Goal: Task Accomplishment & Management: Use online tool/utility

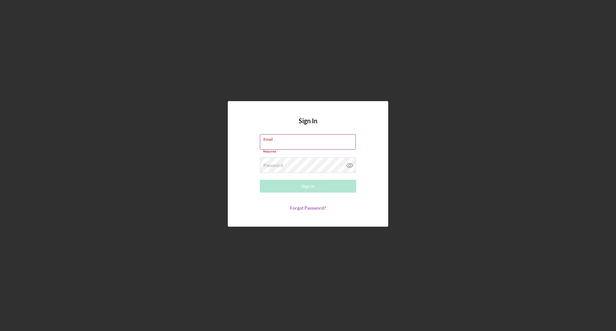
type input "[PERSON_NAME][EMAIL_ADDRESS][DOMAIN_NAME]"
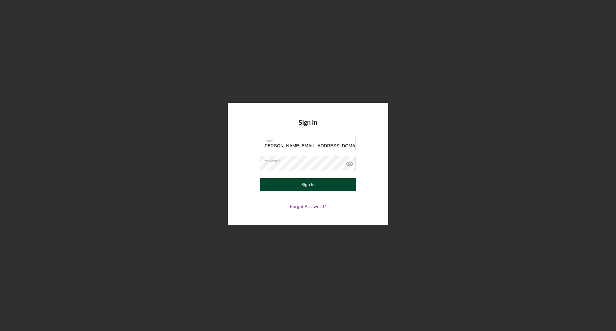
click at [307, 182] on div "Sign In" at bounding box center [308, 184] width 13 height 13
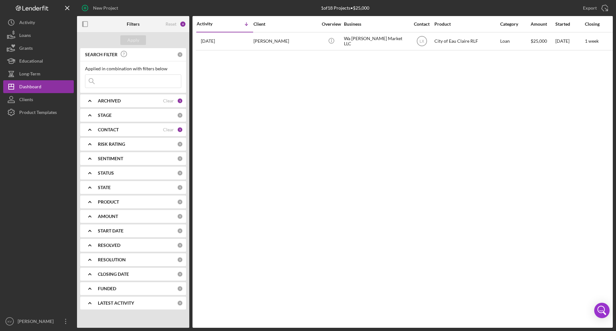
click at [117, 99] on b "ARCHIVED" at bounding box center [109, 100] width 23 height 5
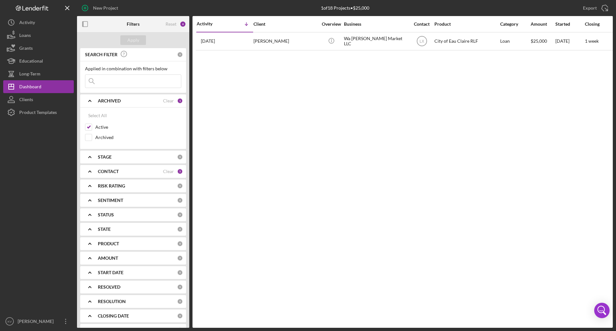
click at [109, 171] on b "CONTACT" at bounding box center [108, 171] width 21 height 5
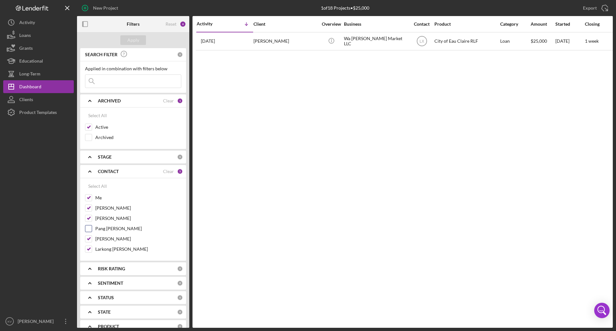
click at [86, 192] on input "Pang [PERSON_NAME]" at bounding box center [88, 228] width 6 height 6
checkbox input "true"
click at [136, 40] on div "Apply" at bounding box center [133, 40] width 12 height 10
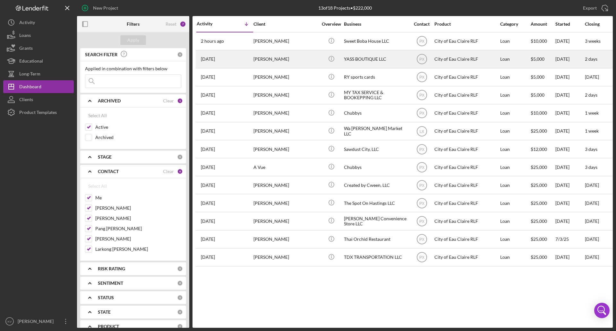
click at [297, 62] on div "[PERSON_NAME]" at bounding box center [286, 59] width 64 height 17
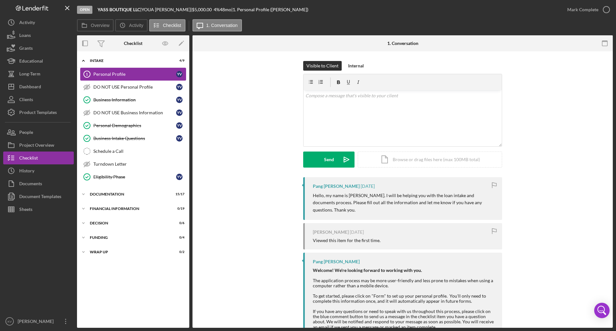
click at [124, 73] on div "Personal Profile" at bounding box center [134, 74] width 83 height 5
click at [141, 99] on div "Business Information" at bounding box center [134, 99] width 83 height 5
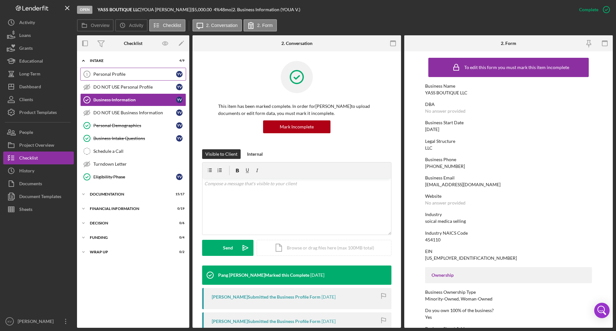
click at [143, 76] on div "Personal Profile" at bounding box center [134, 74] width 83 height 5
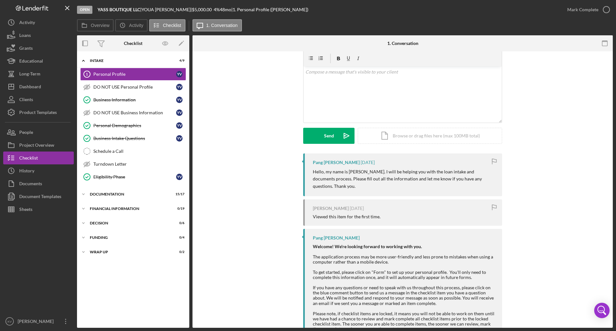
scroll to position [41, 0]
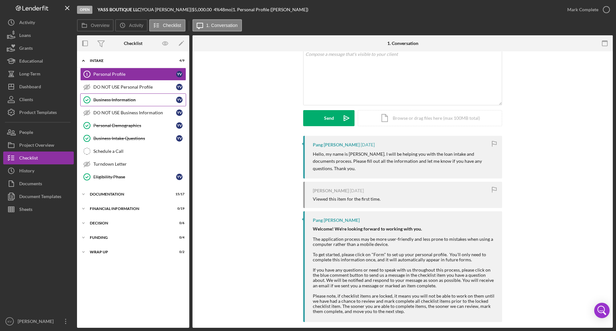
click at [131, 100] on div "Business Information" at bounding box center [134, 99] width 83 height 5
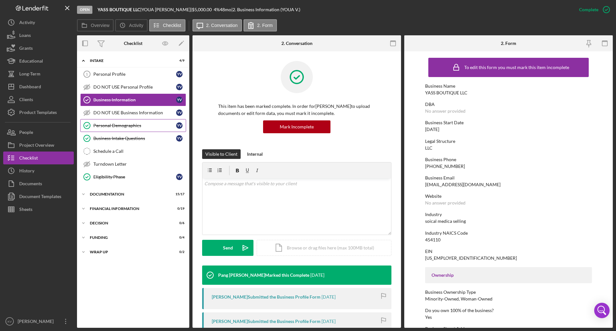
click at [120, 124] on div "Personal Demographics" at bounding box center [134, 125] width 83 height 5
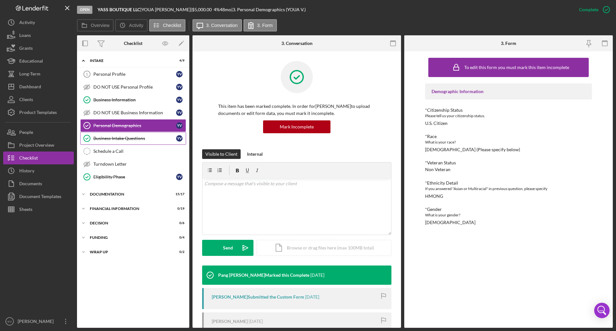
click at [147, 137] on div "Business Intake Questions" at bounding box center [134, 138] width 83 height 5
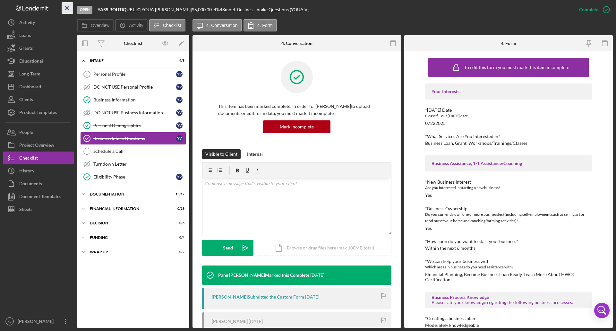
click at [70, 9] on icon "Icon/Menu Close" at bounding box center [67, 8] width 14 height 14
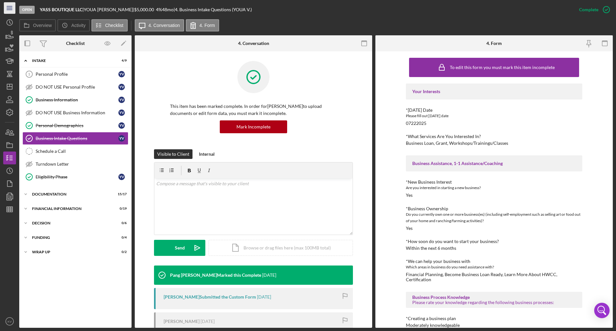
click at [12, 8] on icon "Icon/Menu" at bounding box center [10, 8] width 14 height 14
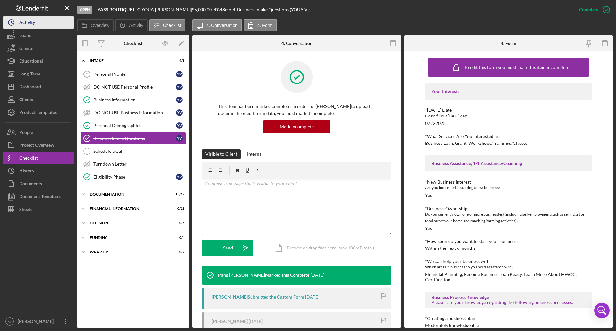
click at [32, 25] on div "Activity" at bounding box center [27, 23] width 16 height 14
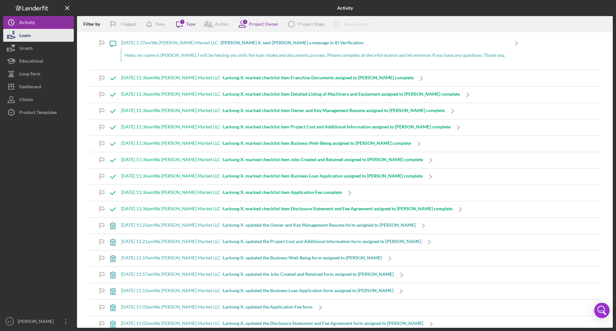
click at [37, 40] on button "Loans" at bounding box center [38, 35] width 71 height 13
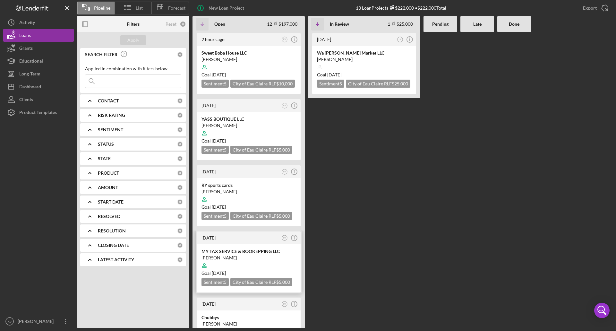
click at [258, 192] on div "[PERSON_NAME]" at bounding box center [249, 258] width 94 height 6
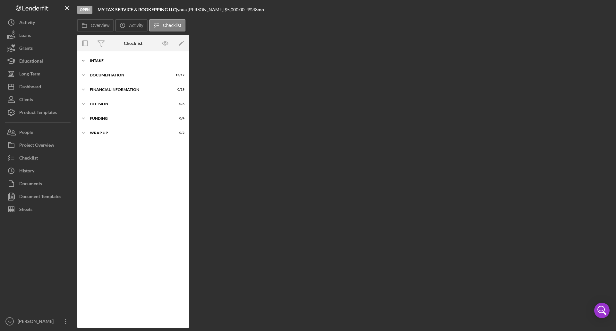
click at [94, 60] on div "Intake" at bounding box center [135, 61] width 91 height 4
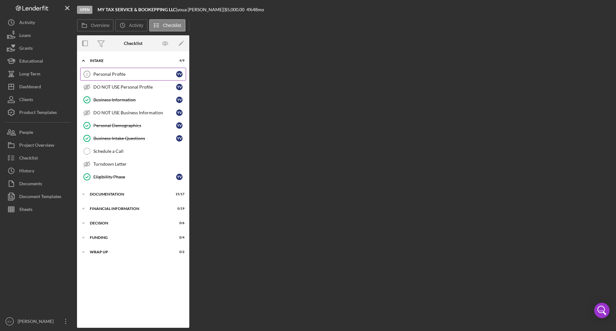
click at [105, 72] on div "Personal Profile" at bounding box center [134, 74] width 83 height 5
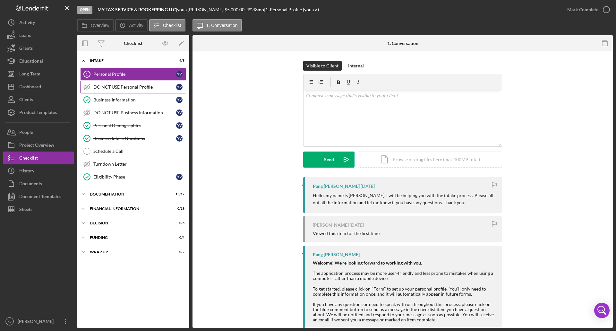
click at [124, 88] on div "DO NOT USE Personal Profile" at bounding box center [134, 86] width 83 height 5
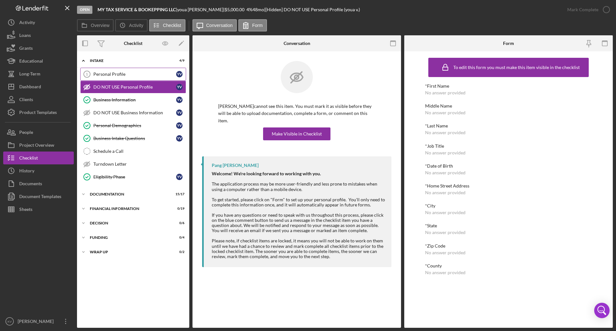
click at [126, 74] on div "Personal Profile" at bounding box center [134, 74] width 83 height 5
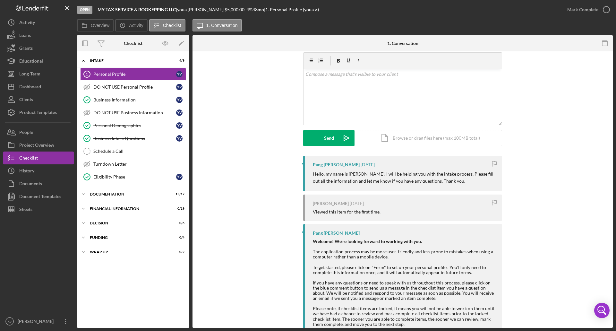
scroll to position [41, 0]
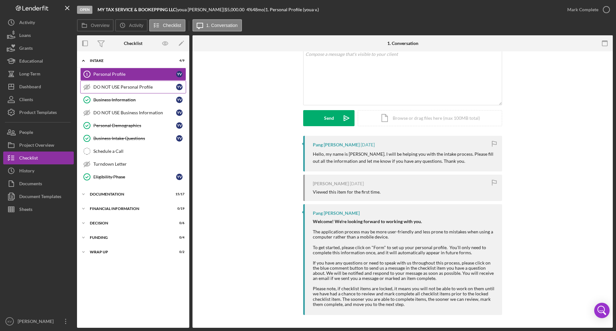
click at [137, 86] on div "DO NOT USE Personal Profile" at bounding box center [134, 86] width 83 height 5
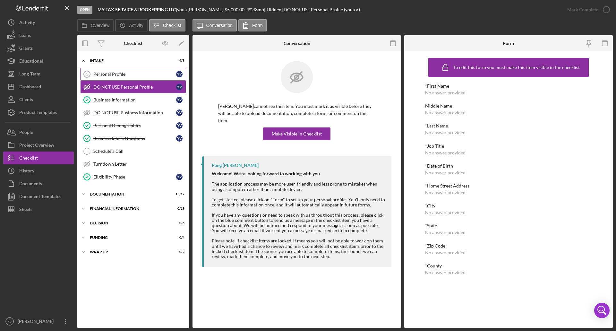
click at [118, 79] on link "Personal Profile 1 Personal Profile y v" at bounding box center [133, 74] width 106 height 13
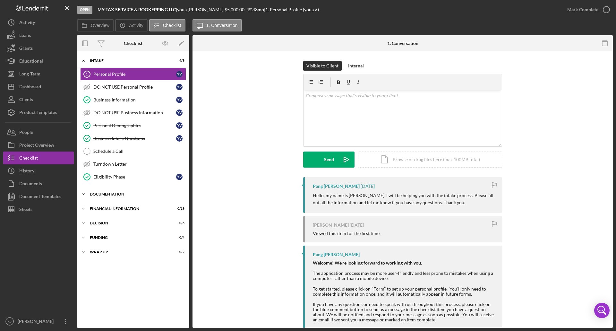
click at [100, 192] on div "Documentation" at bounding box center [135, 194] width 91 height 4
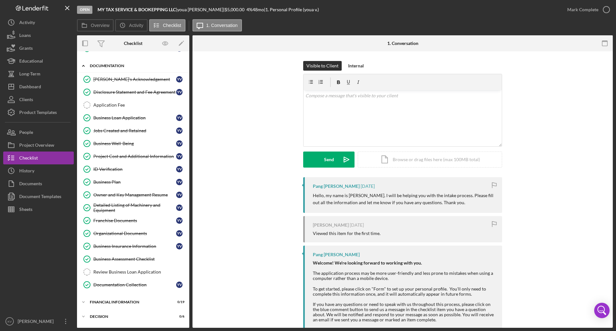
scroll to position [156, 0]
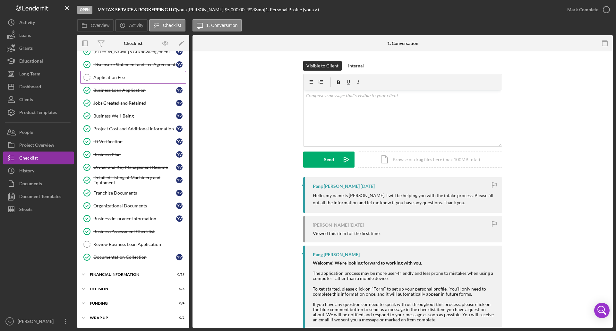
click at [132, 79] on div "Application Fee" at bounding box center [139, 77] width 92 height 5
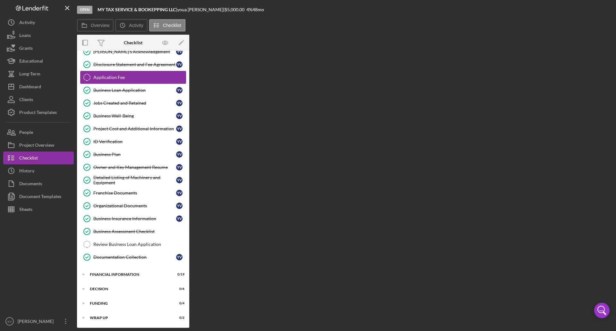
scroll to position [156, 0]
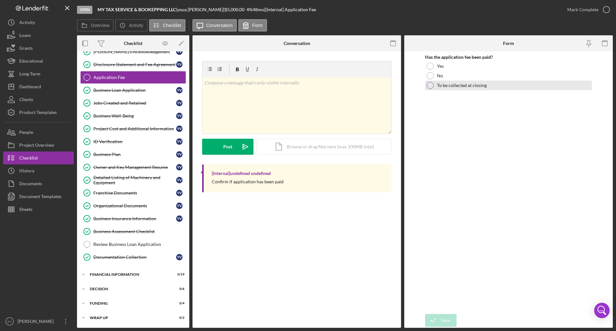
click at [307, 85] on label "To be collected at closing" at bounding box center [462, 85] width 50 height 5
click at [307, 192] on icon "submit" at bounding box center [433, 320] width 16 height 16
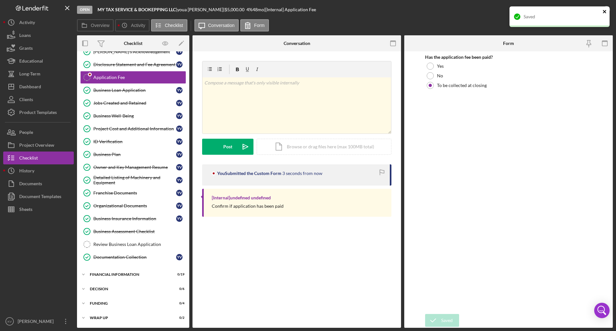
click at [307, 11] on icon "close" at bounding box center [605, 11] width 4 height 5
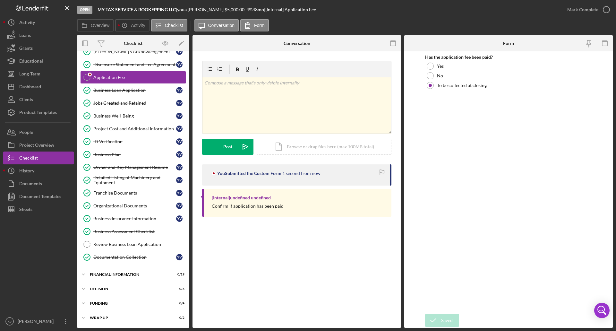
click at [307, 10] on div "Open MY TAX SERVICE & BOOKEPPING LLC | [PERSON_NAME] | $5,000.00 4 % 48 mo | [I…" at bounding box center [308, 165] width 616 height 331
click at [307, 10] on icon "button" at bounding box center [607, 10] width 16 height 16
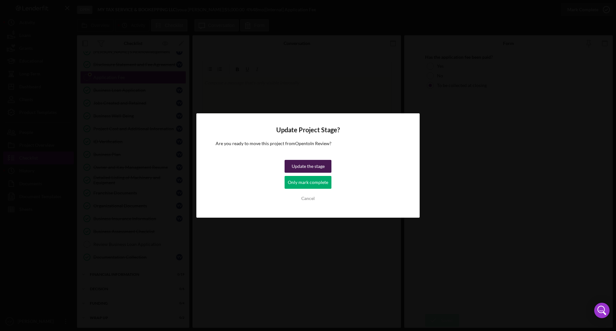
click at [307, 168] on div "Update the stage" at bounding box center [308, 166] width 33 height 13
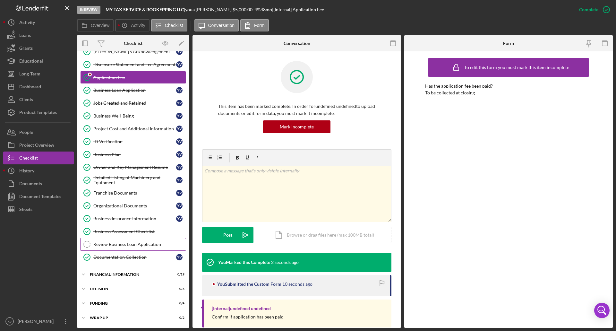
click at [115, 192] on link "Review Business Loan Application Review Business Loan Application" at bounding box center [133, 244] width 106 height 13
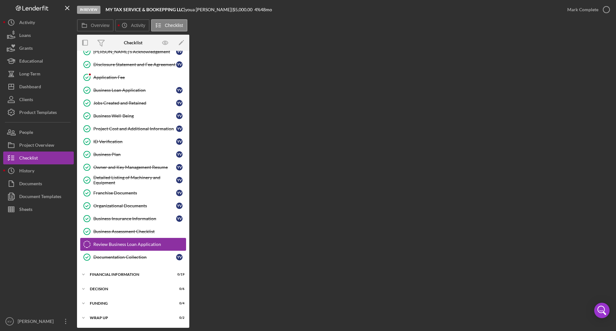
scroll to position [156, 0]
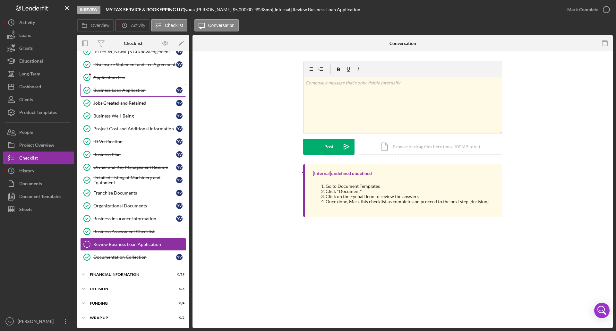
click at [139, 90] on div "Business Loan Application" at bounding box center [134, 90] width 83 height 5
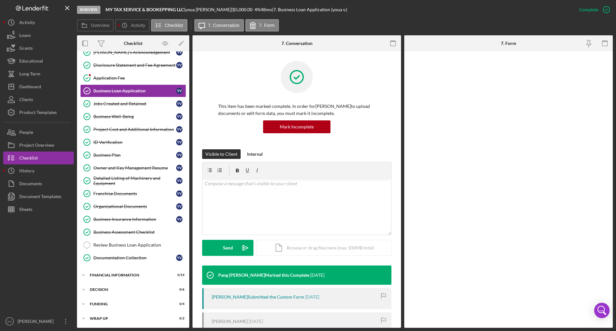
scroll to position [156, 0]
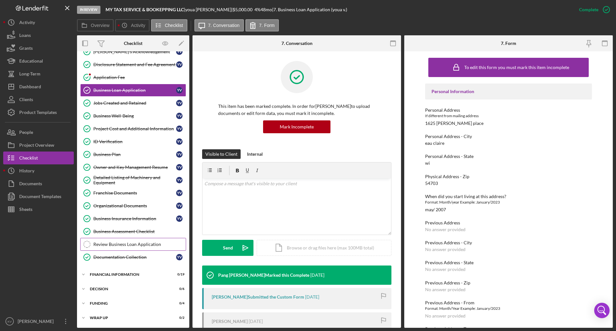
click at [123, 192] on div "Review Business Loan Application" at bounding box center [139, 244] width 92 height 5
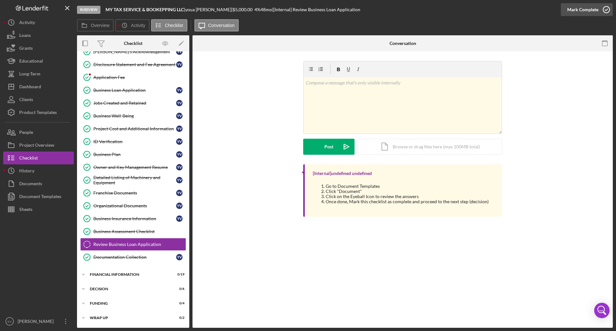
click at [307, 10] on icon "button" at bounding box center [607, 10] width 16 height 16
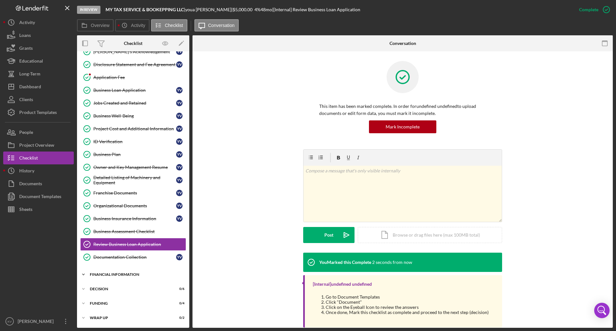
click at [128, 192] on div "Icon/Expander Financial Information 0 / 19" at bounding box center [133, 274] width 112 height 13
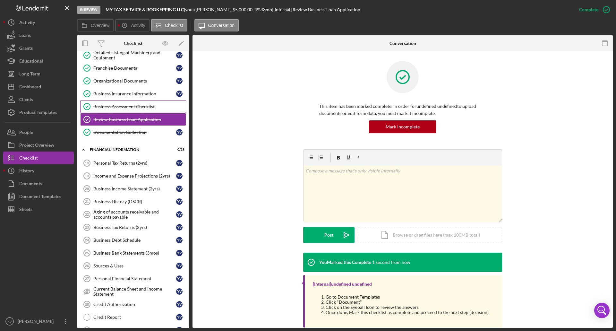
scroll to position [284, 0]
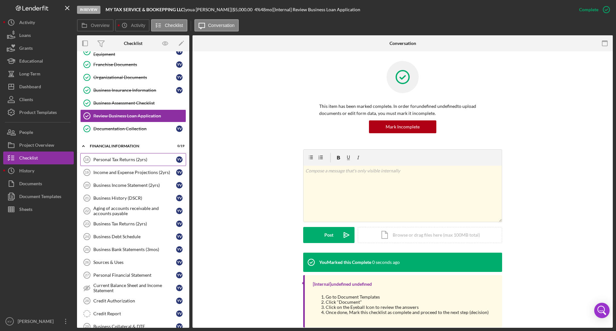
click at [131, 158] on div "Personal Tax Returns (2yrs)" at bounding box center [134, 159] width 83 height 5
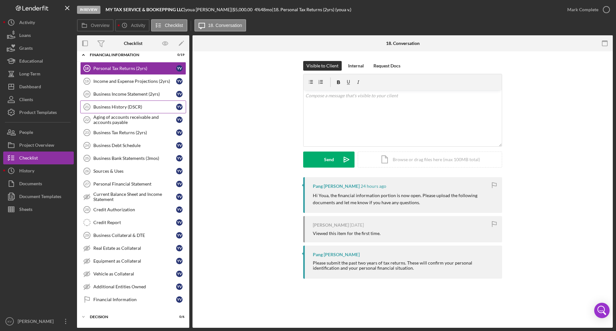
scroll to position [404, 0]
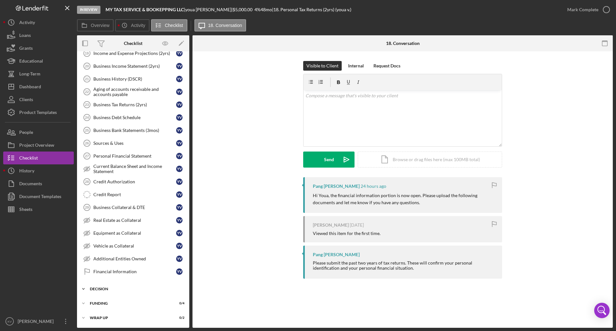
click at [124, 192] on div "Icon/Expander Decision 0 / 6" at bounding box center [133, 288] width 112 height 13
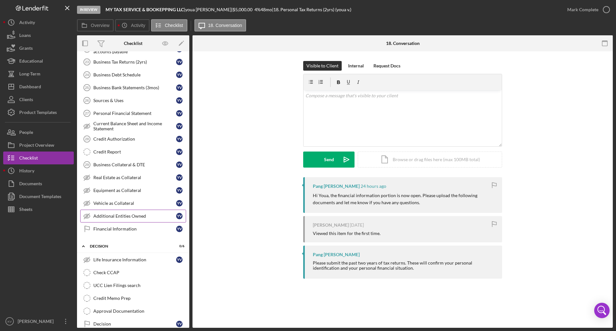
scroll to position [484, 0]
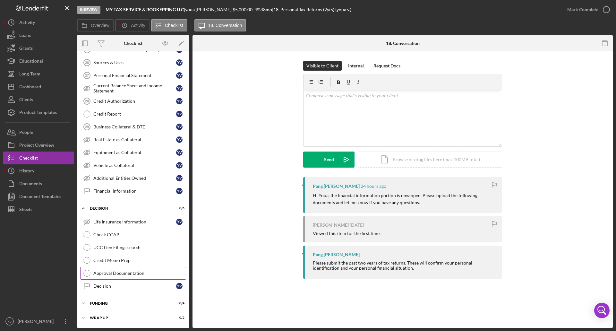
click at [138, 192] on div "Approval Documentation" at bounding box center [139, 273] width 92 height 5
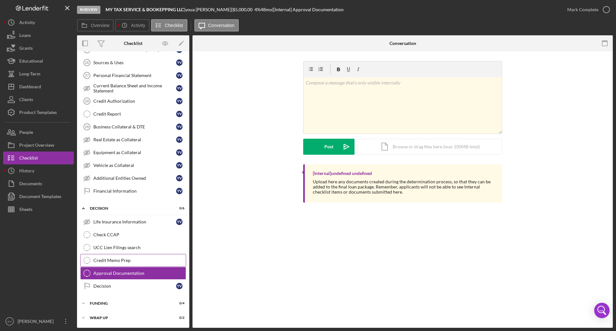
click at [140, 192] on div "Credit Memo Prep" at bounding box center [139, 260] width 92 height 5
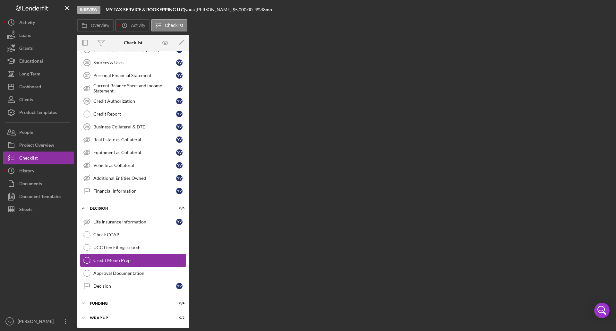
scroll to position [484, 0]
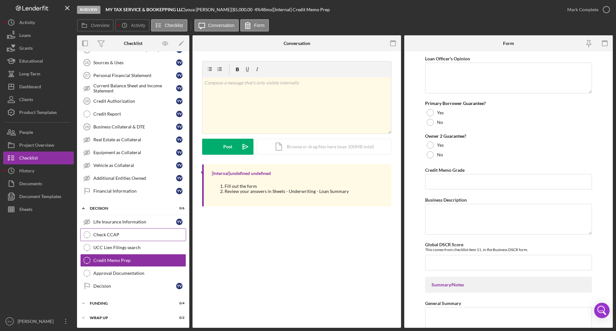
click at [123, 192] on div "Check CCAP" at bounding box center [139, 234] width 92 height 5
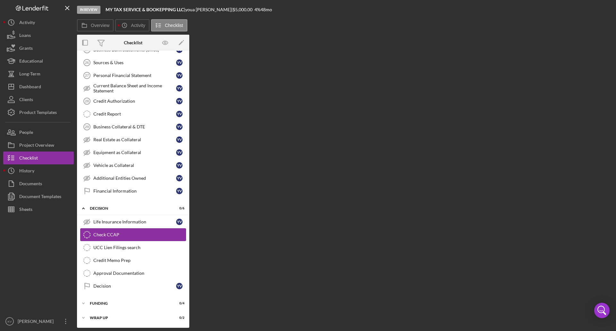
scroll to position [484, 0]
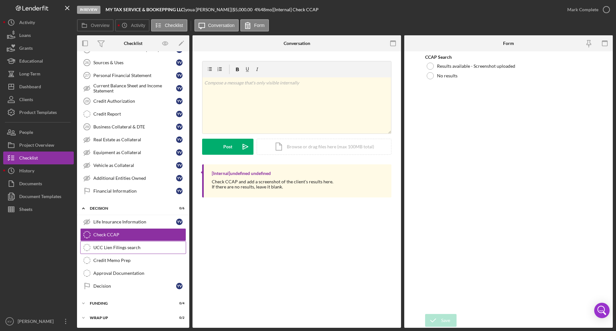
click at [118, 192] on div "UCC Lien Filings search" at bounding box center [139, 247] width 92 height 5
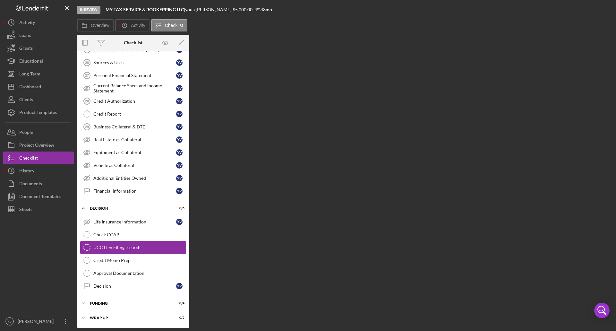
scroll to position [484, 0]
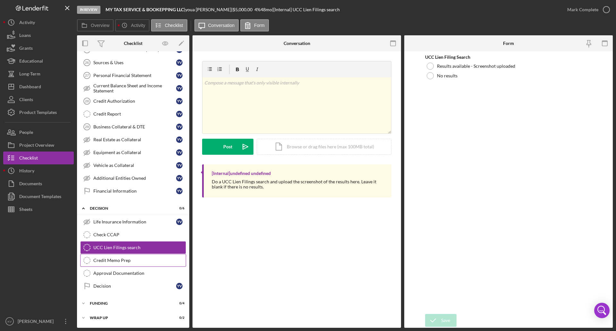
click at [112, 192] on div "Credit Memo Prep" at bounding box center [139, 260] width 92 height 5
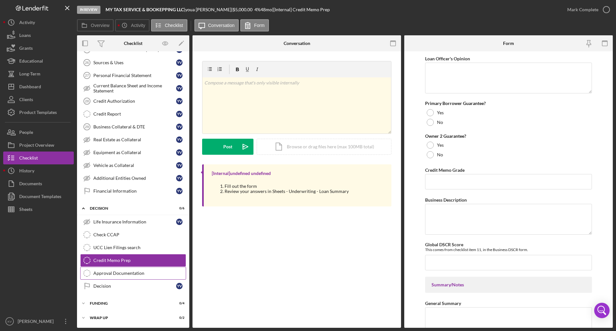
click at [126, 192] on div "Approval Documentation" at bounding box center [139, 273] width 92 height 5
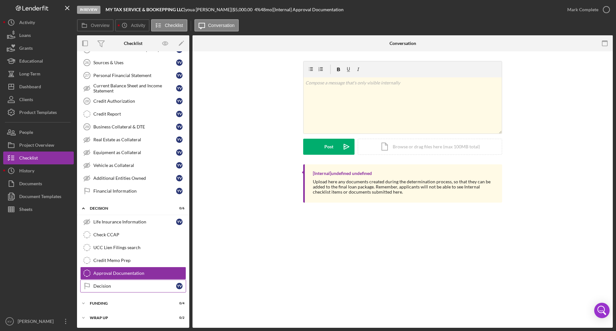
click at [107, 192] on div "Decision" at bounding box center [134, 285] width 83 height 5
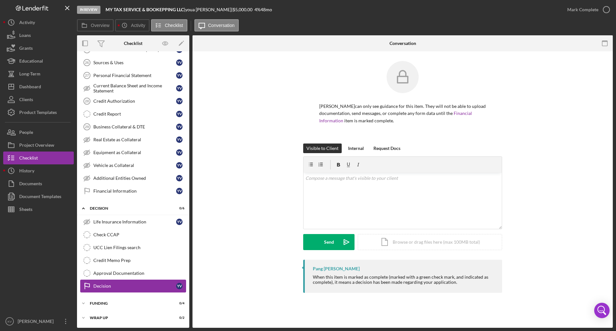
scroll to position [484, 0]
click at [114, 192] on div "Credit Memo Prep" at bounding box center [139, 260] width 92 height 5
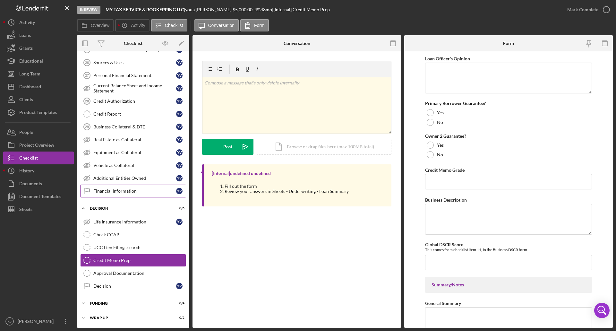
click at [106, 192] on div "Financial Information" at bounding box center [134, 190] width 83 height 5
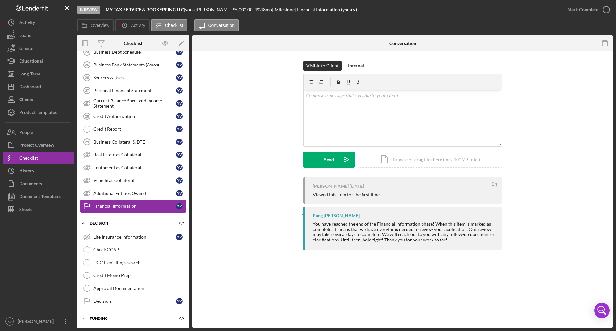
scroll to position [484, 0]
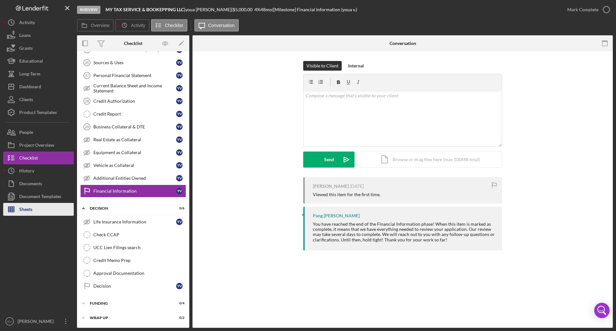
click at [42, 192] on button "Sheets" at bounding box center [38, 209] width 71 height 13
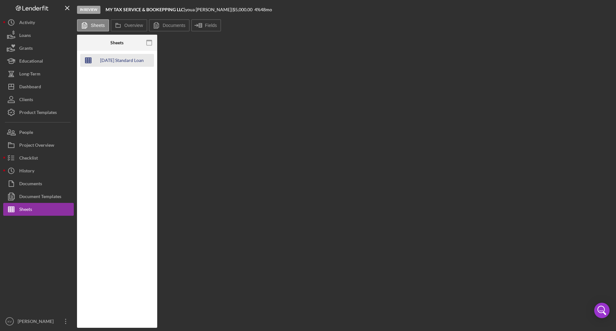
click at [122, 61] on div "[DATE] Standard Loan Checklist - Financial Analysis" at bounding box center [121, 60] width 51 height 13
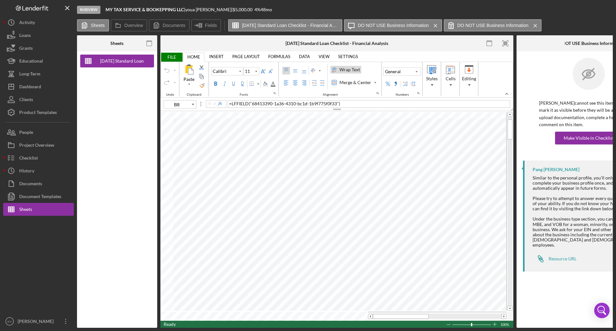
type input "K9"
type input "10"
type input "A27"
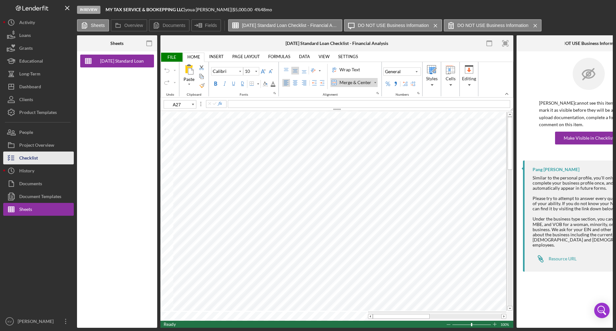
click at [23, 157] on div "Checklist" at bounding box center [28, 159] width 19 height 14
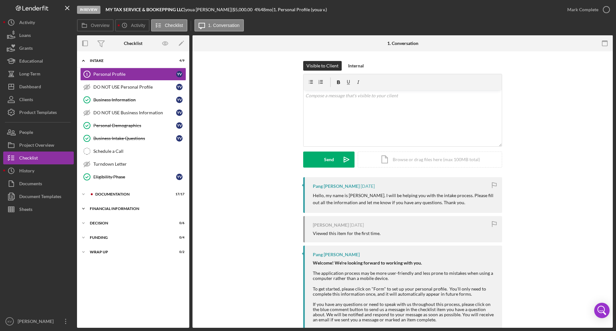
click at [130, 192] on div "Financial Information" at bounding box center [135, 209] width 91 height 4
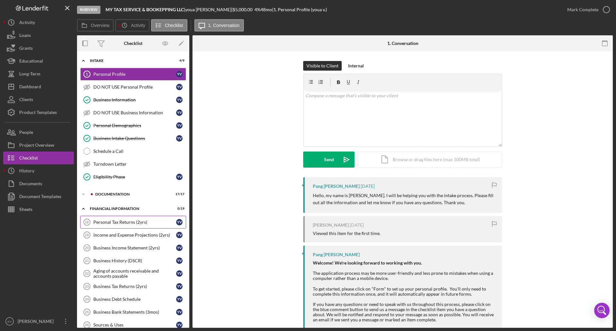
click at [137, 192] on div "Personal Tax Returns (2yrs)" at bounding box center [134, 222] width 83 height 5
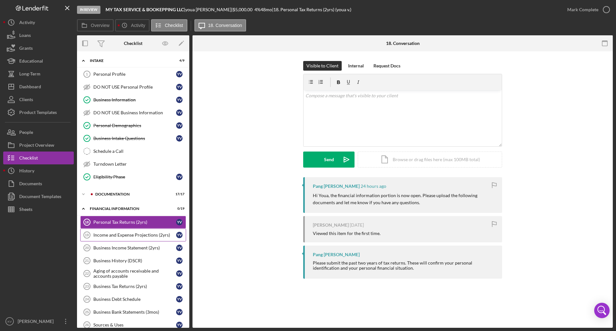
click at [127, 192] on div "Income and Expense Projections (2yrs)" at bounding box center [134, 234] width 83 height 5
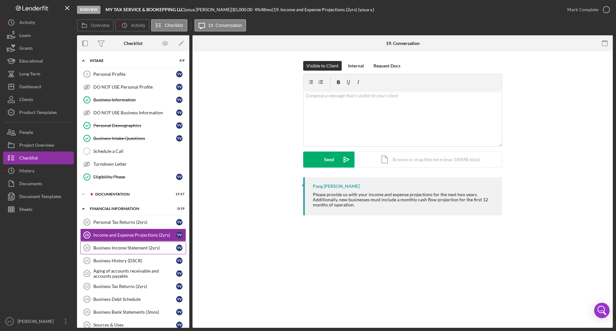
click at [119, 192] on div "Business Income Statement (2yrs)" at bounding box center [134, 247] width 83 height 5
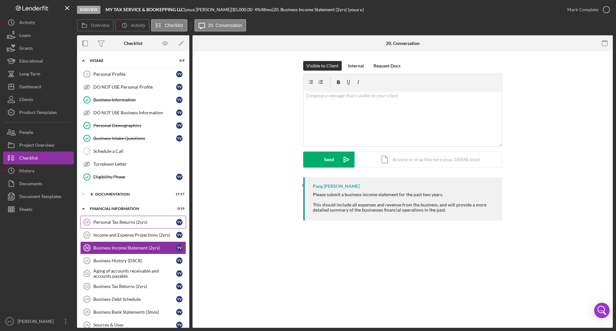
click at [120, 192] on div "Personal Tax Returns (2yrs)" at bounding box center [134, 222] width 83 height 5
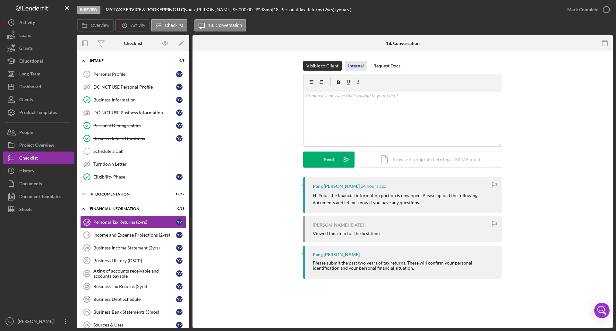
click at [307, 67] on div "Internal" at bounding box center [356, 66] width 16 height 10
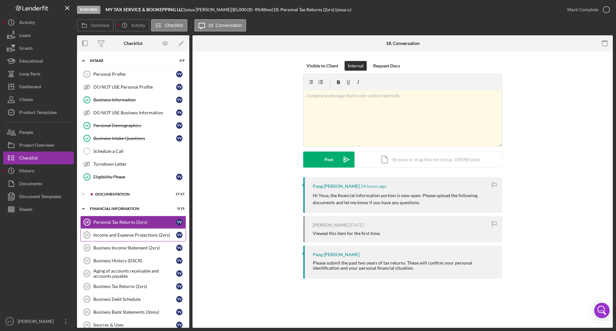
click at [129, 192] on link "Income and Expense Projections (2yrs) 19 Income and Expense Projections (2yrs) …" at bounding box center [133, 235] width 106 height 13
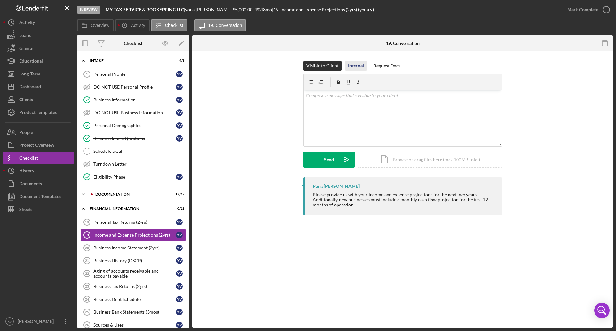
click at [307, 62] on div "Internal" at bounding box center [356, 66] width 16 height 10
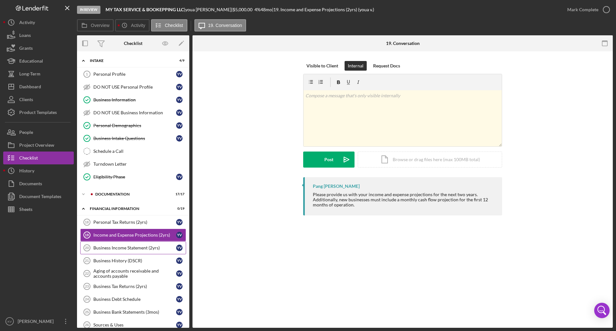
click at [124, 192] on div "Business Income Statement (2yrs)" at bounding box center [134, 247] width 83 height 5
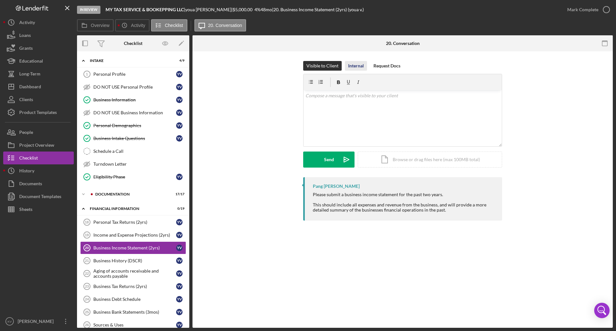
click at [307, 64] on div "Internal" at bounding box center [356, 66] width 16 height 10
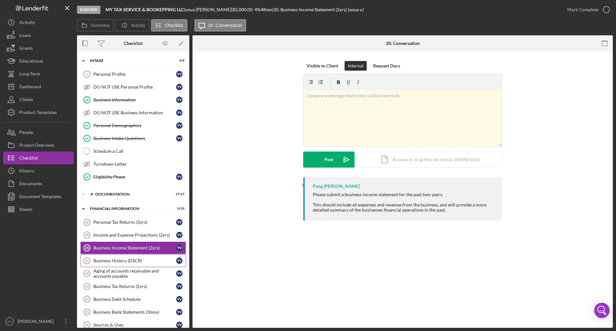
click at [116, 192] on div "Business History (DSCR)" at bounding box center [134, 260] width 83 height 5
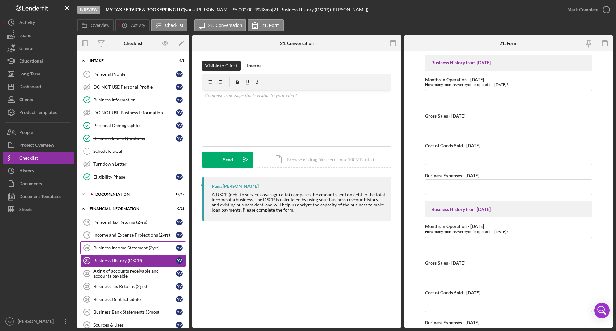
click at [141, 192] on div "Business Income Statement (2yrs)" at bounding box center [134, 247] width 83 height 5
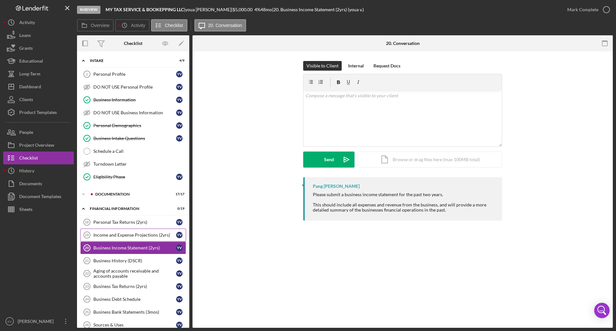
click at [138, 192] on div "Income and Expense Projections (2yrs)" at bounding box center [134, 234] width 83 height 5
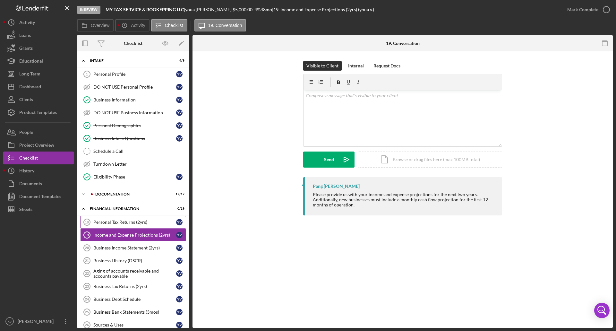
click at [146, 192] on div "Personal Tax Returns (2yrs)" at bounding box center [134, 222] width 83 height 5
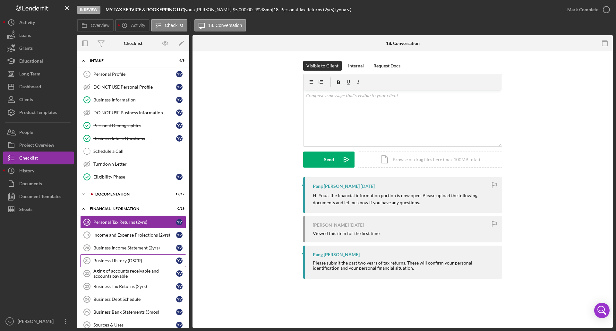
click at [126, 192] on div "Business History (DSCR)" at bounding box center [134, 260] width 83 height 5
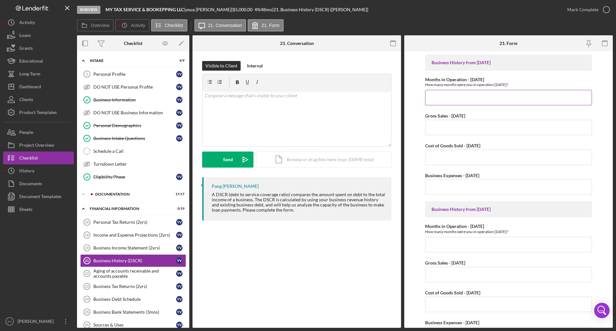
click at [307, 98] on input "Months in Operation - [DATE]" at bounding box center [508, 97] width 167 height 15
click at [29, 192] on div "Sheets" at bounding box center [25, 210] width 13 height 14
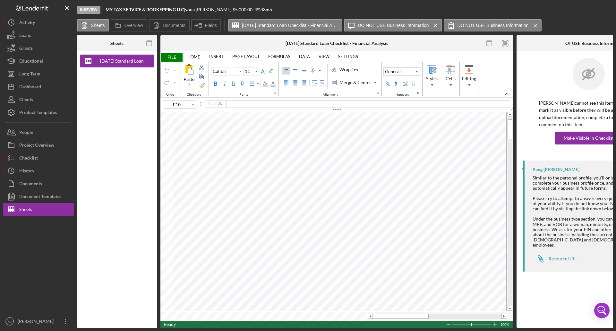
type input "10"
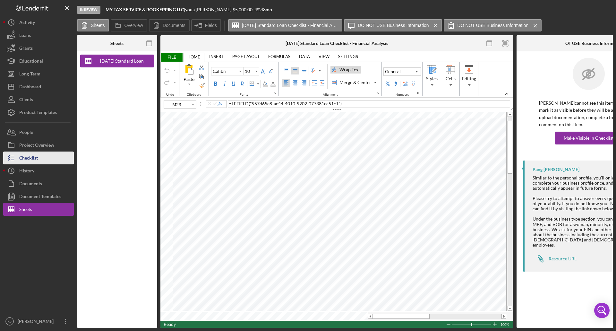
click at [37, 159] on div "Checklist" at bounding box center [28, 159] width 19 height 14
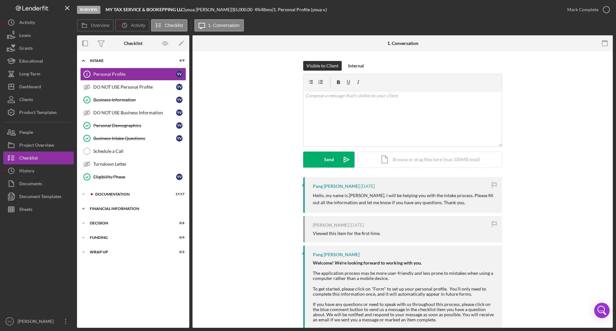
click at [125, 192] on div "Financial Information" at bounding box center [135, 209] width 91 height 4
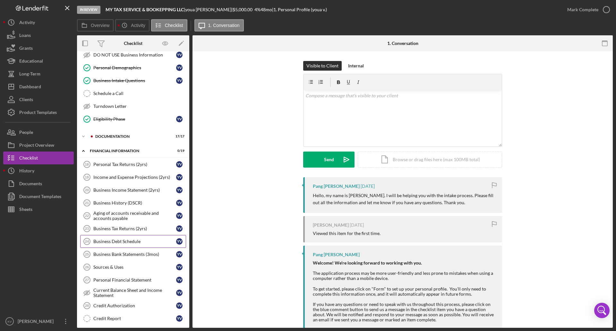
scroll to position [64, 0]
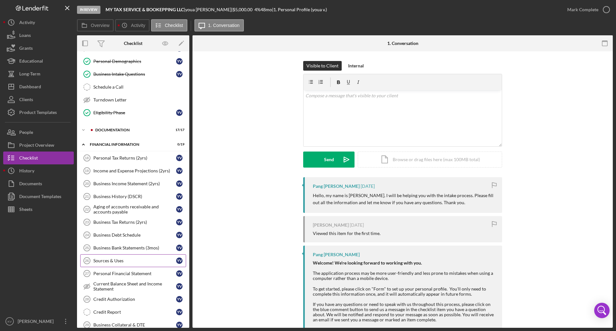
click at [125, 192] on div "Sources & Uses" at bounding box center [134, 260] width 83 height 5
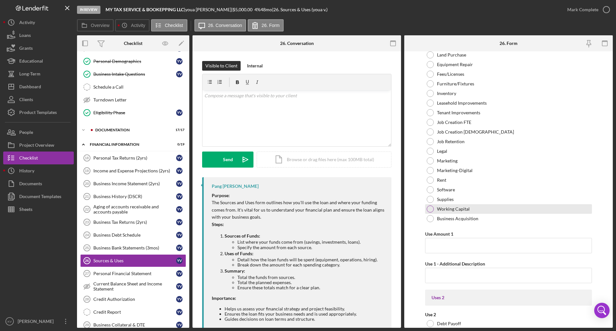
scroll to position [96, 0]
click at [307, 192] on input "Use Amount 1" at bounding box center [508, 244] width 167 height 15
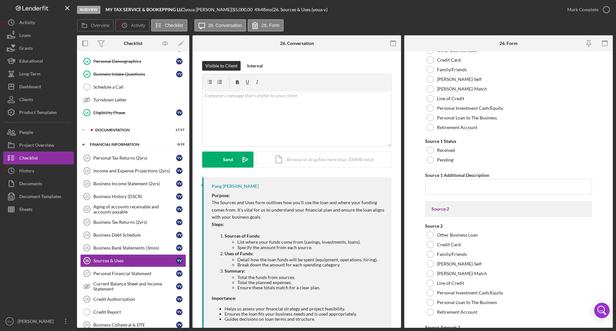
scroll to position [2215, 0]
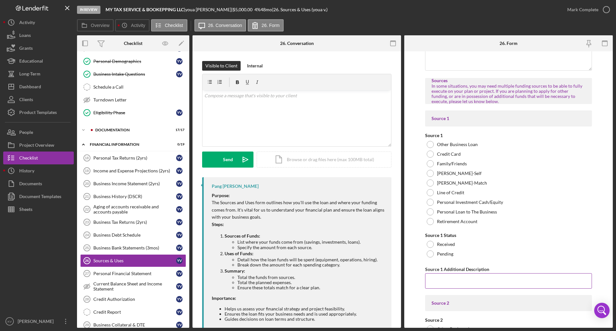
click at [307, 192] on input "Source 1 Additional Description" at bounding box center [508, 280] width 167 height 15
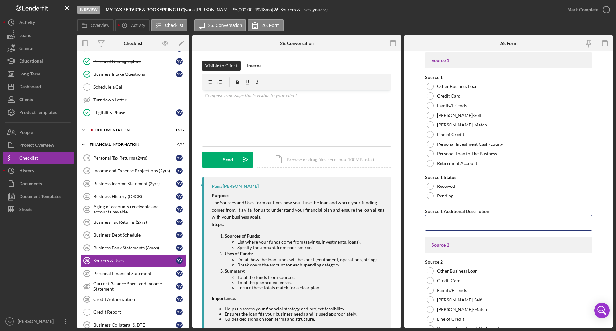
scroll to position [2183, 0]
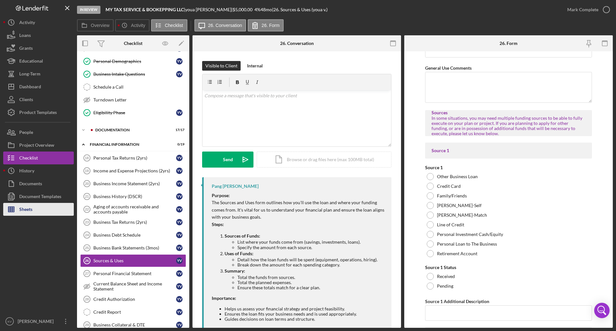
click at [22, 192] on div "Sheets" at bounding box center [25, 210] width 13 height 14
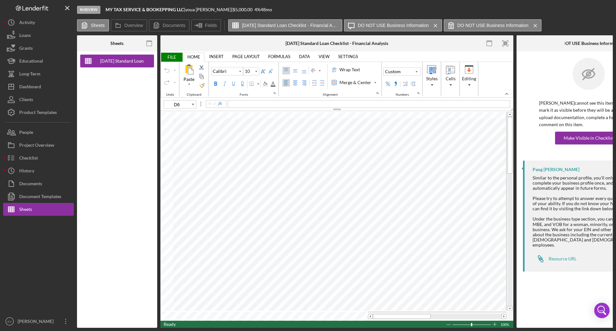
type input "11"
type input "B26"
click at [174, 58] on span "FILE" at bounding box center [172, 57] width 22 height 9
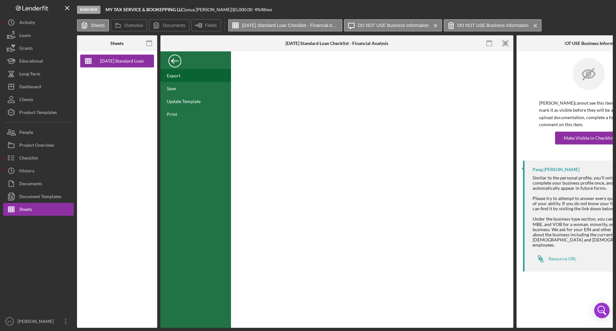
click at [187, 77] on div "Export" at bounding box center [196, 75] width 71 height 13
click at [175, 60] on div "Back" at bounding box center [175, 59] width 13 height 13
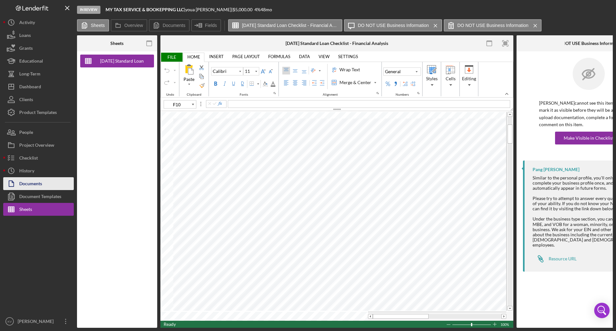
click at [34, 186] on div "Documents" at bounding box center [30, 184] width 23 height 14
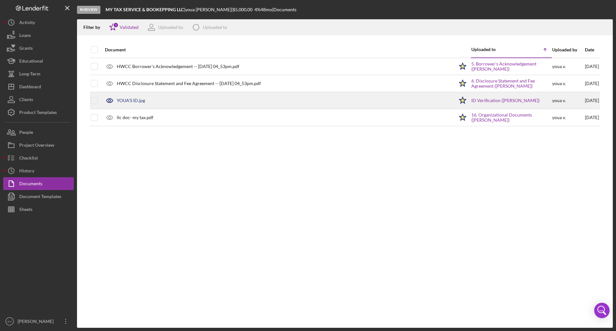
click at [134, 101] on div "YOUA'S ID.jpg" at bounding box center [131, 100] width 28 height 5
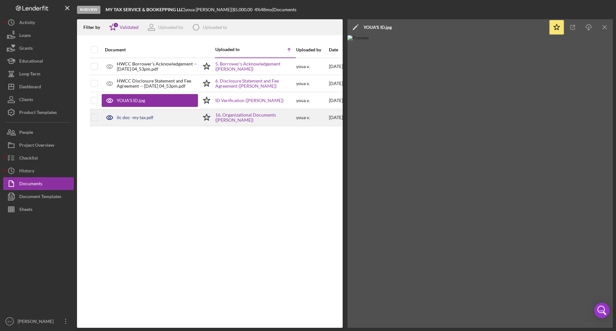
click at [131, 118] on div "llc doc- my tax.pdf" at bounding box center [135, 117] width 37 height 5
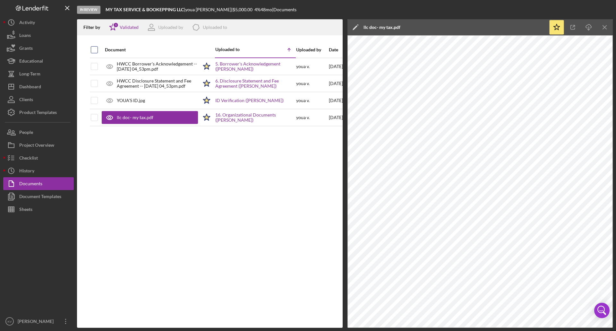
click at [92, 50] on input "checkbox" at bounding box center [94, 50] width 6 height 6
checkbox input "true"
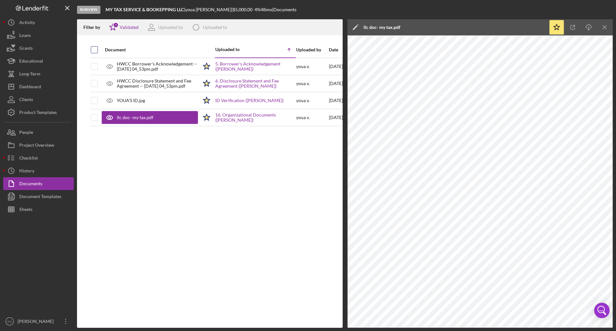
checkbox input "true"
click at [307, 28] on icon "Icon/Download" at bounding box center [334, 27] width 14 height 14
click at [29, 192] on div "Sheets" at bounding box center [25, 210] width 13 height 14
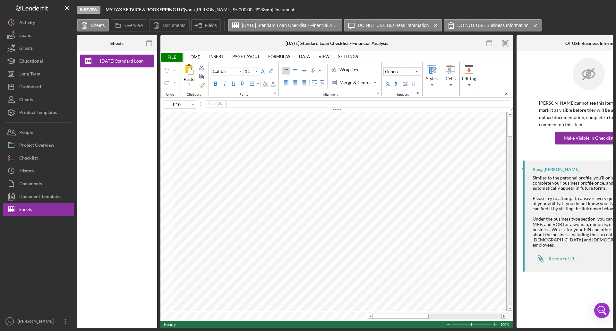
type input "B8"
click at [212, 22] on button "Fields" at bounding box center [206, 25] width 30 height 12
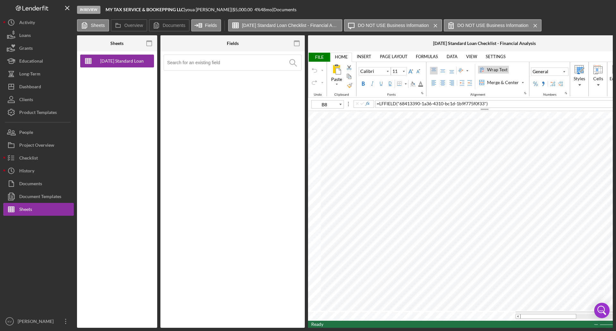
click at [210, 67] on input at bounding box center [234, 62] width 134 height 15
click at [179, 25] on label "Documents" at bounding box center [174, 25] width 23 height 5
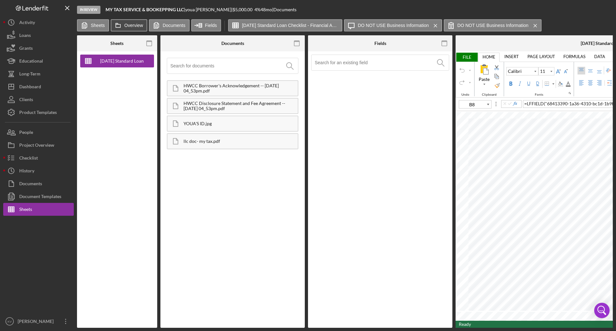
click at [124, 25] on icon at bounding box center [118, 25] width 13 height 13
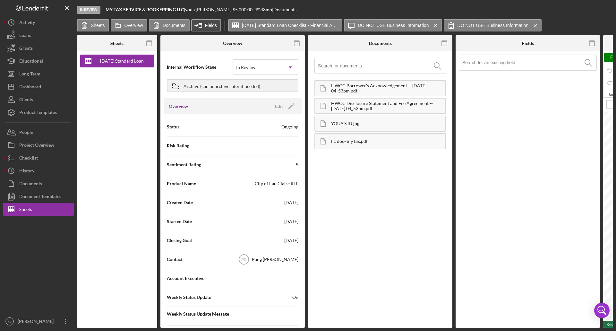
click at [205, 24] on button "Fields" at bounding box center [206, 25] width 30 height 12
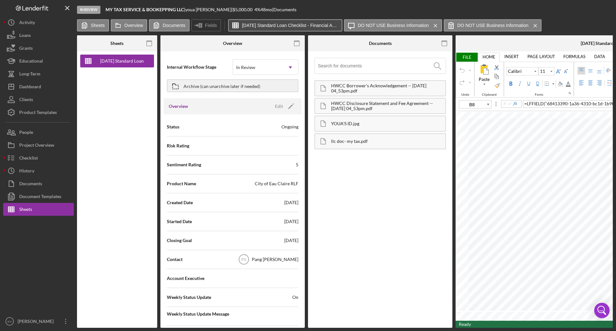
click at [299, 26] on label "[DATE] Standard Loan Checklist - Financial Analysis" at bounding box center [290, 25] width 96 height 5
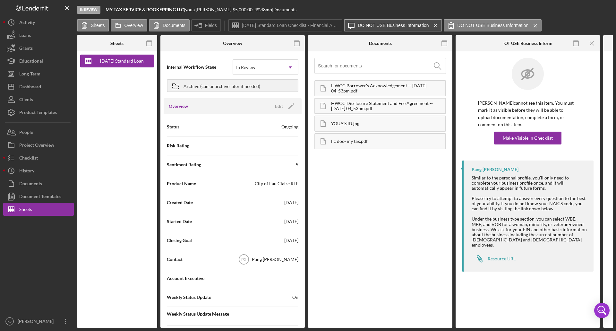
click at [307, 25] on label "DO NOT USE Business Information" at bounding box center [393, 25] width 71 height 5
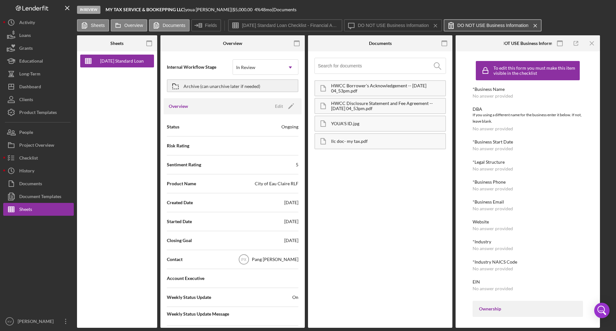
click at [307, 25] on label "DO NOT USE Business Information" at bounding box center [493, 25] width 71 height 5
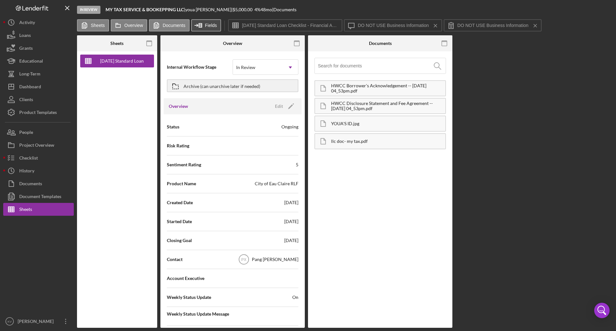
click at [204, 24] on icon at bounding box center [199, 25] width 16 height 16
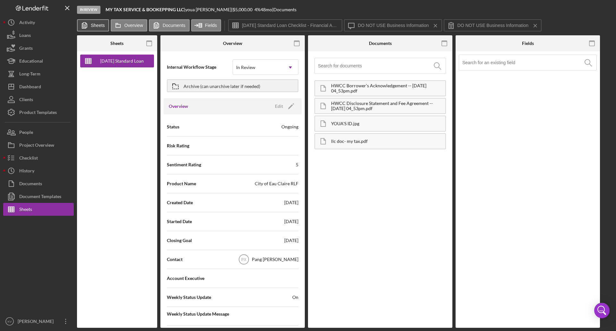
click at [105, 25] on button "Sheets" at bounding box center [93, 25] width 32 height 12
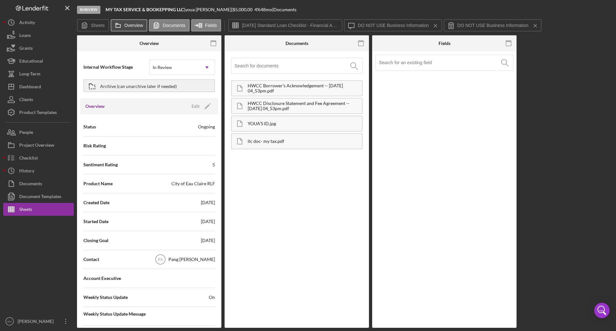
click at [135, 28] on button "Overview" at bounding box center [129, 25] width 37 height 12
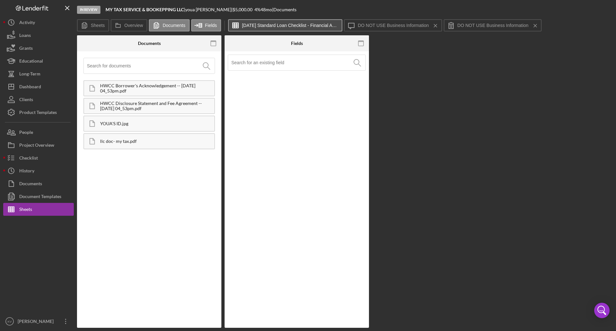
click at [255, 22] on button "[DATE] Standard Loan Checklist - Financial Analysis" at bounding box center [285, 25] width 114 height 12
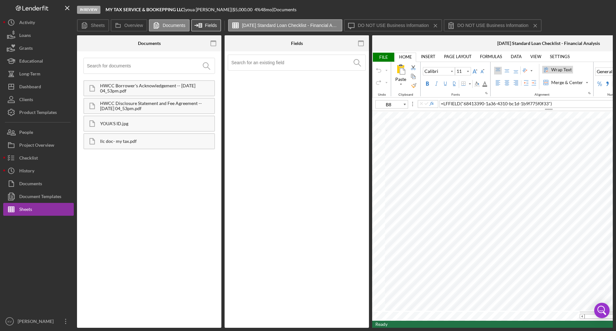
click at [200, 25] on line at bounding box center [200, 25] width 3 height 0
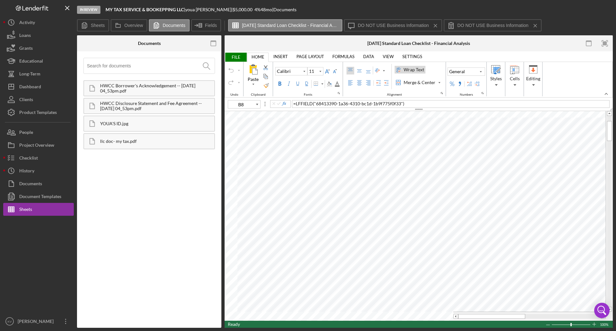
click at [307, 56] on link "FORMULAS" at bounding box center [344, 56] width 30 height 9
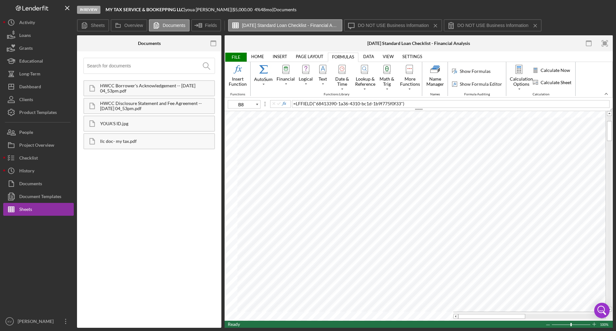
click at [307, 55] on link "DATA" at bounding box center [369, 56] width 19 height 9
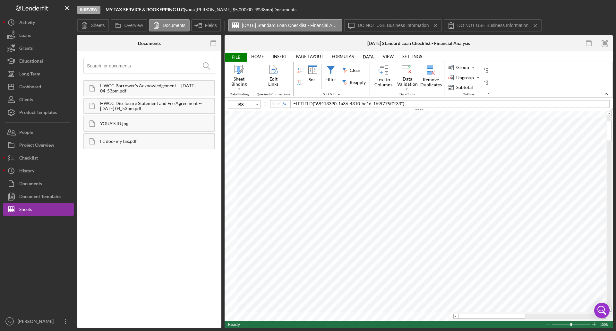
click at [307, 53] on div "HOME INSERT PAGE LAYOUT FORMULAS DATA VIEW SETTINGS TABLE DESIGN PICTURE FORMAT…" at bounding box center [338, 56] width 180 height 9
click at [236, 84] on div "Sheet Binding" at bounding box center [239, 82] width 22 height 12
click at [278, 84] on div "Edit Links" at bounding box center [273, 82] width 21 height 12
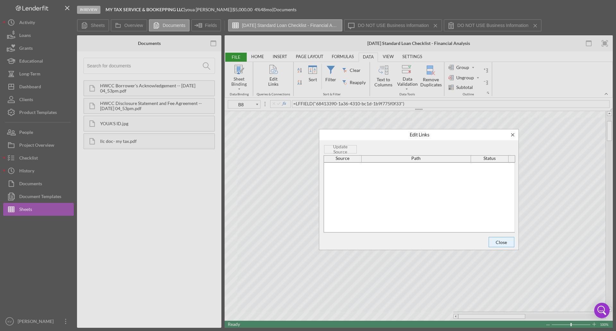
click at [307, 192] on span "Close" at bounding box center [501, 242] width 21 height 9
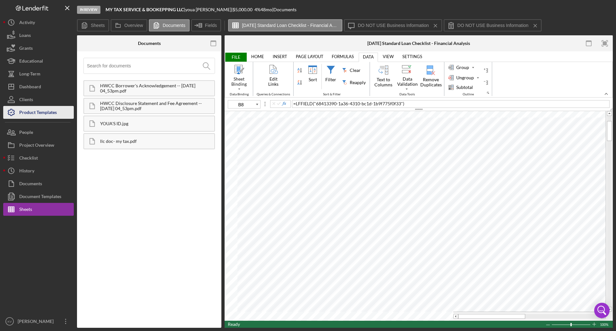
click at [38, 112] on div "Product Templates" at bounding box center [38, 113] width 38 height 14
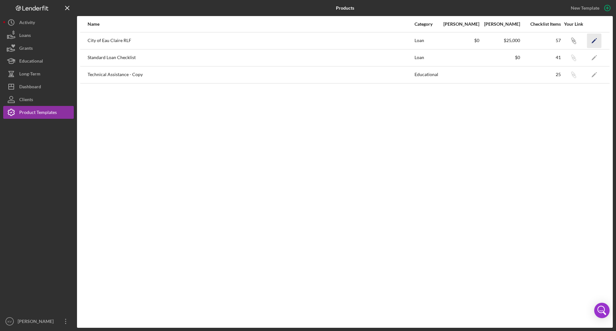
click at [307, 41] on icon "Icon/Edit" at bounding box center [594, 40] width 14 height 14
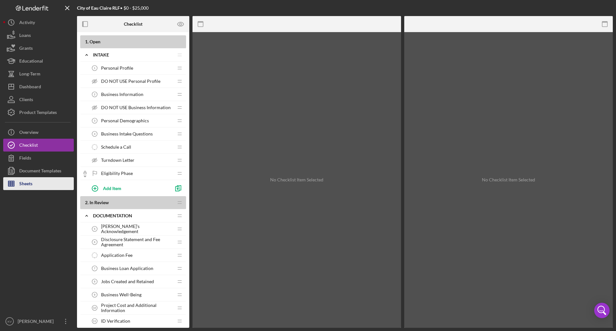
click at [42, 183] on button "Sheets" at bounding box center [38, 183] width 71 height 13
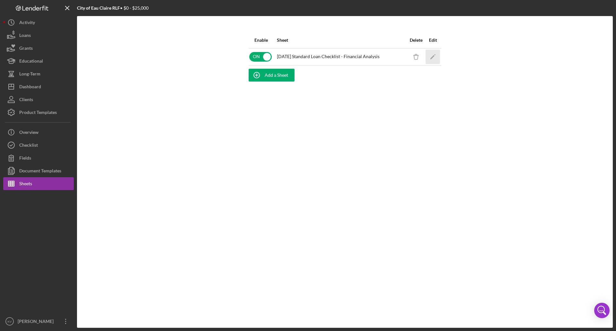
click at [307, 56] on polygon "button" at bounding box center [432, 57] width 4 height 4
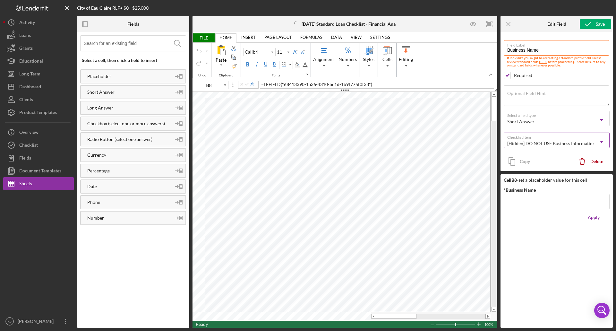
click at [307, 140] on icon "Icon/Dropdown Arrow" at bounding box center [601, 141] width 15 height 15
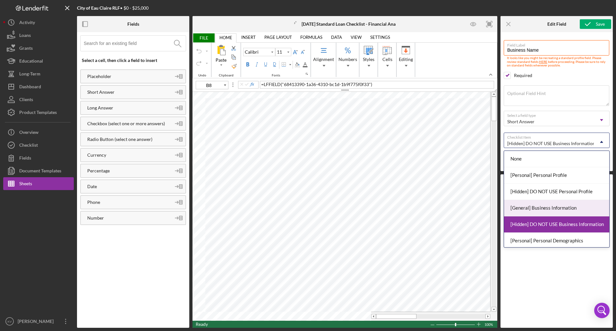
click at [307, 192] on div "[General] Business Information" at bounding box center [556, 208] width 105 height 16
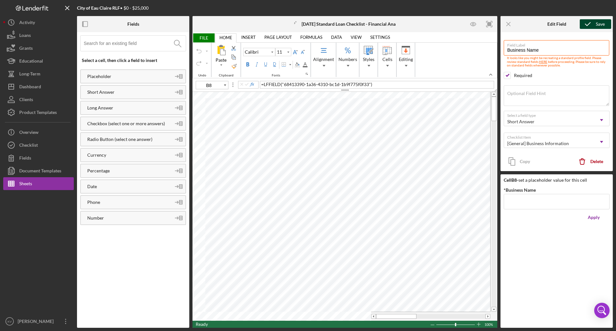
click at [307, 27] on icon "submit" at bounding box center [588, 24] width 16 height 16
click at [66, 192] on icon "button" at bounding box center [65, 321] width 1 height 5
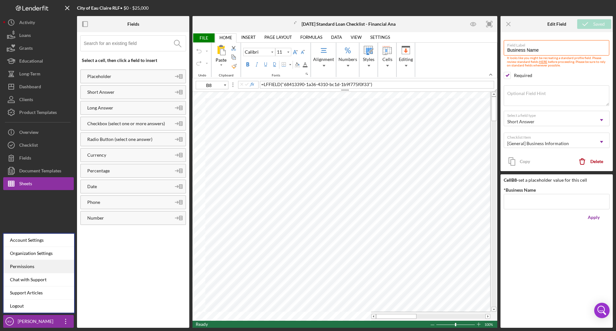
click at [36, 192] on div "Permissions" at bounding box center [39, 266] width 71 height 13
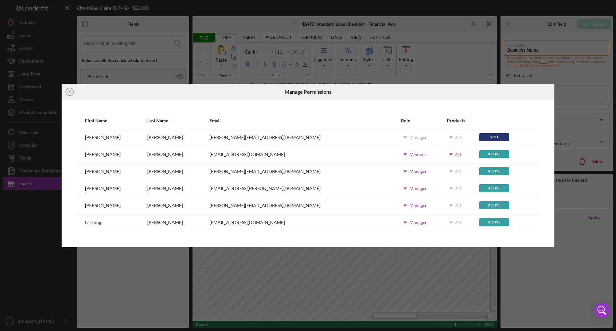
click at [307, 192] on div "Manager" at bounding box center [419, 222] width 18 height 5
click at [307, 45] on div "Icon/Close Manage Permissions First Name Last Name Email Role Products [PERSON_…" at bounding box center [308, 165] width 616 height 331
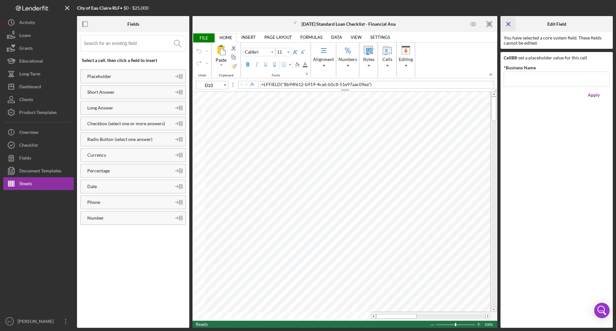
click at [307, 23] on icon "Icon/Menu Close" at bounding box center [509, 24] width 14 height 14
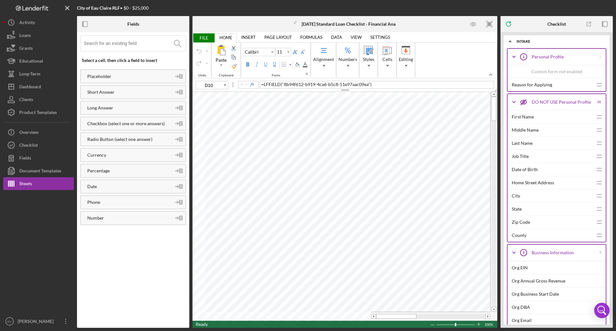
type input "B9"
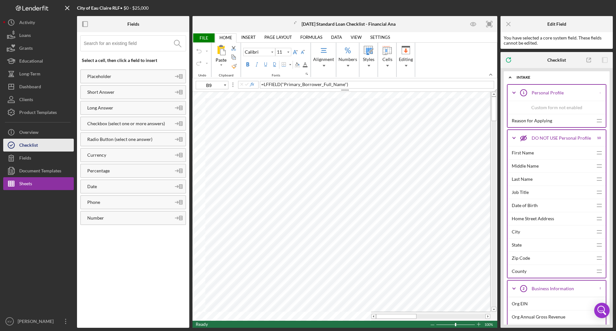
click at [40, 147] on button "Checklist" at bounding box center [38, 145] width 71 height 13
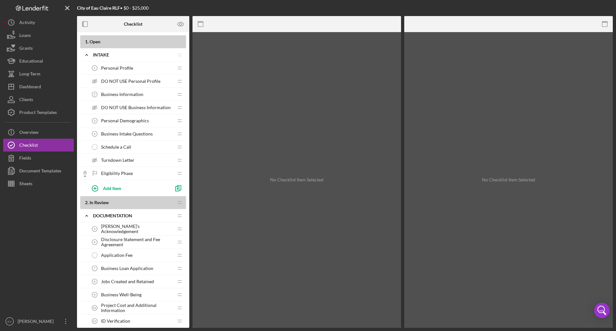
click at [136, 65] on div "Personal Profile 1 Personal Profile" at bounding box center [130, 68] width 85 height 13
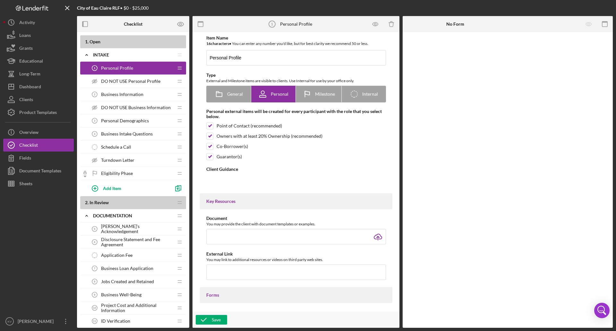
type textarea "<div><strong>Welcome! We're looking forward to working with you.</strong><br><b…"
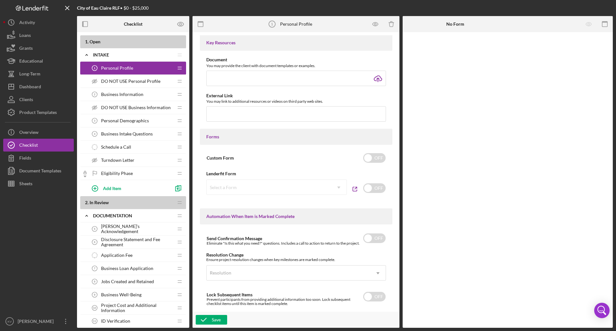
scroll to position [257, 0]
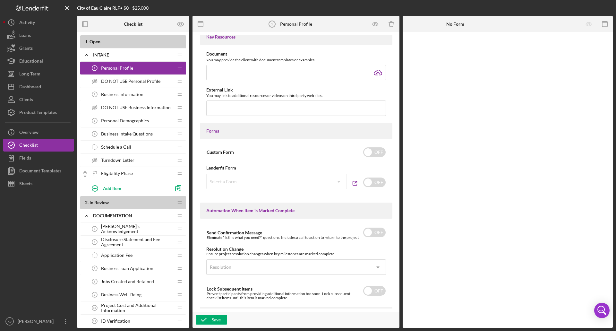
click at [307, 183] on div "Select a Form Icon/Dropdown Arrow" at bounding box center [276, 181] width 141 height 15
click at [307, 181] on input "checkbox" at bounding box center [374, 183] width 22 height 10
checkbox input "true"
click at [307, 180] on icon "Icon/Dropdown Arrow" at bounding box center [338, 181] width 15 height 15
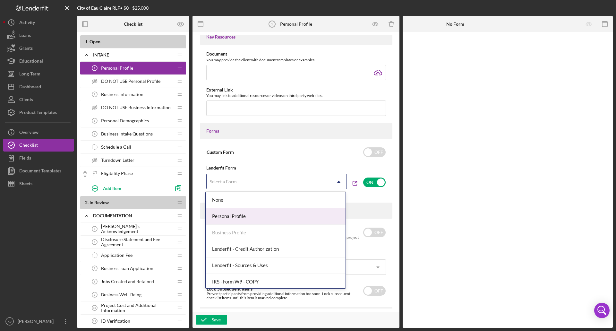
click at [226, 192] on div "Personal Profile" at bounding box center [276, 216] width 140 height 16
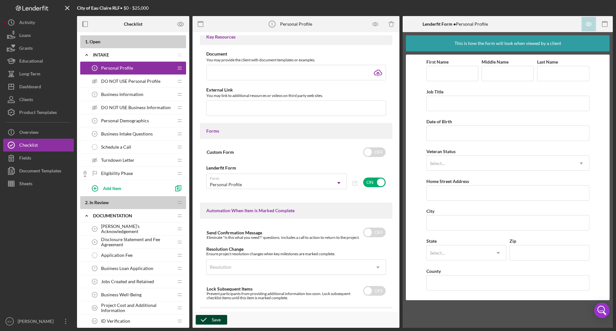
click at [214, 192] on div "Save" at bounding box center [216, 320] width 9 height 10
click at [29, 34] on div "Loans" at bounding box center [25, 36] width 12 height 14
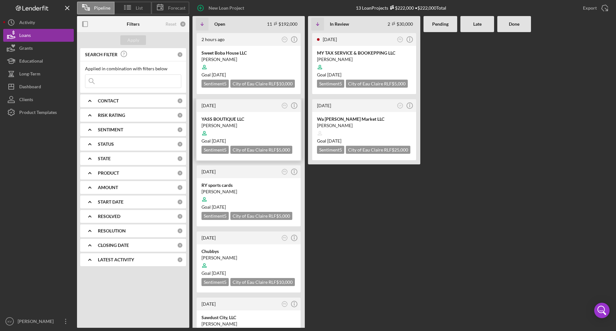
click at [261, 139] on div at bounding box center [249, 133] width 94 height 12
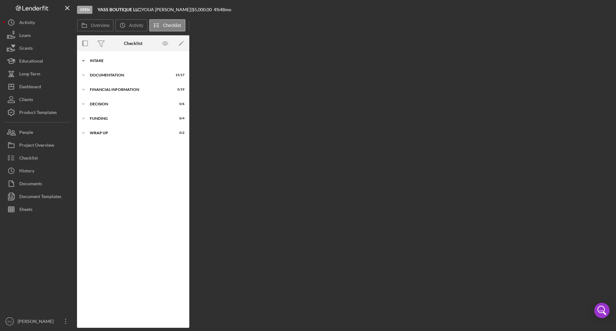
click at [116, 66] on div "Icon/Expander Intake 4 / 9" at bounding box center [133, 60] width 112 height 13
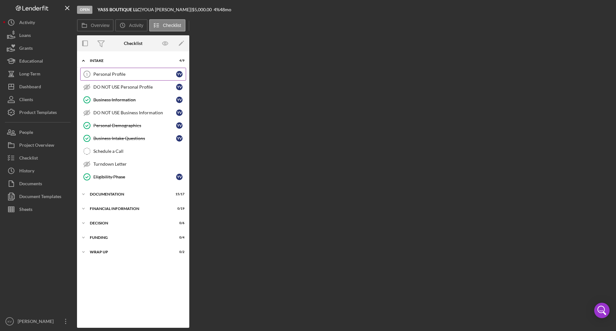
click at [119, 72] on div "Personal Profile" at bounding box center [134, 74] width 83 height 5
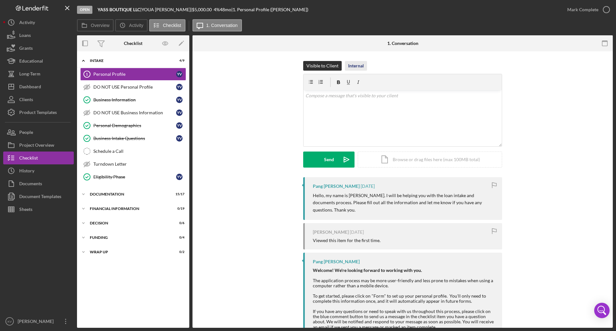
click at [307, 62] on div "Internal" at bounding box center [356, 66] width 16 height 10
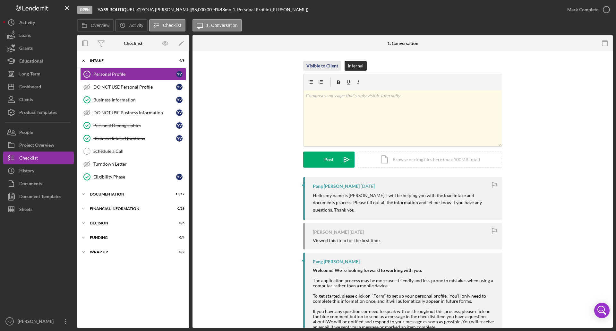
click at [307, 64] on div "Visible to Client" at bounding box center [323, 66] width 32 height 10
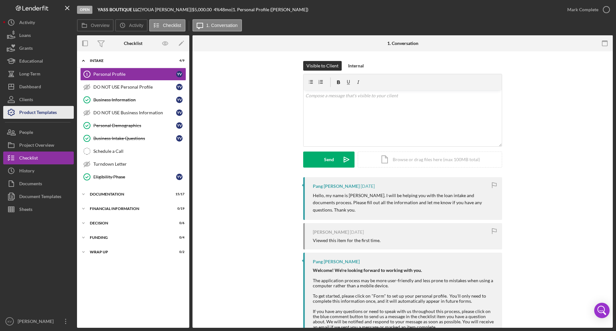
click at [22, 110] on div "Product Templates" at bounding box center [38, 113] width 38 height 14
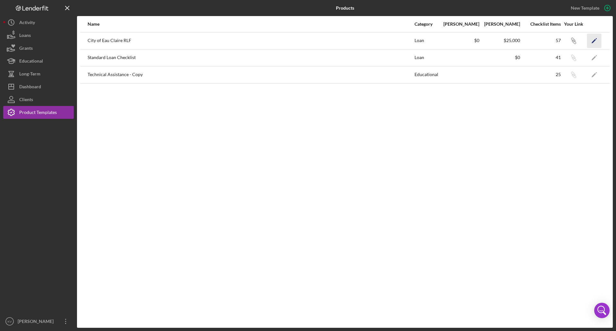
click at [307, 40] on icon "Icon/Edit" at bounding box center [594, 40] width 14 height 14
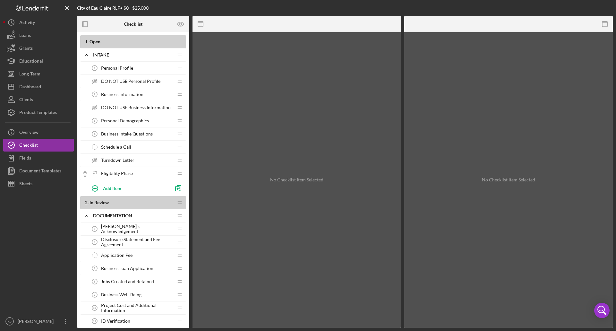
click at [114, 68] on span "Personal Profile" at bounding box center [117, 67] width 32 height 5
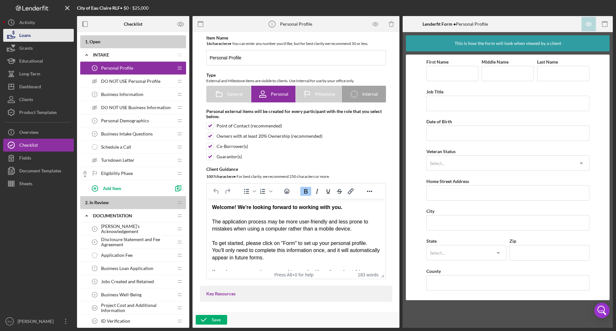
click at [24, 39] on div "Loans" at bounding box center [25, 36] width 12 height 14
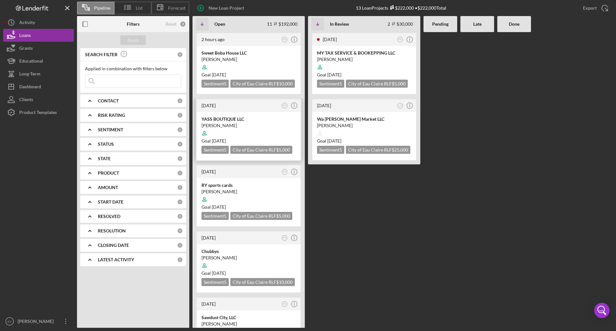
click at [256, 139] on div at bounding box center [249, 133] width 94 height 12
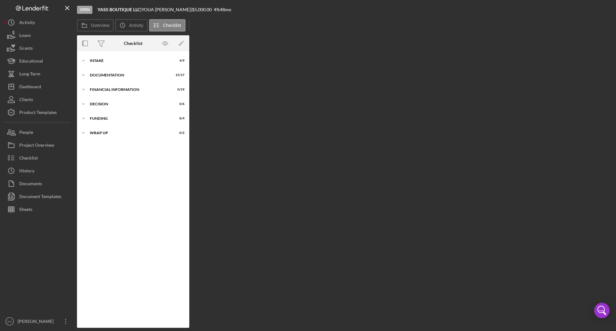
click at [115, 53] on div "Icon/Expander Intake 4 / 9 Icon/Expander Documentation 15 / 17 Icon/Expander Fi…" at bounding box center [133, 189] width 112 height 276
click at [110, 59] on div "Intake" at bounding box center [135, 61] width 91 height 4
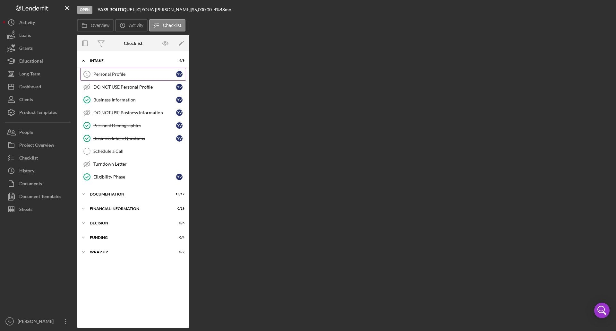
click at [106, 74] on div "Personal Profile" at bounding box center [134, 74] width 83 height 5
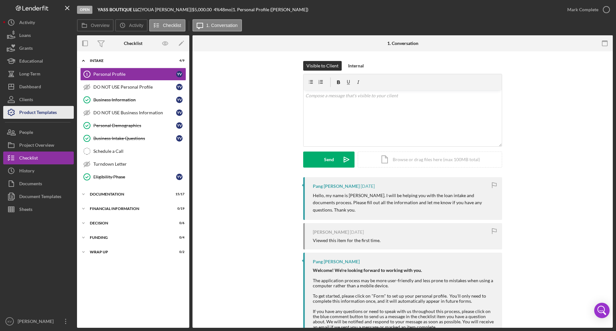
click at [54, 114] on div "Product Templates" at bounding box center [38, 113] width 38 height 14
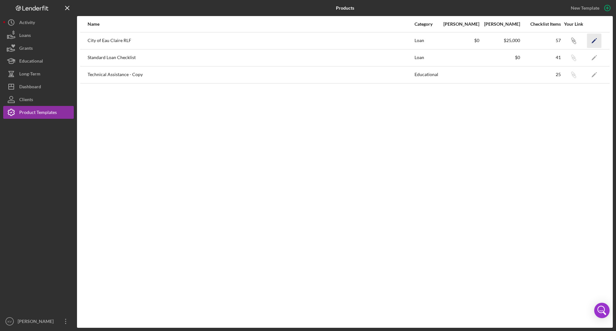
click at [307, 36] on icon "Icon/Edit" at bounding box center [594, 40] width 14 height 14
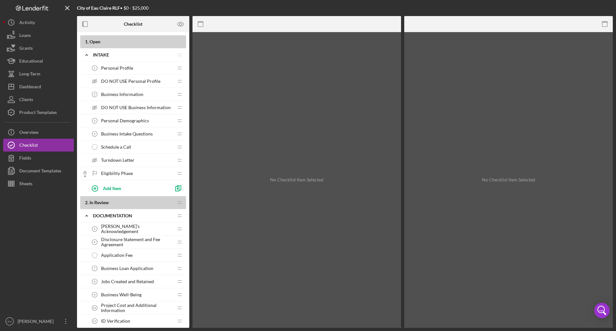
click at [114, 66] on span "Personal Profile" at bounding box center [117, 67] width 32 height 5
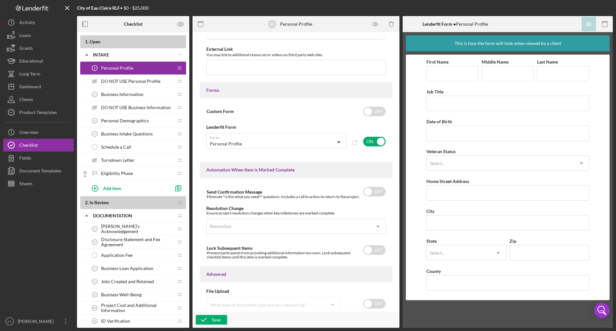
scroll to position [321, 0]
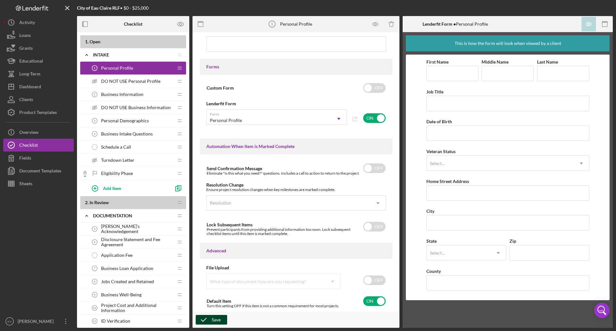
click at [210, 192] on icon "button" at bounding box center [204, 320] width 16 height 16
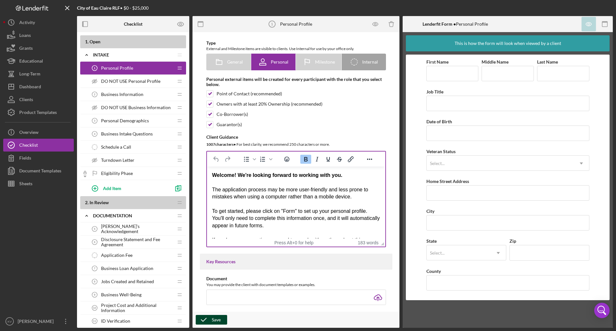
scroll to position [0, 0]
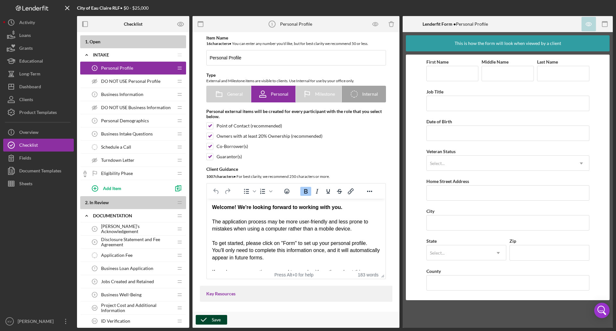
click at [126, 95] on span "Business Information" at bounding box center [122, 94] width 42 height 5
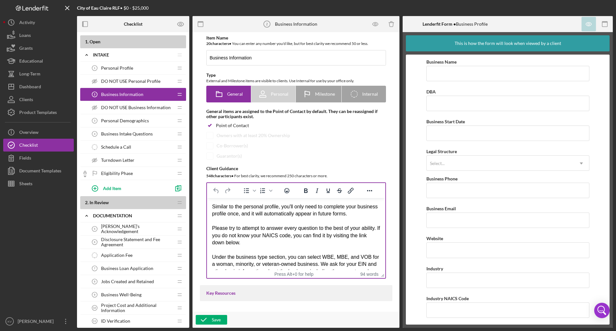
scroll to position [193, 0]
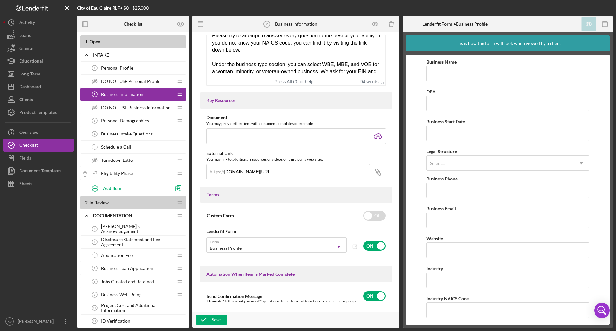
click at [113, 122] on span "Personal Demographics" at bounding box center [125, 120] width 48 height 5
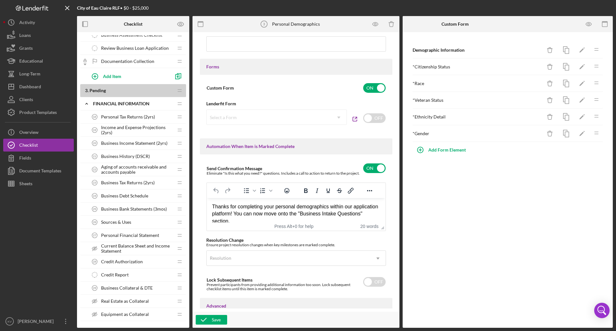
scroll to position [385, 0]
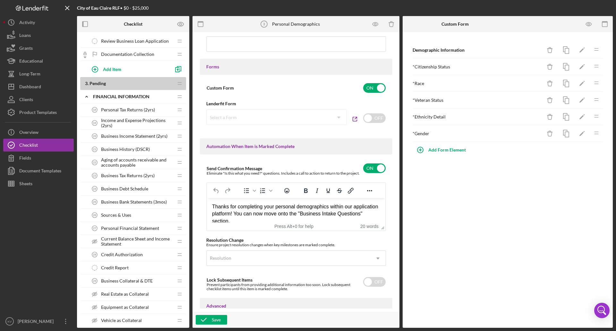
click at [122, 192] on div "Sources & Uses 26 Sources & Uses" at bounding box center [130, 215] width 85 height 13
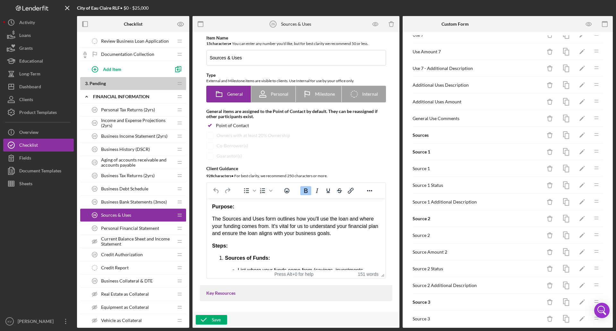
scroll to position [482, 0]
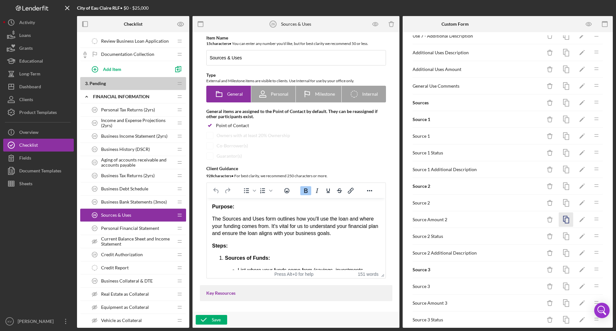
click at [307, 192] on icon "button" at bounding box center [566, 220] width 14 height 14
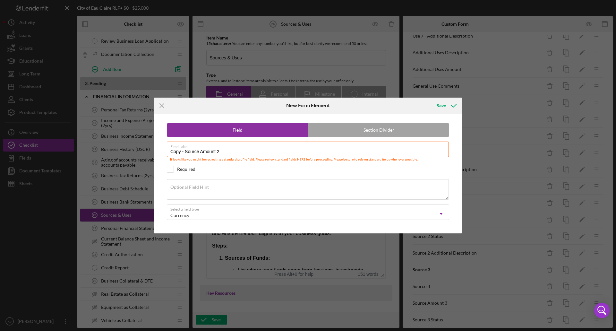
drag, startPoint x: 187, startPoint y: 151, endPoint x: 117, endPoint y: 148, distance: 70.4
click at [117, 148] on div "Icon/Menu Close New Form Element Save Field Section Divider Field Label Copy - …" at bounding box center [308, 165] width 616 height 331
type input "Source Amount 1"
click at [307, 106] on icon "submit" at bounding box center [454, 106] width 16 height 16
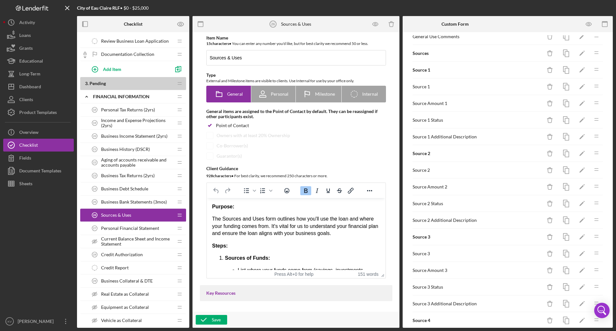
scroll to position [656, 0]
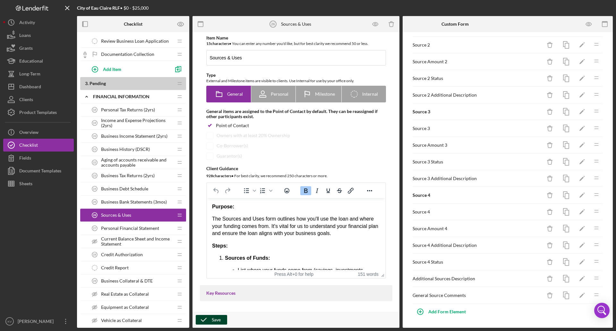
click at [212, 192] on div "Save" at bounding box center [216, 320] width 9 height 10
click at [39, 40] on button "Loans" at bounding box center [38, 35] width 71 height 13
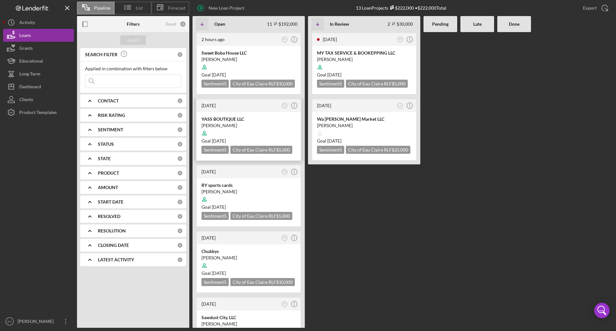
click at [259, 139] on div at bounding box center [249, 133] width 94 height 12
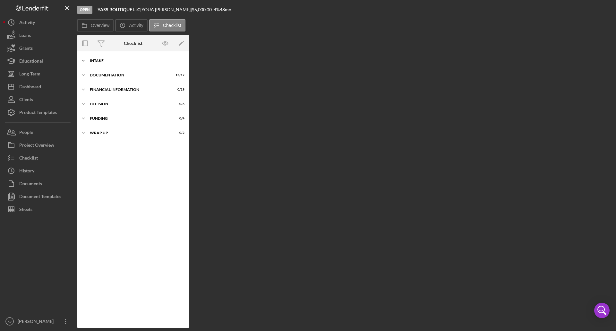
click at [107, 57] on div "Icon/Expander Intake 4 / 9" at bounding box center [133, 60] width 112 height 13
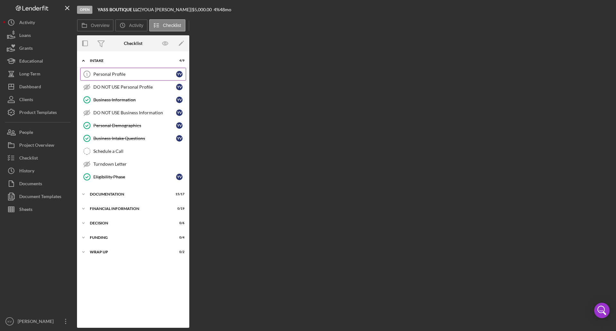
click at [118, 77] on div "Personal Profile" at bounding box center [134, 74] width 83 height 5
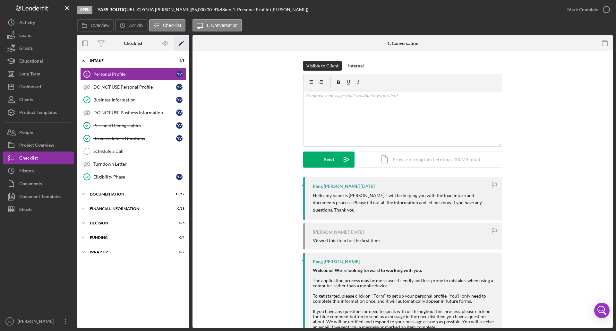
click at [184, 41] on icon "button" at bounding box center [183, 41] width 1 height 1
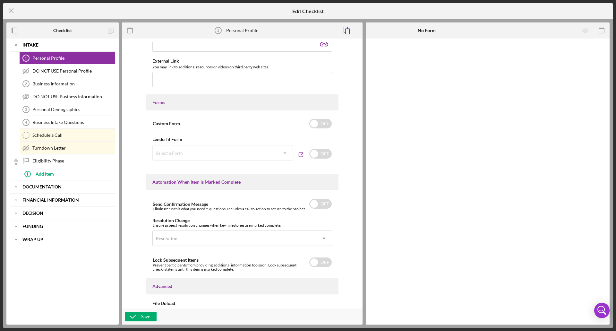
scroll to position [308, 0]
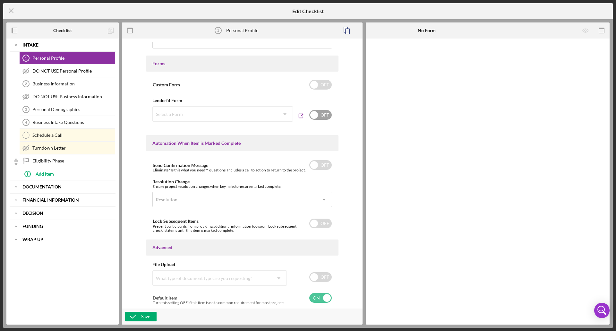
click at [307, 112] on input "checkbox" at bounding box center [320, 115] width 22 height 10
checkbox input "true"
click at [217, 113] on div "Select a Form" at bounding box center [215, 114] width 125 height 15
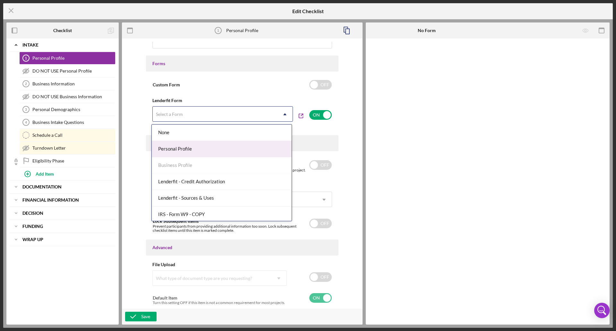
click at [212, 148] on div "Personal Profile" at bounding box center [222, 149] width 140 height 16
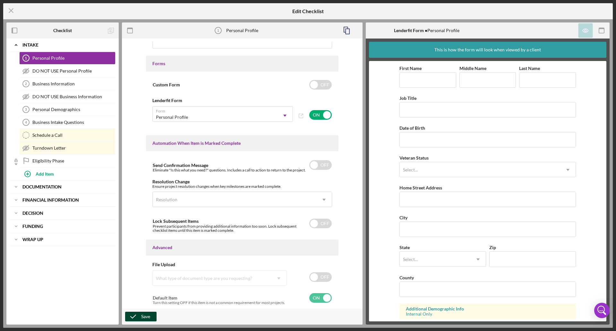
click at [147, 192] on div "Save" at bounding box center [145, 317] width 9 height 10
click at [13, 10] on icon "Icon/Menu Close" at bounding box center [11, 11] width 16 height 16
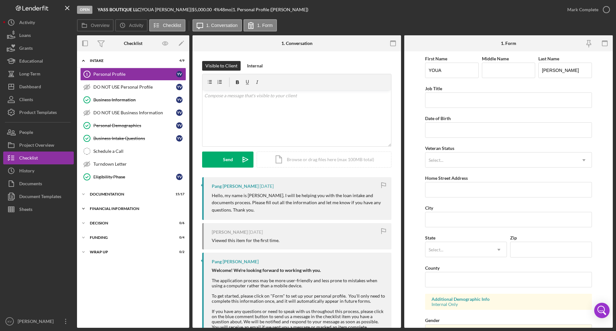
click at [117, 192] on div "Financial Information" at bounding box center [135, 209] width 91 height 4
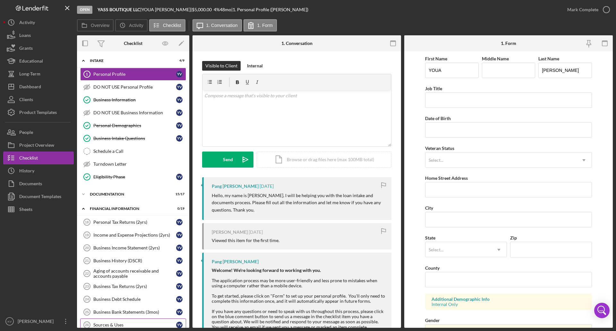
click at [119, 192] on div "Sources & Uses" at bounding box center [134, 324] width 83 height 5
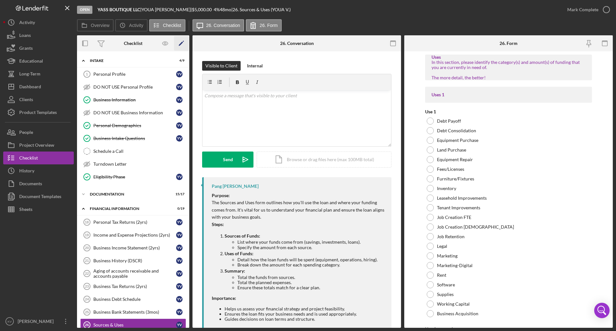
click at [180, 41] on icon "Icon/Edit" at bounding box center [181, 43] width 14 height 14
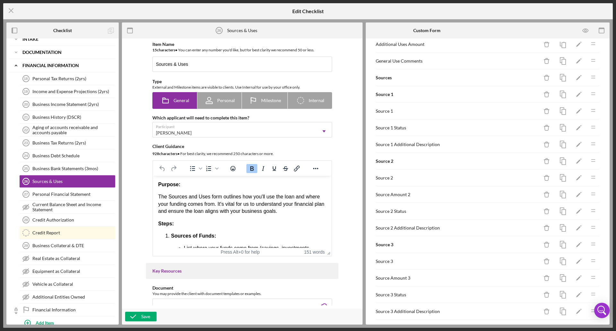
scroll to position [514, 0]
click at [307, 192] on rect "button" at bounding box center [564, 194] width 4 height 5
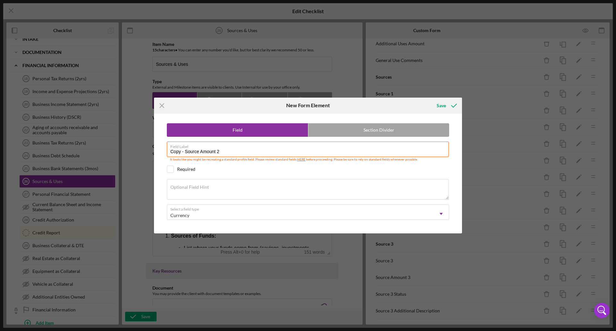
drag, startPoint x: 185, startPoint y: 151, endPoint x: 133, endPoint y: 150, distance: 52.7
click at [132, 151] on div "Icon/Menu Close New Form Element Save Field Section Divider Field Label Copy - …" at bounding box center [308, 165] width 616 height 331
type input "Source Amount 1"
click at [307, 104] on icon "submit" at bounding box center [454, 106] width 16 height 16
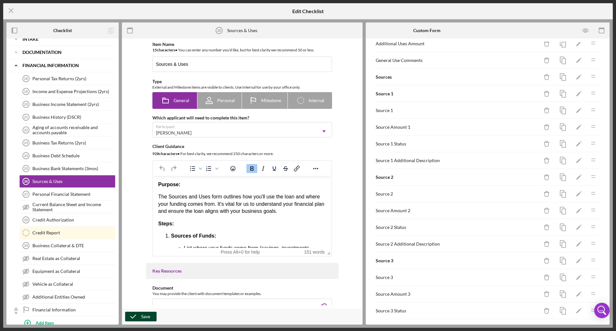
click at [145, 192] on div "Save" at bounding box center [145, 317] width 9 height 10
click at [11, 11] on line at bounding box center [11, 11] width 4 height 4
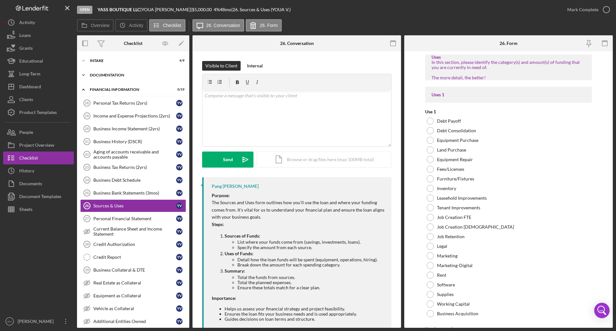
scroll to position [16, 0]
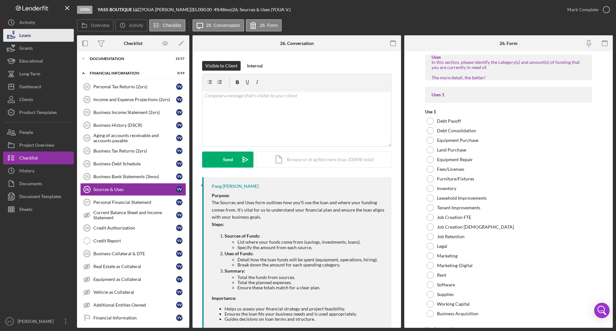
click at [34, 37] on button "Loans" at bounding box center [38, 35] width 71 height 13
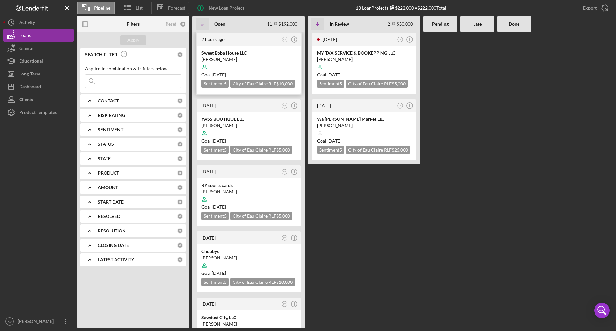
click at [261, 63] on div at bounding box center [249, 67] width 94 height 12
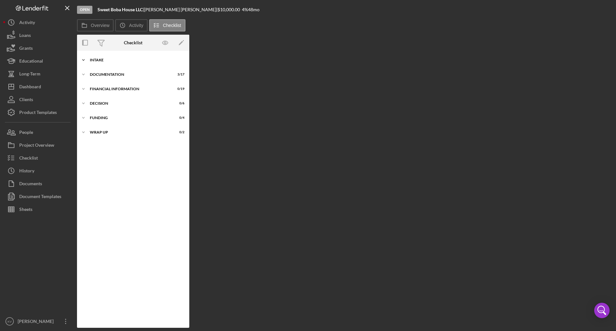
click at [112, 61] on div "Intake" at bounding box center [135, 60] width 91 height 4
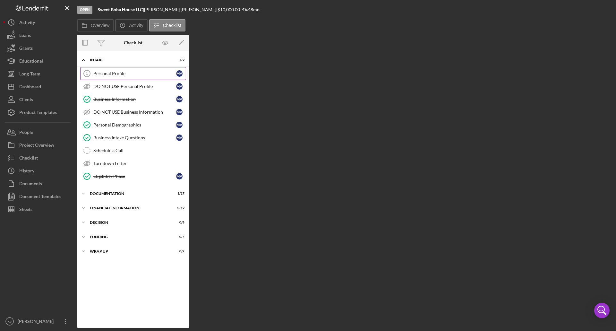
click at [114, 73] on div "Personal Profile" at bounding box center [134, 73] width 83 height 5
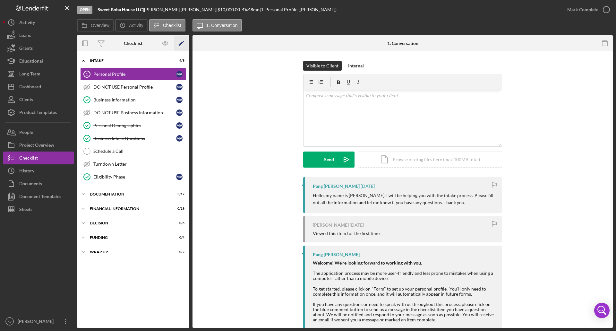
click at [188, 42] on icon "Icon/Edit" at bounding box center [181, 43] width 14 height 14
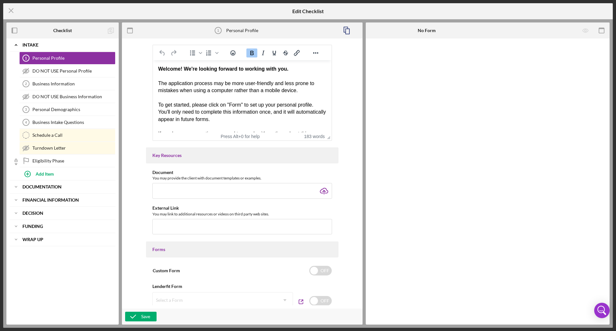
scroll to position [193, 0]
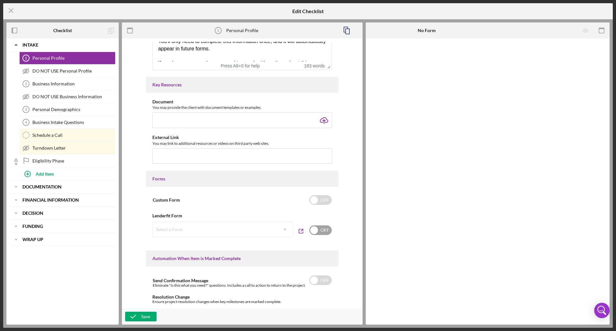
click at [307, 192] on input "checkbox" at bounding box center [320, 230] width 22 height 10
checkbox input "true"
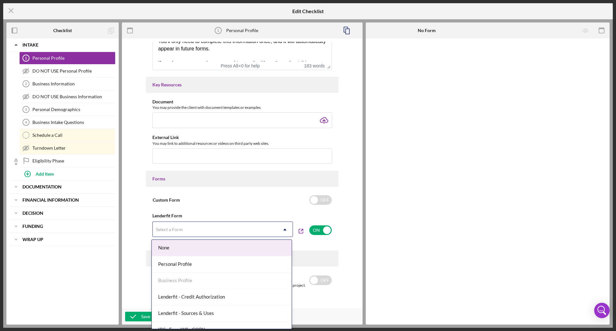
click at [276, 192] on div "Select a Form" at bounding box center [215, 229] width 125 height 15
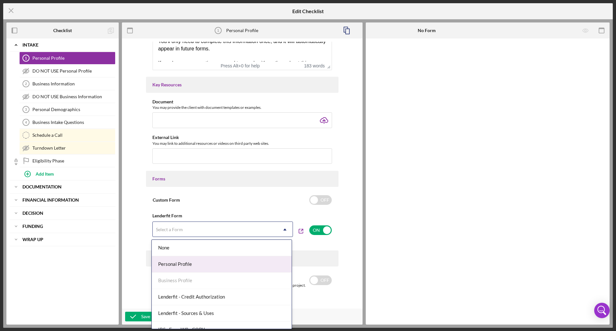
click at [235, 192] on div "Personal Profile" at bounding box center [222, 264] width 140 height 16
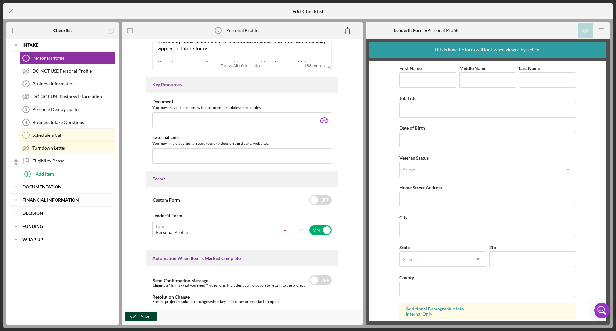
click at [144, 192] on div "Save" at bounding box center [145, 317] width 9 height 10
click at [54, 192] on div "Icon/Expander Financial Information Icon/Edit" at bounding box center [63, 200] width 106 height 13
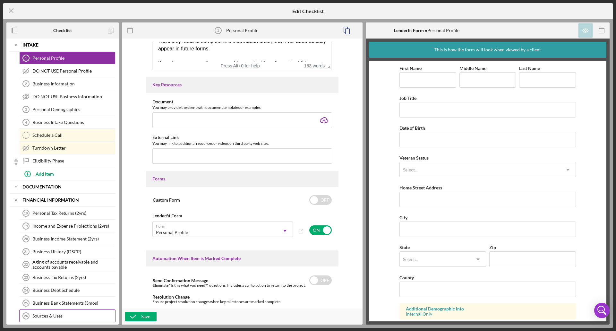
click at [53, 192] on div "Sources & Uses" at bounding box center [73, 315] width 83 height 5
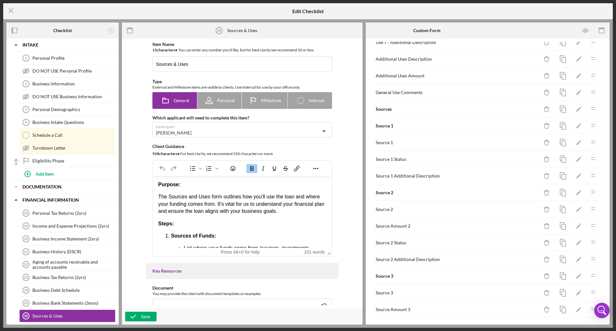
scroll to position [514, 0]
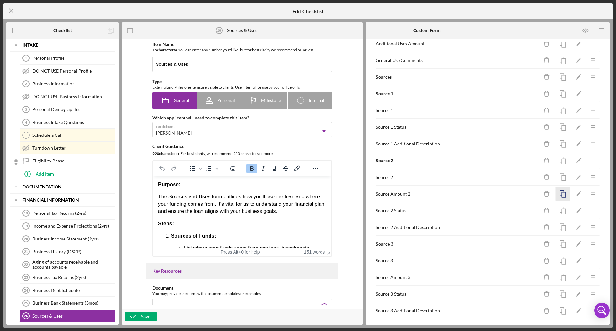
click at [307, 192] on icon "button" at bounding box center [563, 194] width 14 height 14
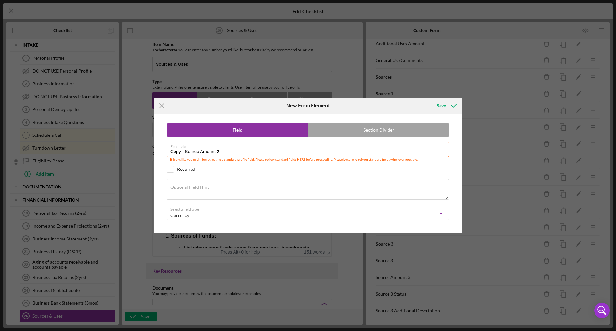
drag, startPoint x: 185, startPoint y: 152, endPoint x: 119, endPoint y: 152, distance: 65.8
click at [119, 152] on div "Icon/Menu Close New Form Element Save Field Section Divider Field Label Copy - …" at bounding box center [308, 165] width 616 height 331
type input "Source Amount 1"
click at [307, 104] on icon "submit" at bounding box center [454, 106] width 16 height 16
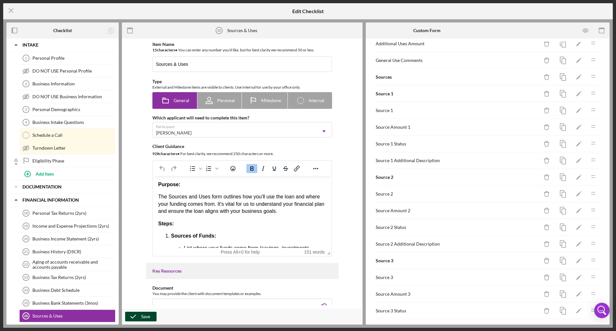
click at [145, 192] on div "Save" at bounding box center [145, 317] width 9 height 10
click at [9, 7] on icon "Icon/Menu Close" at bounding box center [11, 11] width 16 height 16
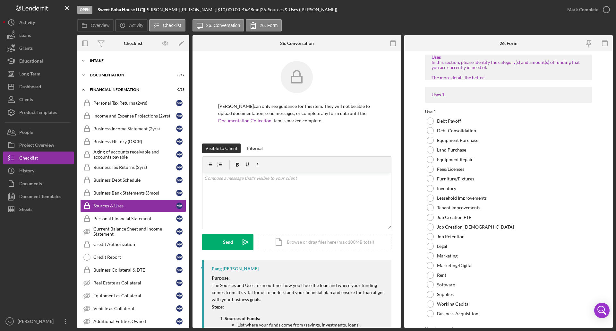
click at [101, 62] on div "Intake" at bounding box center [135, 61] width 91 height 4
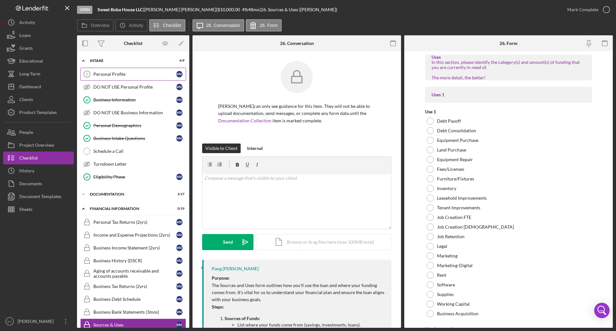
click at [117, 74] on div "Personal Profile" at bounding box center [134, 74] width 83 height 5
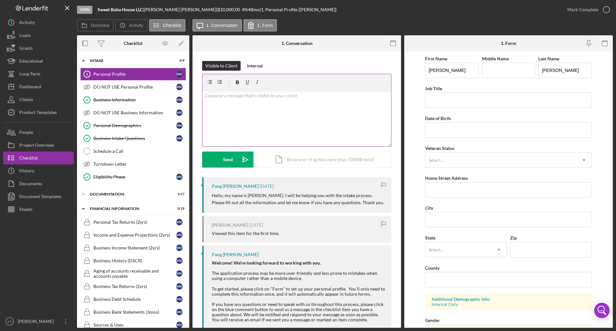
click at [230, 110] on div "v Color teal Color pink Remove color Add row above Add row below Add column bef…" at bounding box center [297, 118] width 189 height 56
click at [37, 37] on button "Loans" at bounding box center [38, 35] width 71 height 13
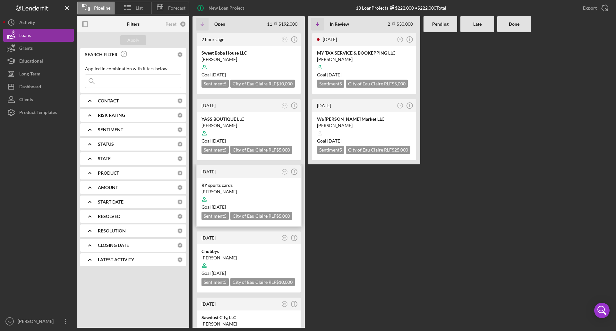
click at [247, 192] on div "[PERSON_NAME]" at bounding box center [249, 191] width 94 height 6
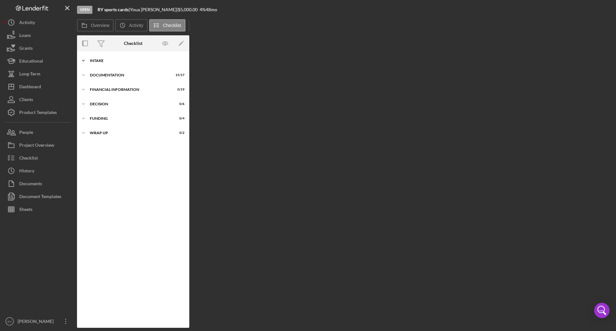
click at [110, 59] on div "Intake" at bounding box center [135, 61] width 91 height 4
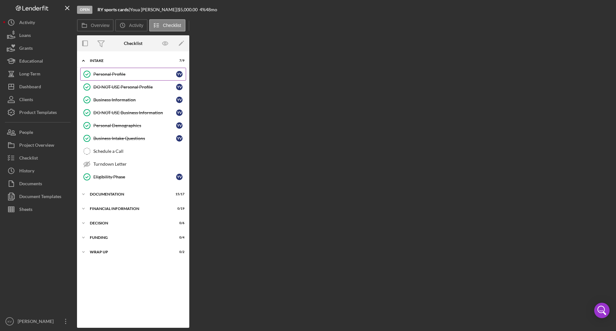
click at [110, 76] on div "Personal Profile" at bounding box center [134, 74] width 83 height 5
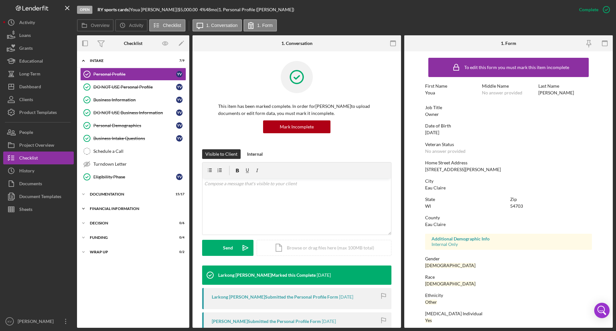
click at [123, 192] on div "Icon/Expander Financial Information 0 / 19" at bounding box center [133, 208] width 112 height 13
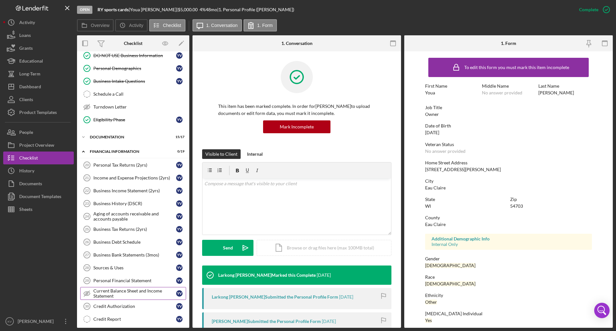
scroll to position [64, 0]
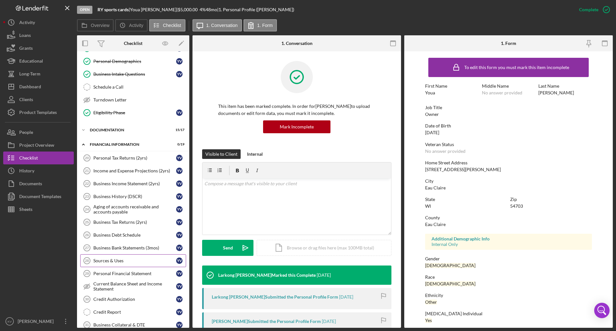
click at [123, 192] on div "Sources & Uses" at bounding box center [134, 260] width 83 height 5
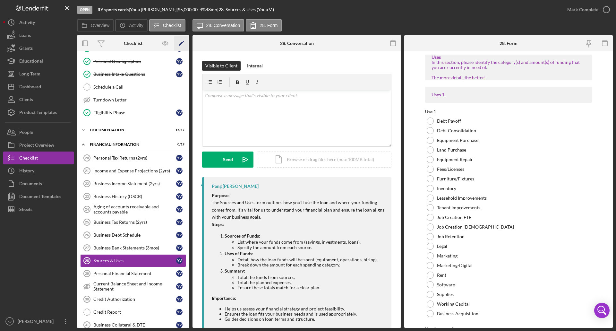
click at [181, 43] on polygon "button" at bounding box center [181, 44] width 4 height 4
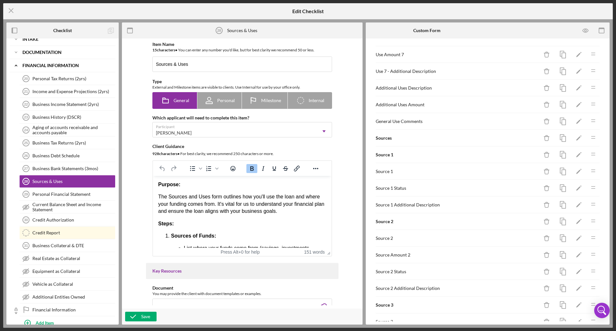
scroll to position [546, 0]
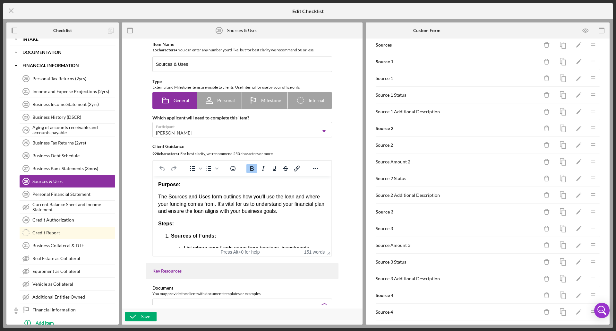
click at [307, 164] on div "Source Amount 2" at bounding box center [457, 161] width 163 height 5
click at [307, 162] on icon "button" at bounding box center [563, 162] width 14 height 14
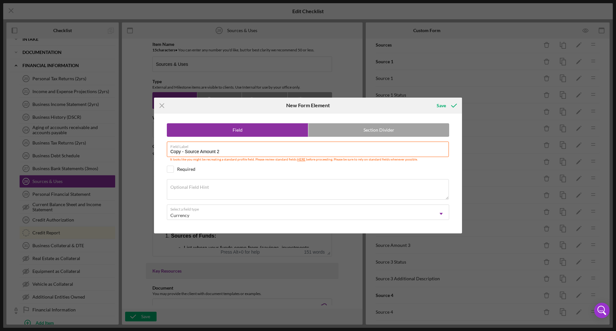
drag, startPoint x: 185, startPoint y: 152, endPoint x: 76, endPoint y: 152, distance: 109.1
click at [76, 152] on div "Icon/Menu Close New Form Element Save Field Section Divider Field Label Copy - …" at bounding box center [308, 165] width 616 height 331
type input "Source Amount 1"
click at [307, 105] on div "Save" at bounding box center [441, 105] width 9 height 13
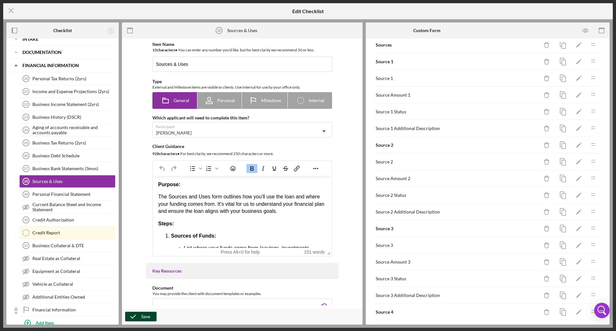
click at [136, 192] on icon "button" at bounding box center [133, 317] width 16 height 16
click at [9, 11] on icon "Icon/Menu Close" at bounding box center [11, 11] width 16 height 16
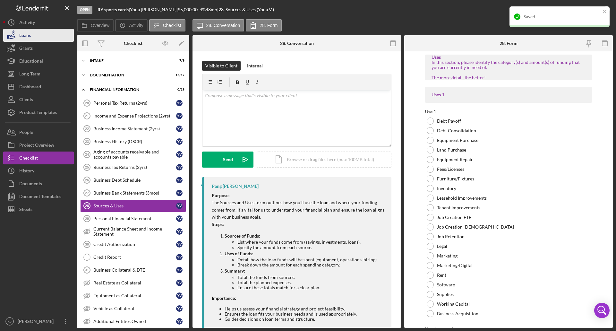
scroll to position [16, 0]
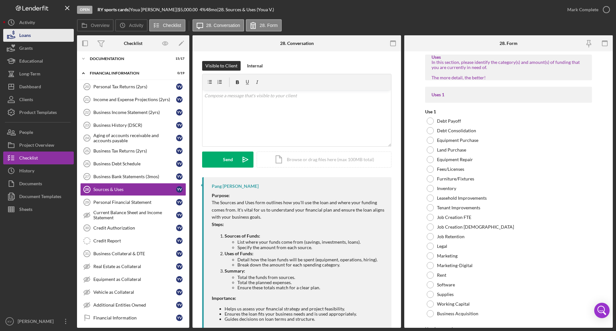
click at [42, 35] on button "Loans" at bounding box center [38, 35] width 71 height 13
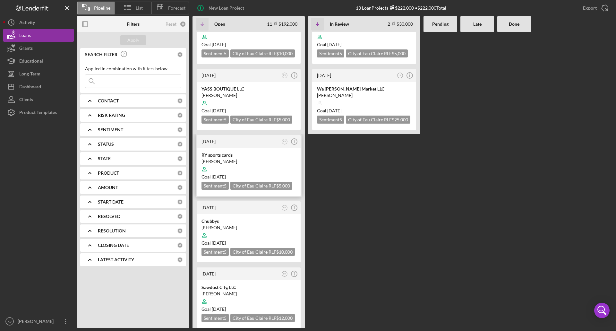
scroll to position [64, 0]
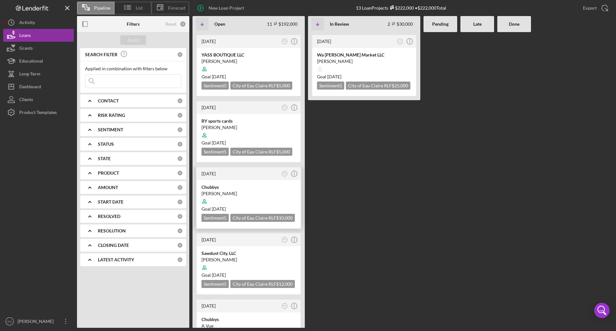
click at [262, 192] on div at bounding box center [249, 201] width 94 height 12
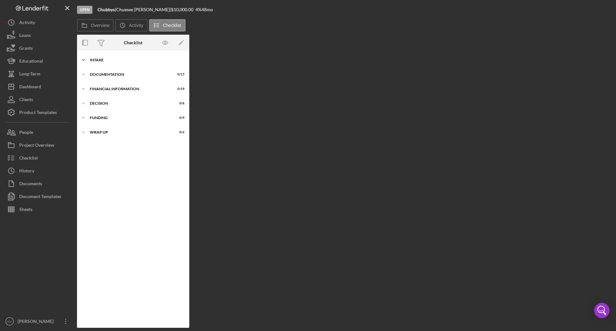
click at [143, 62] on div "Icon/Expander Intake 0 / 9" at bounding box center [133, 60] width 112 height 13
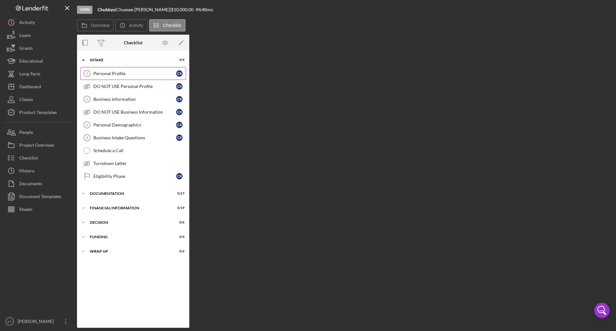
click at [131, 72] on div "Personal Profile" at bounding box center [134, 73] width 83 height 5
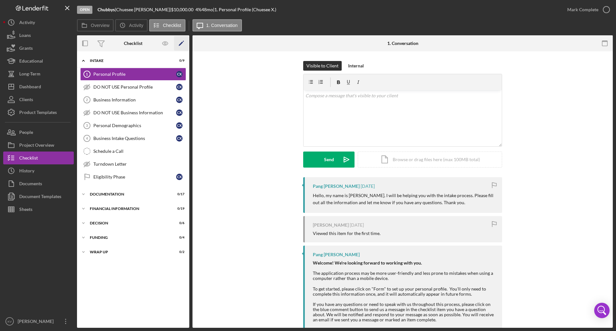
click at [181, 39] on icon "Icon/Edit" at bounding box center [181, 43] width 14 height 14
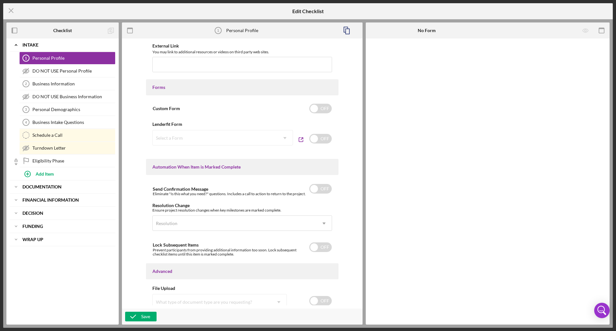
scroll to position [308, 0]
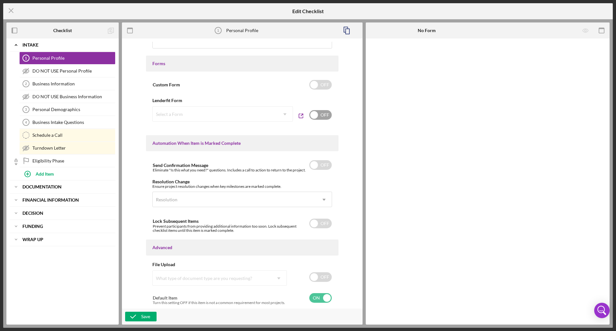
click at [307, 117] on input "checkbox" at bounding box center [320, 115] width 22 height 10
checkbox input "true"
click at [227, 119] on div "Select a Form" at bounding box center [215, 114] width 125 height 15
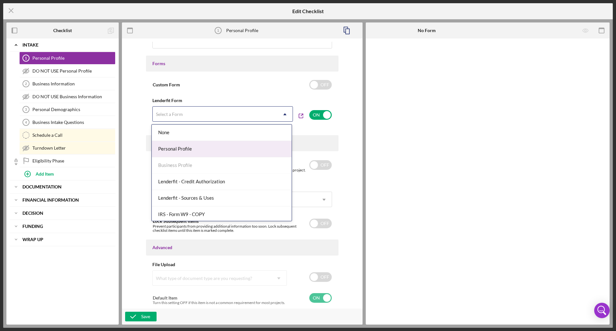
click at [219, 145] on div "Personal Profile" at bounding box center [222, 149] width 140 height 16
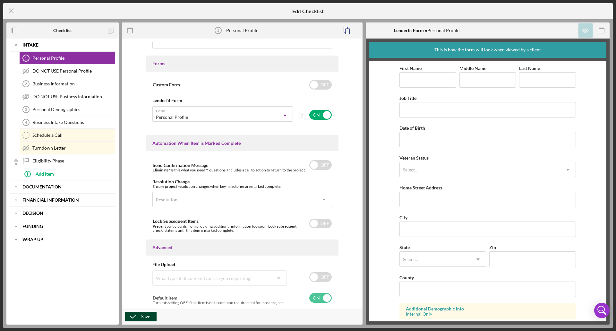
click at [144, 192] on div "Save" at bounding box center [145, 317] width 9 height 10
click at [48, 192] on b "Financial Information" at bounding box center [50, 200] width 56 height 4
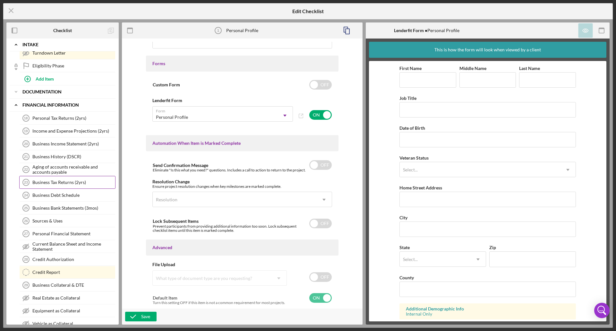
scroll to position [96, 0]
click at [59, 192] on div "Sources & Uses" at bounding box center [73, 219] width 83 height 5
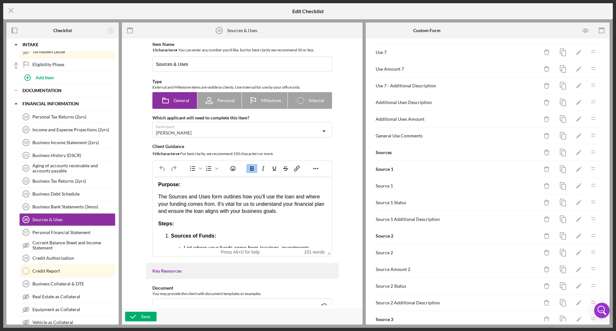
scroll to position [449, 0]
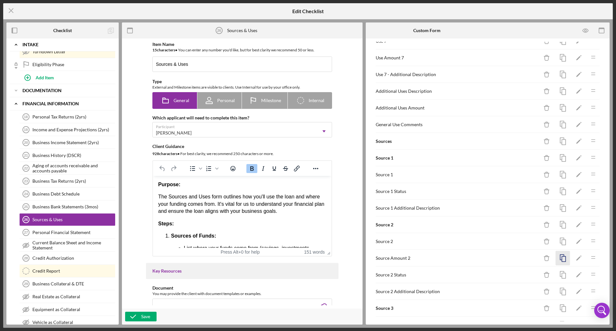
click at [307, 192] on icon "button" at bounding box center [563, 258] width 14 height 14
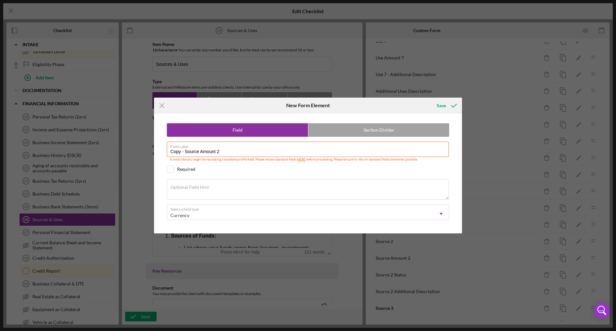
drag, startPoint x: 185, startPoint y: 152, endPoint x: 113, endPoint y: 148, distance: 72.0
click at [113, 150] on div "Icon/Menu Close New Form Element Save Field Section Divider Field Label Copy - …" at bounding box center [308, 165] width 616 height 331
type input "Source Amount 1"
click at [307, 105] on div "Save" at bounding box center [441, 105] width 9 height 13
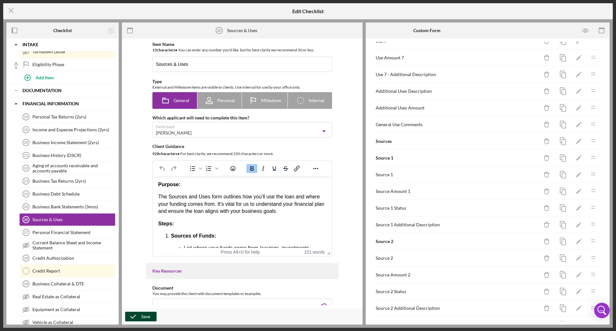
click at [138, 192] on icon "button" at bounding box center [133, 317] width 16 height 16
click at [7, 7] on icon "Icon/Menu Close" at bounding box center [11, 11] width 16 height 16
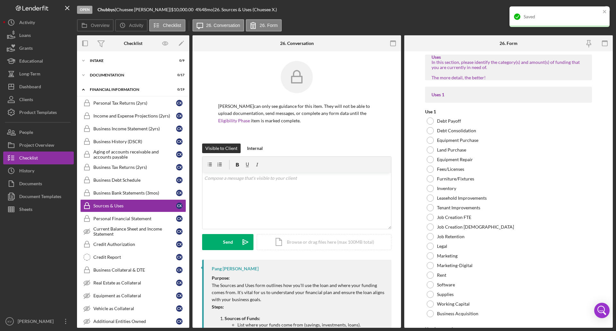
scroll to position [16, 0]
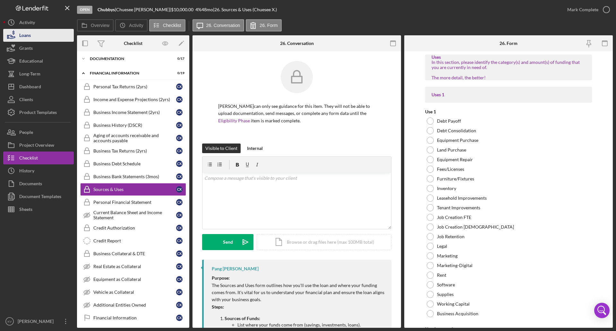
click at [30, 37] on div "Loans" at bounding box center [25, 36] width 12 height 14
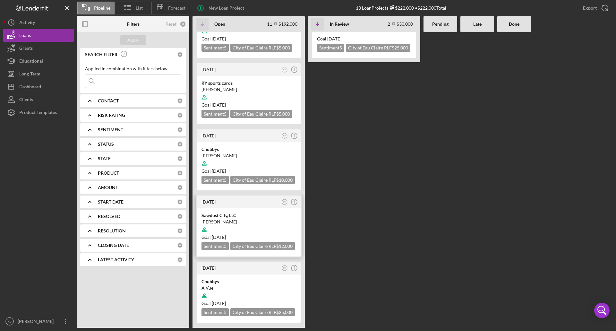
scroll to position [128, 0]
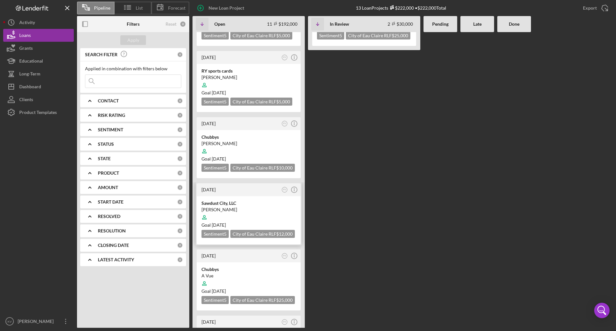
click at [268, 192] on div "Goal [DATE]" at bounding box center [249, 225] width 94 height 6
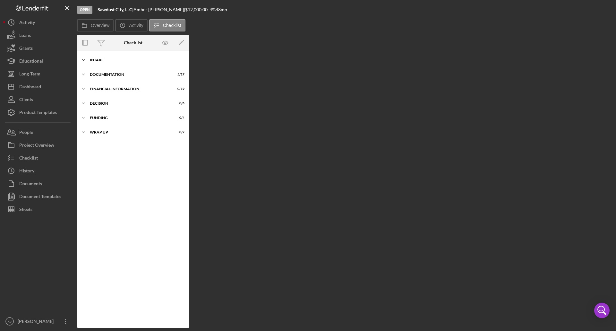
click at [135, 63] on div "Icon/Expander Intake 4 / 9" at bounding box center [133, 60] width 112 height 13
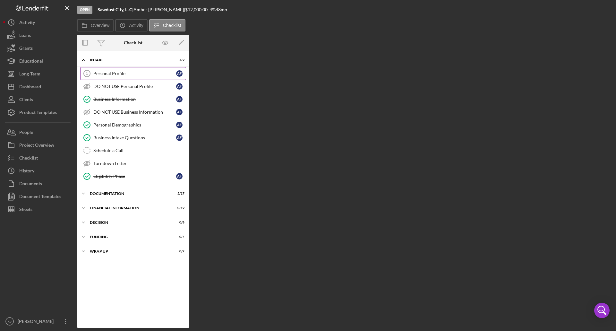
click at [133, 72] on div "Personal Profile" at bounding box center [134, 73] width 83 height 5
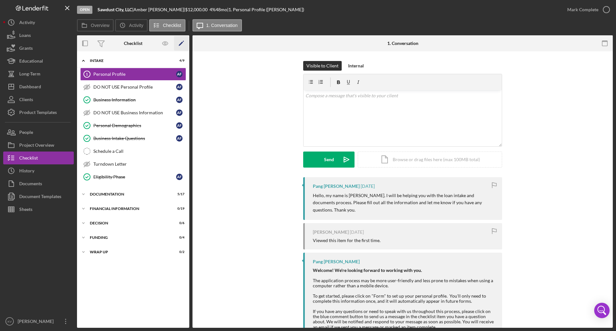
click at [179, 43] on icon "Icon/Edit" at bounding box center [181, 43] width 14 height 14
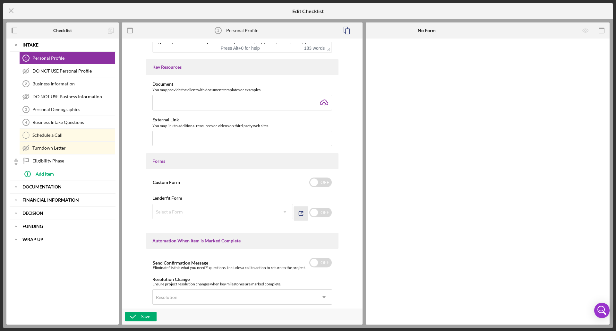
scroll to position [225, 0]
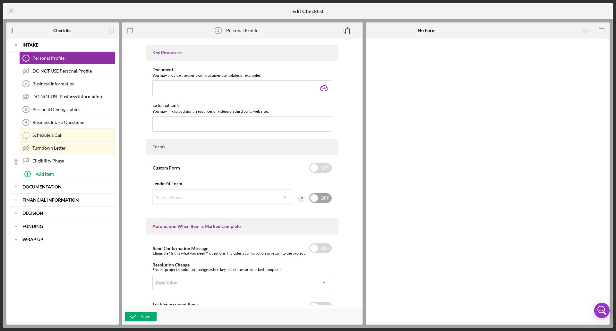
click at [307, 192] on input "checkbox" at bounding box center [320, 198] width 22 height 10
checkbox input "true"
click at [285, 192] on icon "Icon/Dropdown Arrow" at bounding box center [284, 197] width 15 height 15
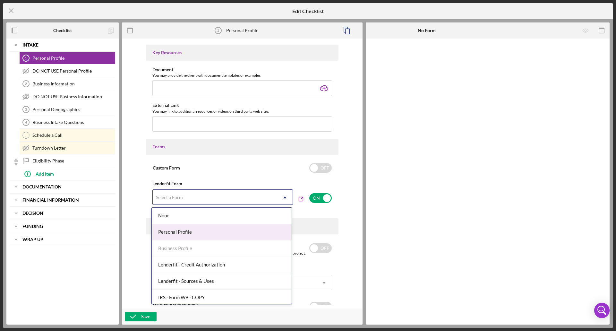
click at [249, 192] on div "Personal Profile" at bounding box center [222, 232] width 140 height 16
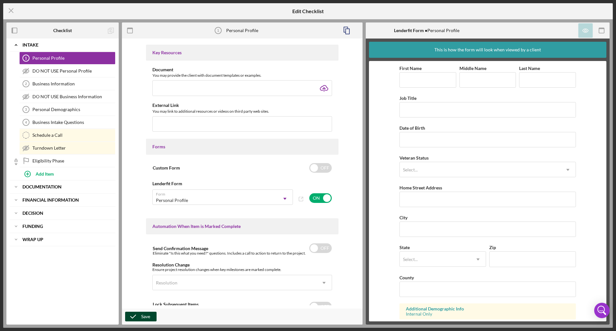
click at [149, 192] on div "Save" at bounding box center [145, 317] width 9 height 10
click at [48, 192] on b "Financial Information" at bounding box center [50, 200] width 56 height 4
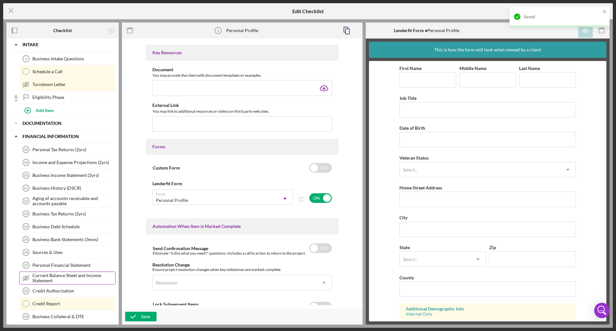
scroll to position [64, 0]
click at [60, 192] on div "Sources & Uses" at bounding box center [73, 251] width 83 height 5
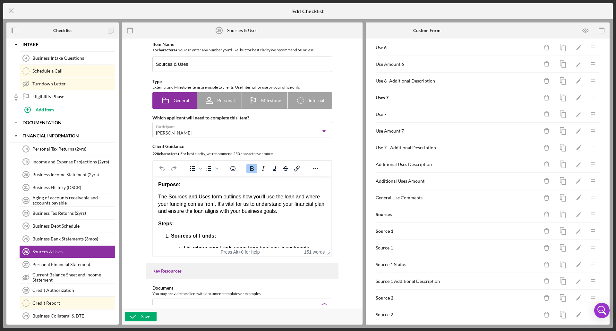
scroll to position [449, 0]
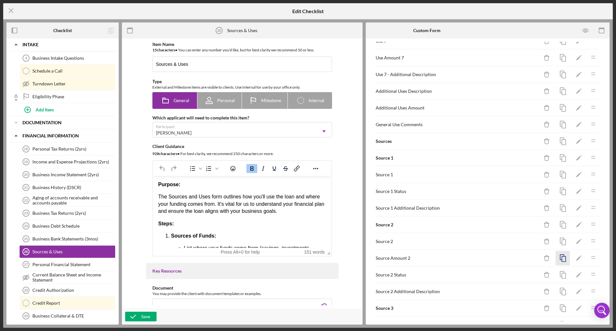
click at [307, 192] on icon "button" at bounding box center [563, 258] width 14 height 14
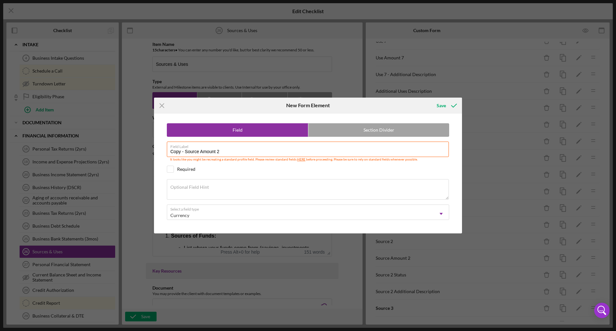
drag, startPoint x: 186, startPoint y: 150, endPoint x: 69, endPoint y: 157, distance: 117.3
click at [69, 157] on div "Icon/Menu Close New Form Element Save Field Section Divider Field Label Copy - …" at bounding box center [308, 165] width 616 height 331
type input "Source Amount 1"
click at [307, 104] on div "Save" at bounding box center [441, 105] width 9 height 13
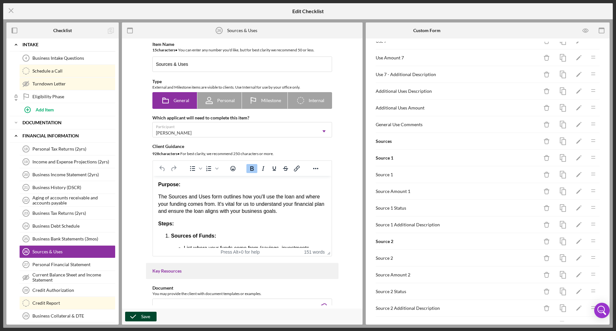
click at [147, 192] on div "Save" at bounding box center [145, 317] width 9 height 10
click at [12, 12] on line at bounding box center [11, 11] width 4 height 4
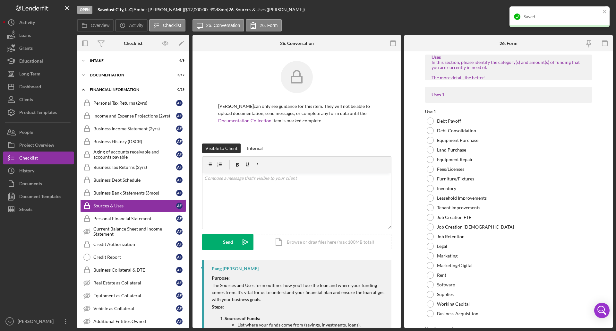
scroll to position [16, 0]
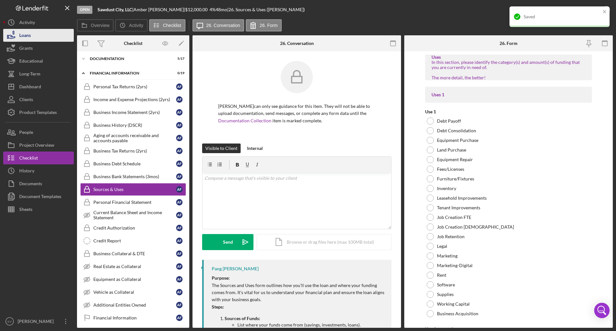
click at [31, 34] on button "Loans" at bounding box center [38, 35] width 71 height 13
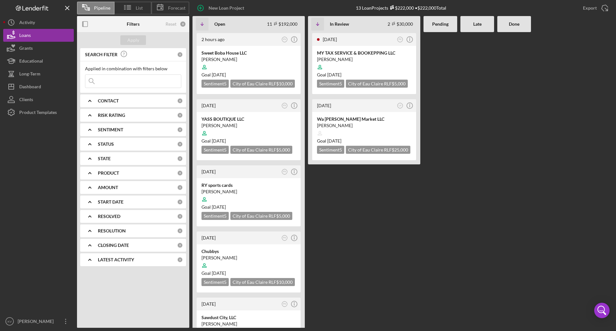
scroll to position [193, 0]
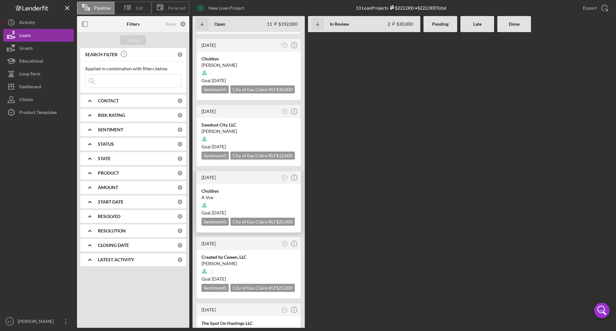
click at [257, 192] on div "A Vue" at bounding box center [249, 197] width 94 height 6
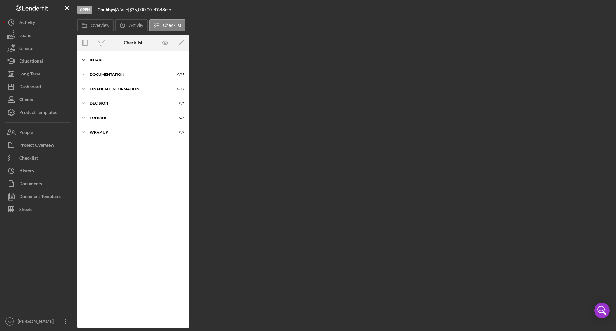
click at [128, 56] on div "Icon/Expander Intake 0 / 9" at bounding box center [133, 60] width 112 height 13
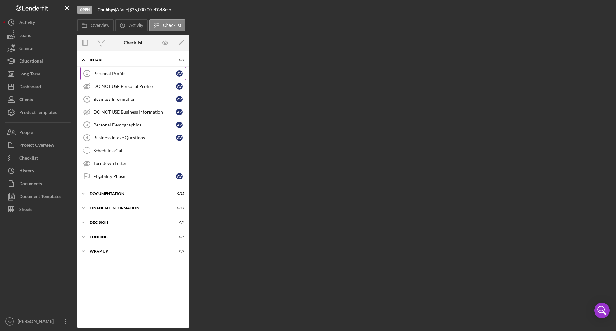
click at [127, 71] on div "Personal Profile" at bounding box center [134, 73] width 83 height 5
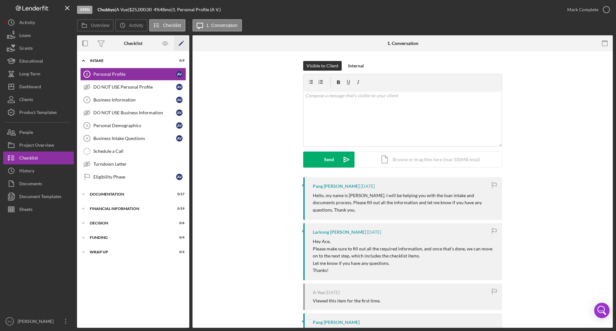
click at [180, 44] on polygon "button" at bounding box center [181, 44] width 4 height 4
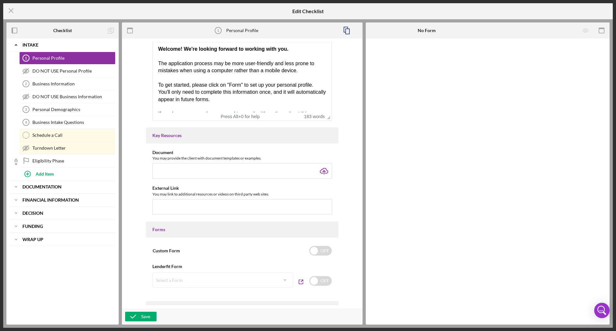
scroll to position [193, 0]
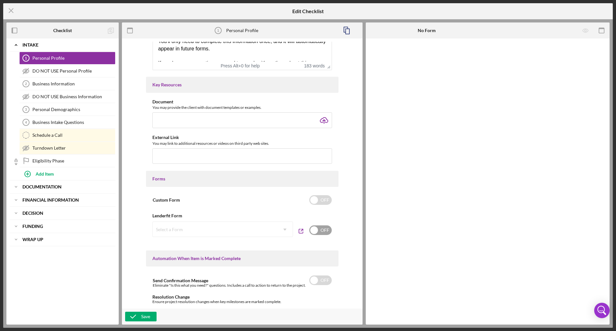
click at [307, 192] on input "checkbox" at bounding box center [320, 230] width 22 height 10
checkbox input "true"
click at [255, 192] on div "Select a Form" at bounding box center [215, 229] width 125 height 15
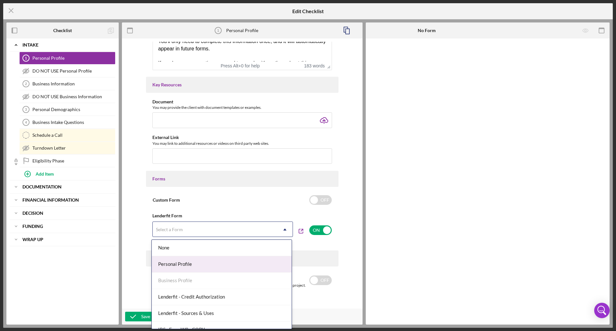
click at [241, 192] on div "Personal Profile" at bounding box center [222, 264] width 140 height 16
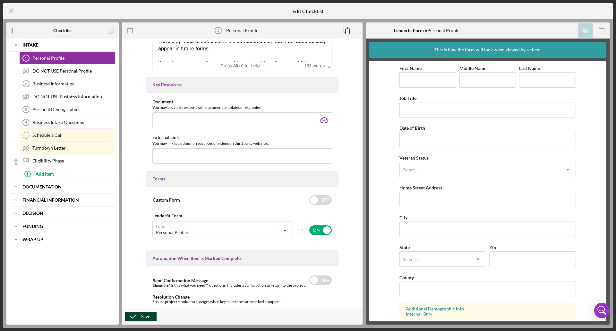
click at [143, 192] on div "Save" at bounding box center [145, 317] width 9 height 10
click at [57, 192] on b "Financial Information" at bounding box center [50, 200] width 56 height 4
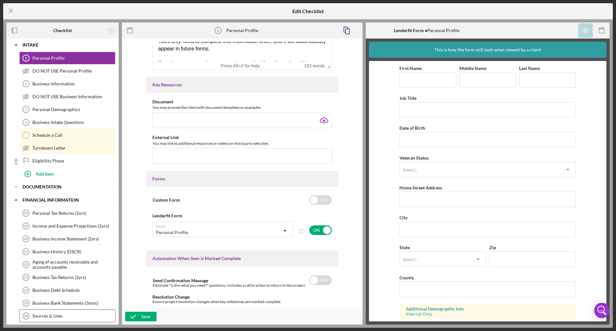
click at [58, 192] on div "Sources & Uses" at bounding box center [73, 315] width 83 height 5
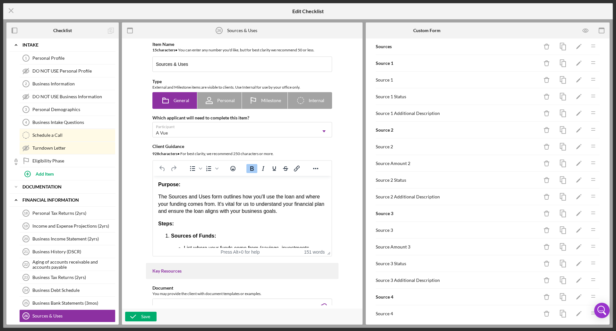
scroll to position [546, 0]
click at [307, 163] on rect "button" at bounding box center [564, 162] width 4 height 5
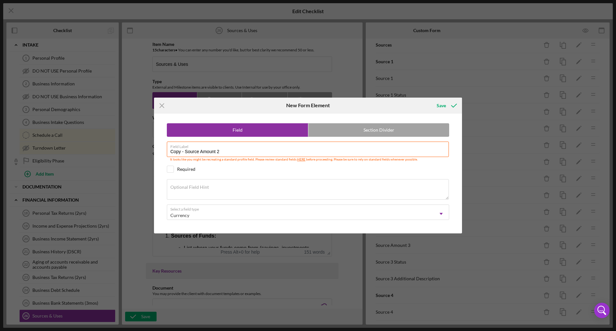
drag, startPoint x: 184, startPoint y: 152, endPoint x: 101, endPoint y: 152, distance: 82.8
click at [101, 152] on div "Icon/Menu Close New Form Element Save Field Section Divider Field Label Copy - …" at bounding box center [308, 165] width 616 height 331
type input "Source Amount 1"
click at [307, 108] on icon "submit" at bounding box center [454, 106] width 16 height 16
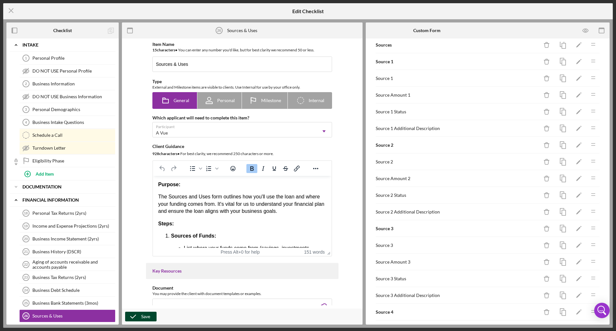
click at [149, 192] on div "Save" at bounding box center [145, 317] width 9 height 10
click at [11, 9] on icon "Icon/Menu Close" at bounding box center [11, 11] width 16 height 16
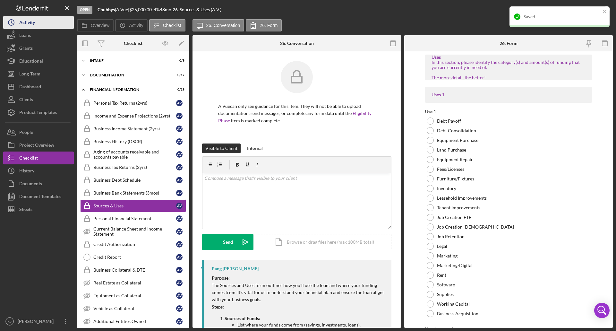
scroll to position [16, 0]
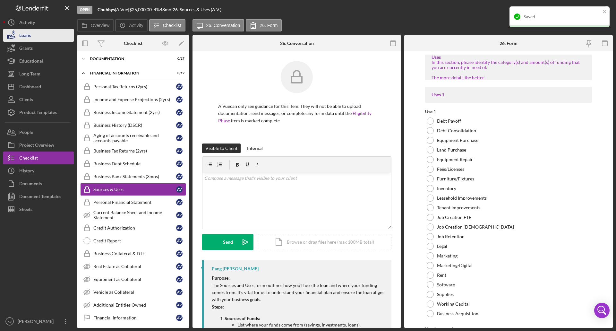
click at [25, 37] on div "Loans" at bounding box center [25, 36] width 12 height 14
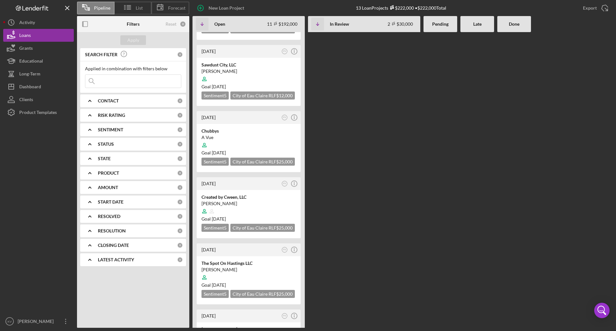
scroll to position [289, 0]
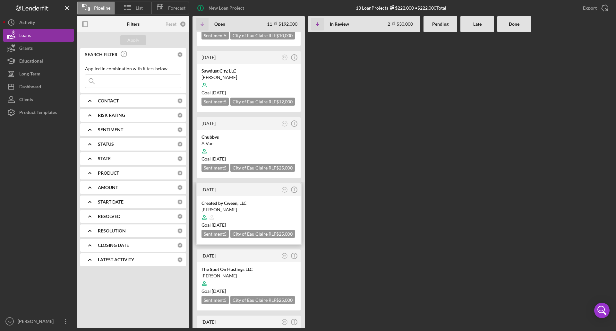
click at [266, 192] on div at bounding box center [249, 217] width 94 height 12
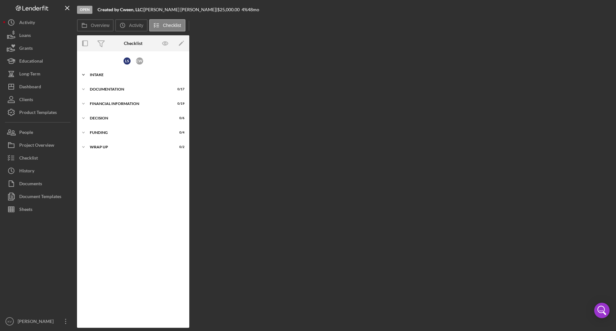
click at [121, 75] on div "Intake" at bounding box center [135, 75] width 91 height 4
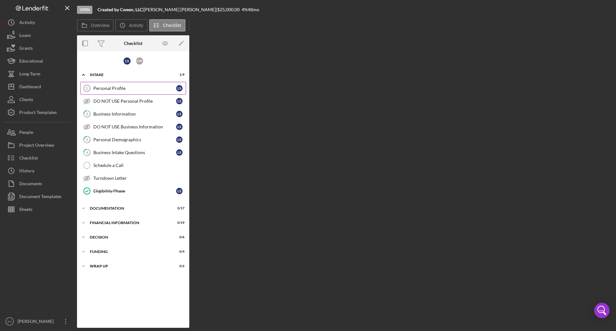
click at [143, 88] on div "Personal Profile" at bounding box center [134, 88] width 83 height 5
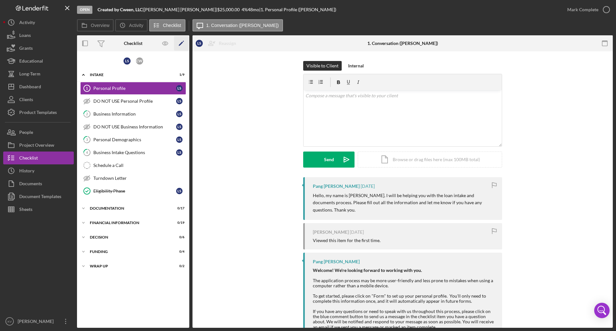
click at [179, 44] on icon "Icon/Edit" at bounding box center [181, 43] width 14 height 14
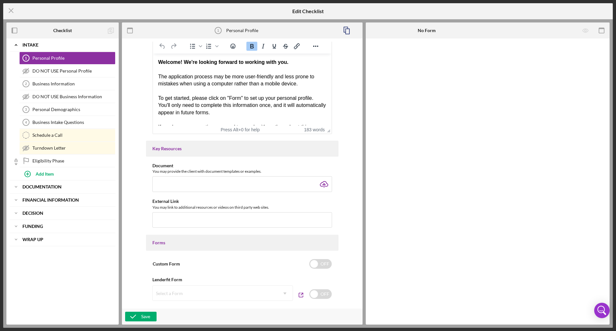
scroll to position [193, 0]
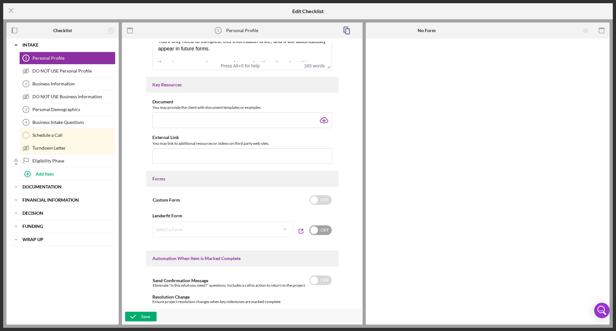
click at [307, 192] on input "checkbox" at bounding box center [320, 230] width 22 height 10
checkbox input "true"
click at [239, 192] on div "Select a Form" at bounding box center [215, 229] width 125 height 15
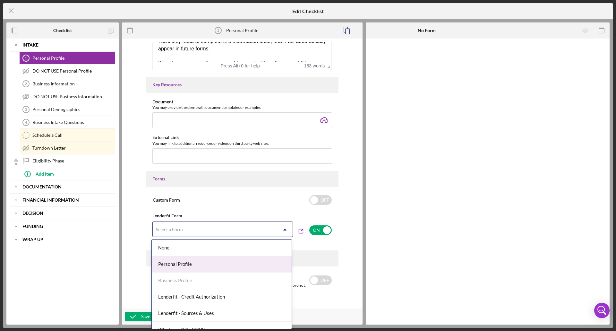
click at [230, 192] on div "Personal Profile" at bounding box center [222, 264] width 140 height 16
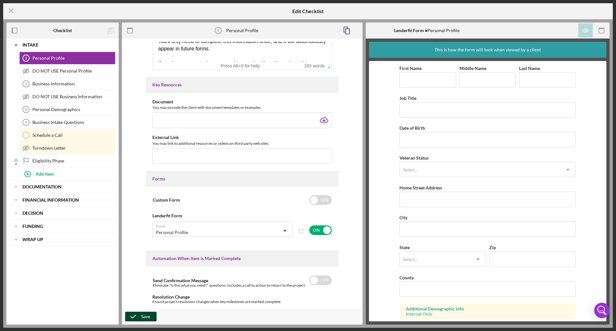
click at [146, 192] on div "Save" at bounding box center [145, 317] width 9 height 10
click at [53, 192] on b "Financial Information" at bounding box center [50, 200] width 56 height 4
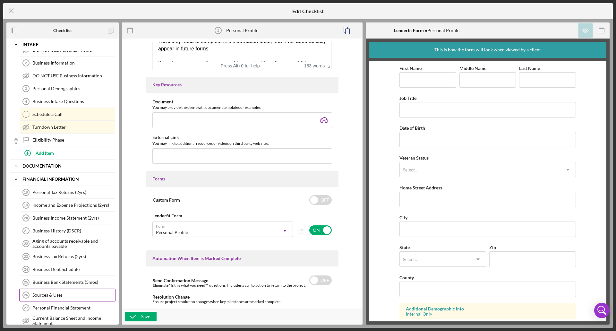
scroll to position [32, 0]
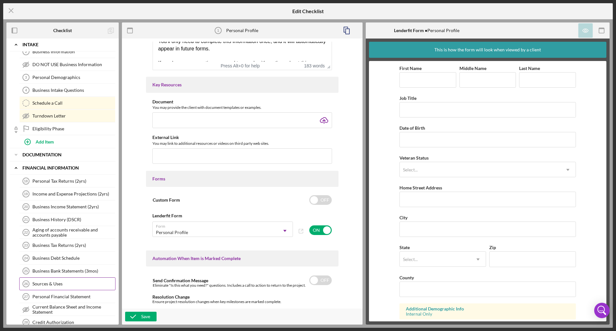
click at [60, 192] on link "Sources & Uses 26 Sources & Uses" at bounding box center [67, 283] width 96 height 13
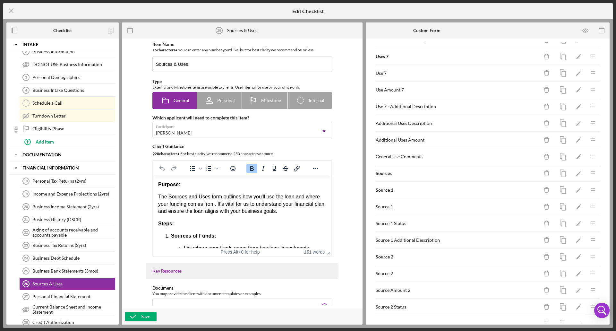
scroll to position [578, 0]
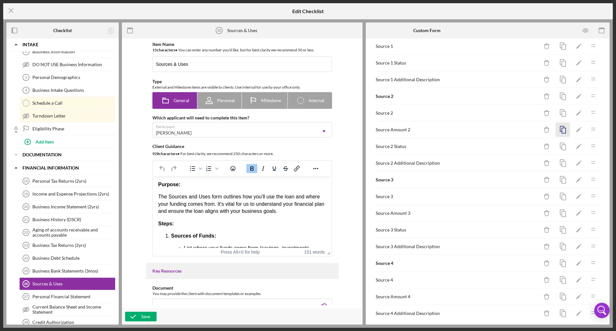
click at [307, 130] on icon "button" at bounding box center [563, 130] width 14 height 14
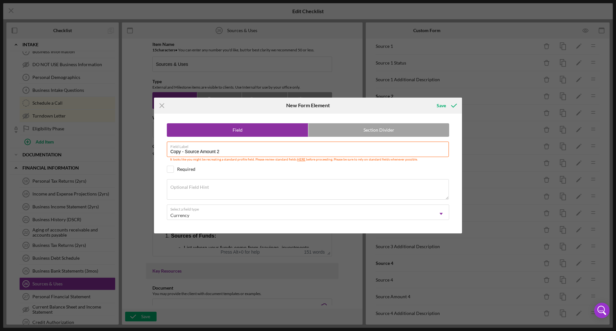
drag, startPoint x: 185, startPoint y: 152, endPoint x: 123, endPoint y: 155, distance: 61.7
click at [123, 155] on div "Icon/Menu Close New Form Element Save Field Section Divider Field Label Copy - …" at bounding box center [308, 165] width 616 height 331
type input "Source Amount 1"
click at [307, 106] on icon "submit" at bounding box center [454, 106] width 16 height 16
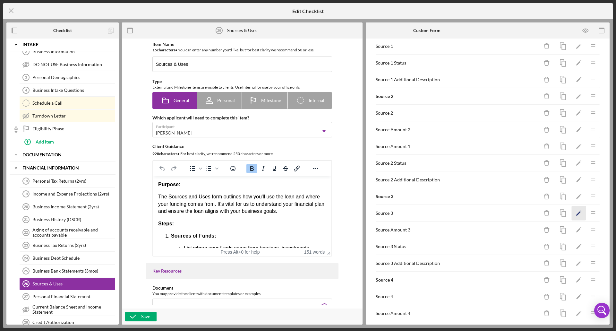
scroll to position [546, 0]
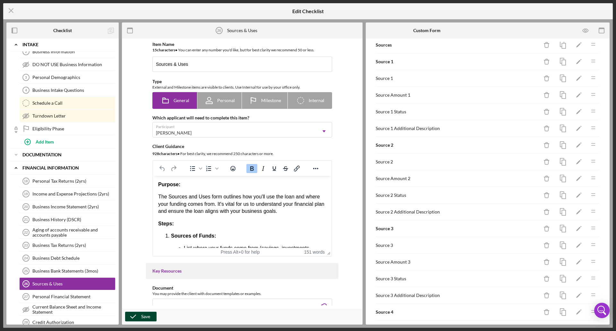
click at [137, 192] on icon "button" at bounding box center [133, 317] width 16 height 16
click at [15, 9] on icon "Icon/Menu Close" at bounding box center [11, 11] width 16 height 16
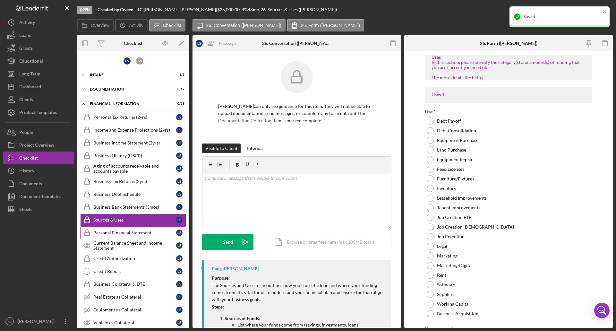
scroll to position [30, 0]
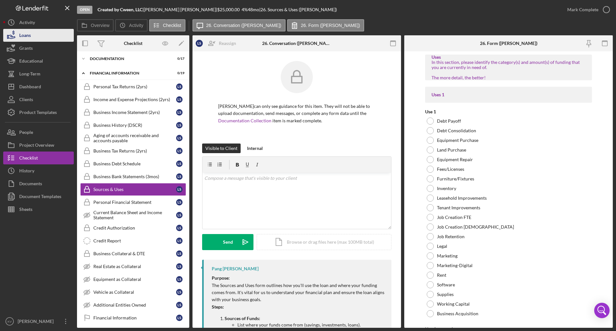
click at [21, 38] on div "Loans" at bounding box center [25, 36] width 12 height 14
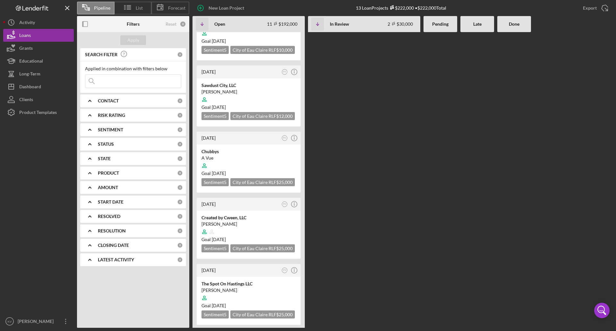
scroll to position [289, 0]
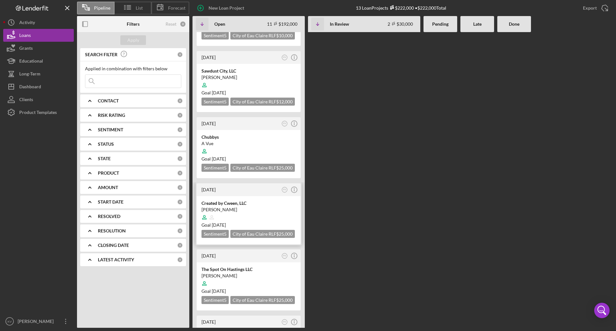
click at [275, 192] on div "Goal [DATE]" at bounding box center [249, 225] width 94 height 6
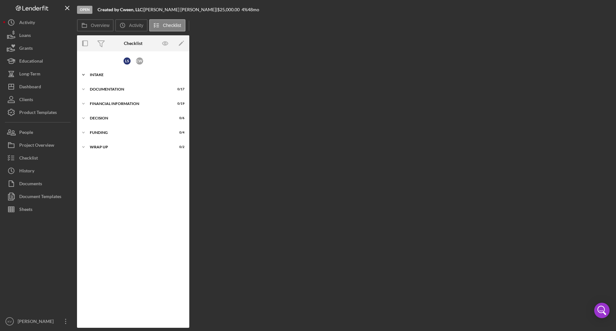
click at [104, 73] on div "Intake" at bounding box center [135, 75] width 91 height 4
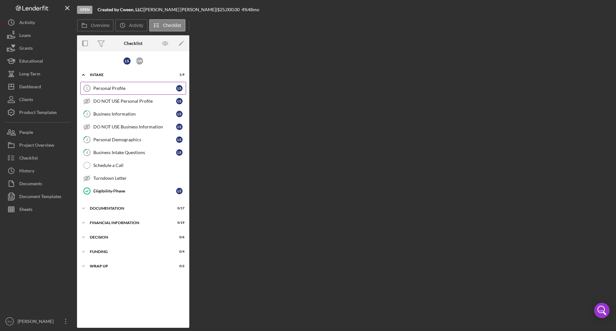
click at [109, 86] on div "Personal Profile" at bounding box center [134, 88] width 83 height 5
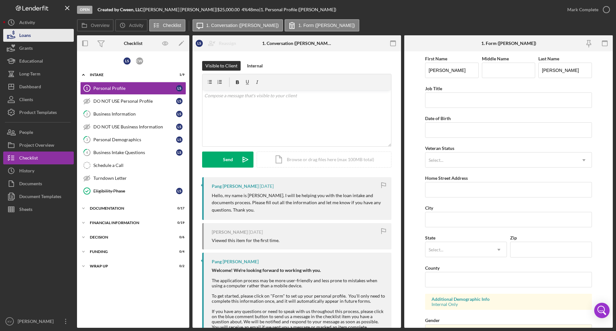
click at [23, 33] on div "Loans" at bounding box center [25, 36] width 12 height 14
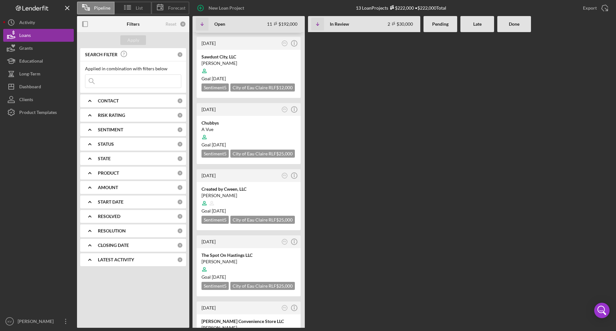
scroll to position [385, 0]
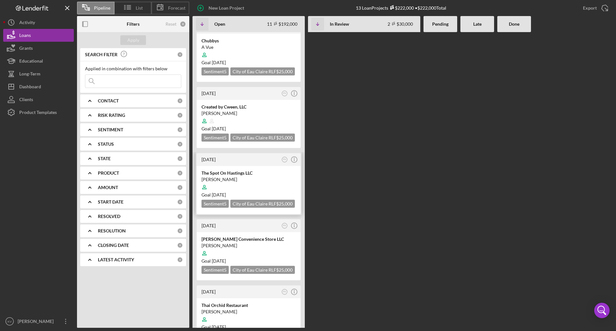
click at [277, 192] on div "Goal [DATE]" at bounding box center [249, 195] width 94 height 6
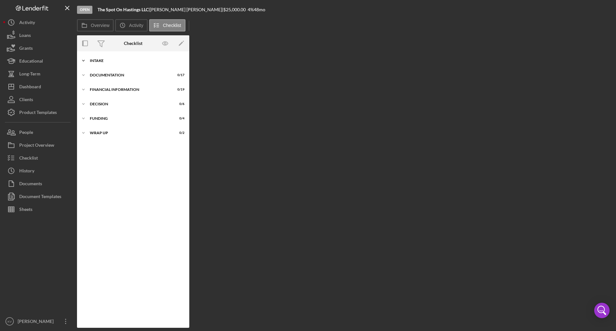
click at [135, 58] on div "Icon/Expander Intake 0 / 9" at bounding box center [133, 60] width 112 height 13
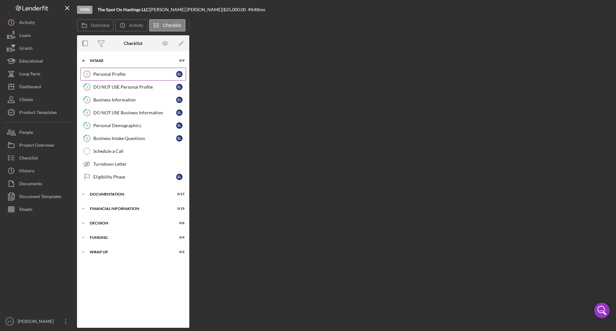
click at [133, 72] on div "Personal Profile" at bounding box center [134, 74] width 83 height 5
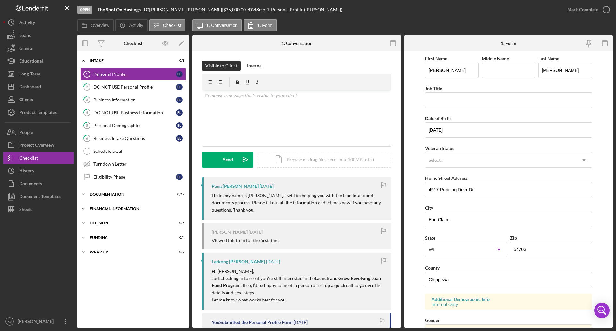
click at [126, 192] on div "Financial Information" at bounding box center [135, 209] width 91 height 4
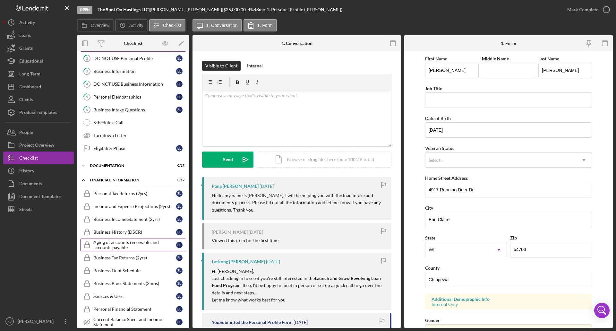
scroll to position [96, 0]
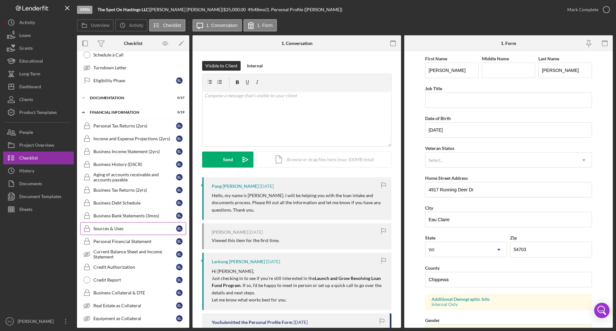
click at [130, 192] on div "Sources & Uses" at bounding box center [134, 228] width 83 height 5
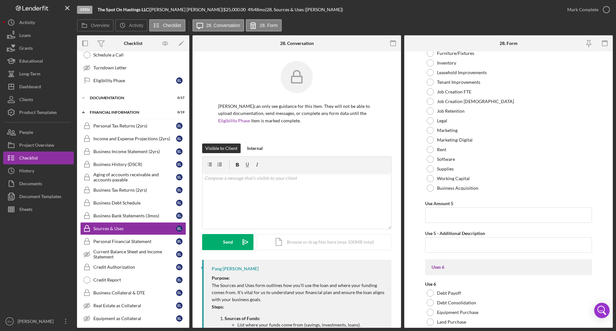
scroll to position [1541, 0]
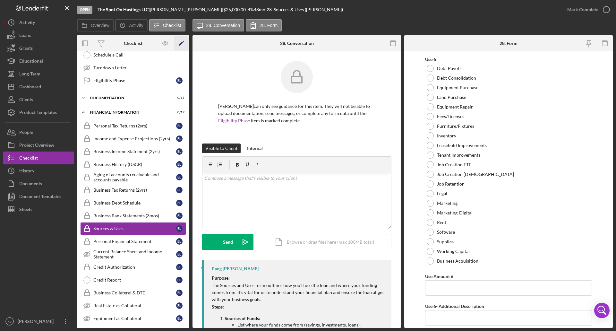
click at [181, 45] on icon "Icon/Edit" at bounding box center [181, 43] width 14 height 14
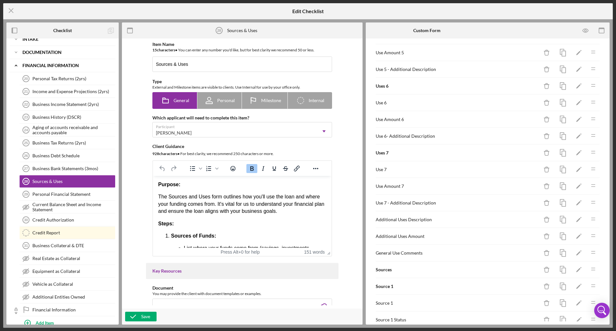
scroll to position [514, 0]
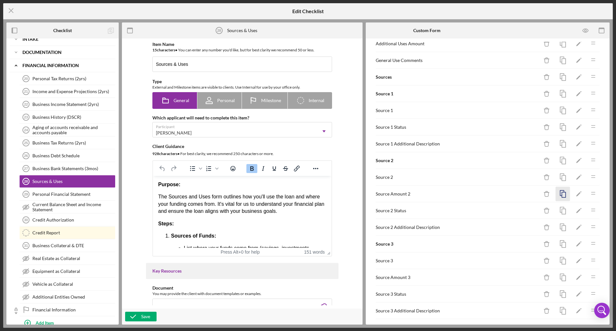
click at [307, 192] on icon "button" at bounding box center [563, 194] width 14 height 14
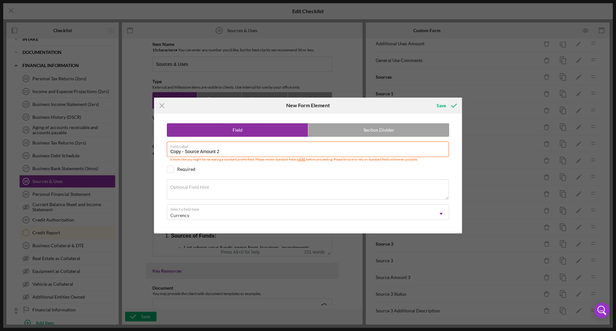
drag, startPoint x: 186, startPoint y: 152, endPoint x: 96, endPoint y: 152, distance: 90.2
click at [96, 152] on div "Icon/Menu Close New Form Element Save Field Section Divider Field Label Copy - …" at bounding box center [308, 165] width 616 height 331
type input "Source Amount 1"
click at [307, 106] on icon "submit" at bounding box center [454, 106] width 16 height 16
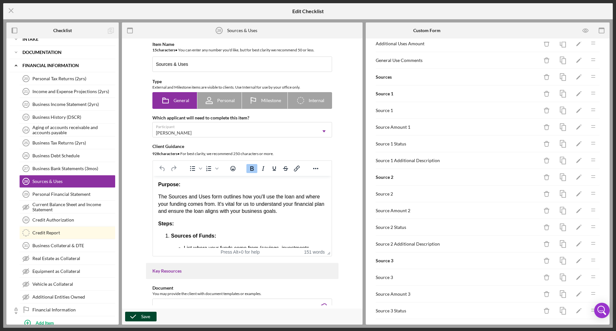
click at [142, 192] on div "Save" at bounding box center [145, 317] width 9 height 10
click at [12, 7] on icon "Icon/Menu Close" at bounding box center [11, 11] width 16 height 16
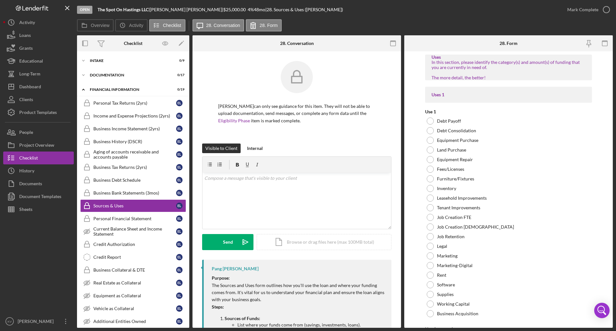
scroll to position [16, 0]
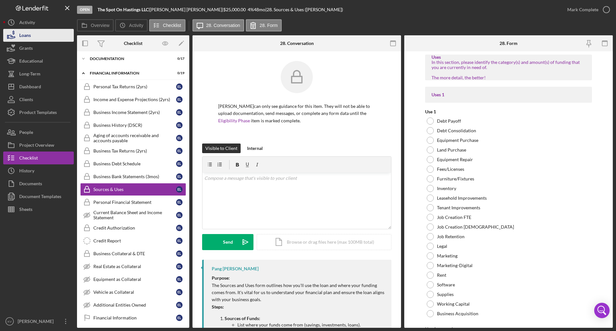
click at [26, 33] on div "Loans" at bounding box center [25, 36] width 12 height 14
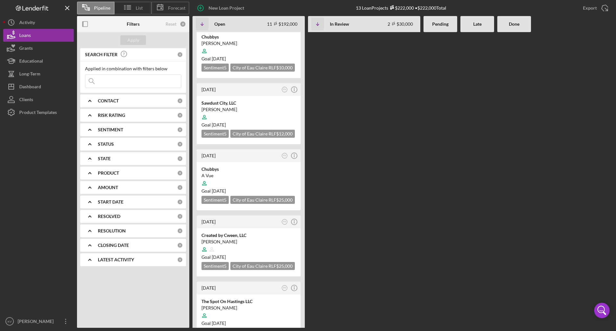
scroll to position [449, 0]
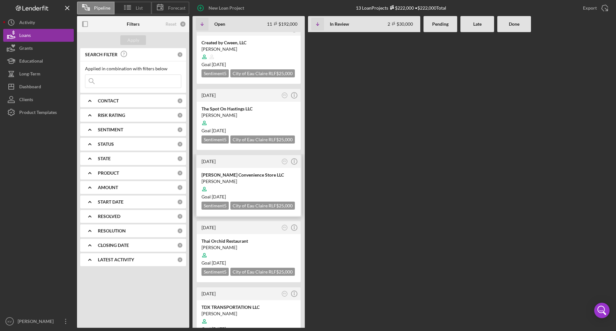
click at [288, 192] on div "Goal [DATE]" at bounding box center [249, 197] width 94 height 6
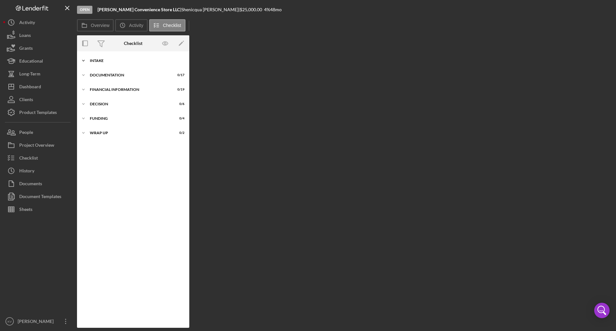
click at [133, 58] on div "Icon/Expander Intake 0 / 9" at bounding box center [133, 60] width 112 height 13
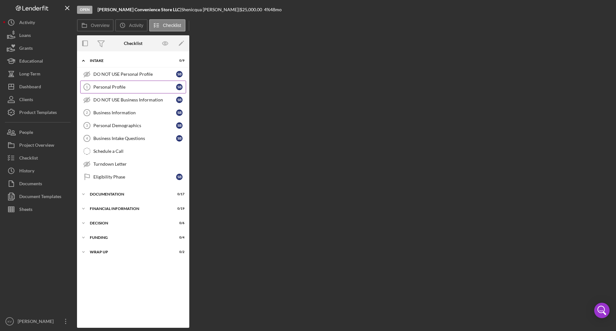
click at [129, 85] on div "Personal Profile" at bounding box center [134, 86] width 83 height 5
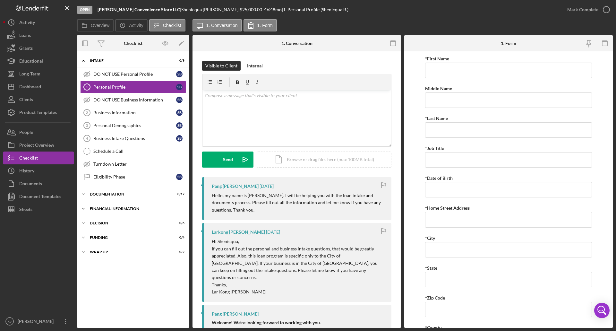
click at [123, 192] on div "Financial Information" at bounding box center [135, 209] width 91 height 4
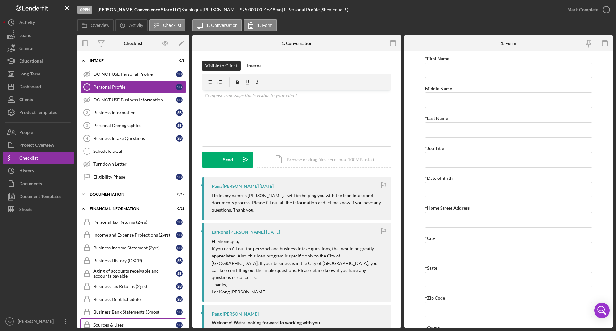
click at [124, 192] on link "Sources & Uses Sources & Uses S B" at bounding box center [133, 324] width 106 height 13
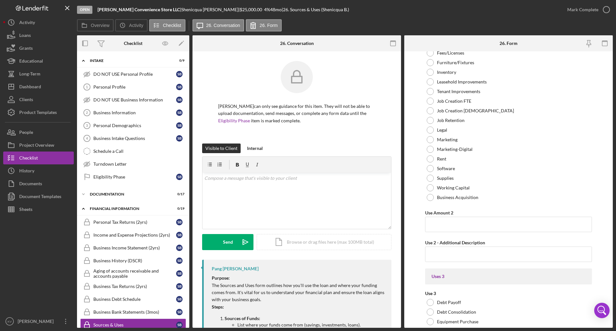
scroll to position [514, 0]
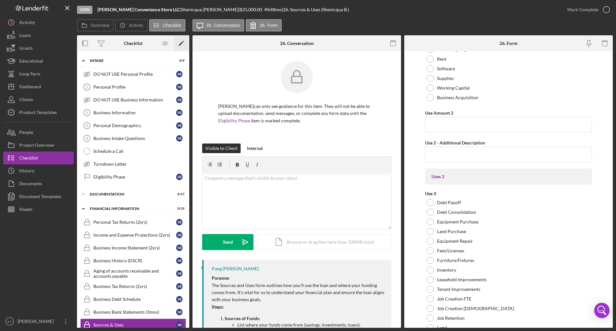
click at [183, 45] on icon "Icon/Edit" at bounding box center [181, 43] width 14 height 14
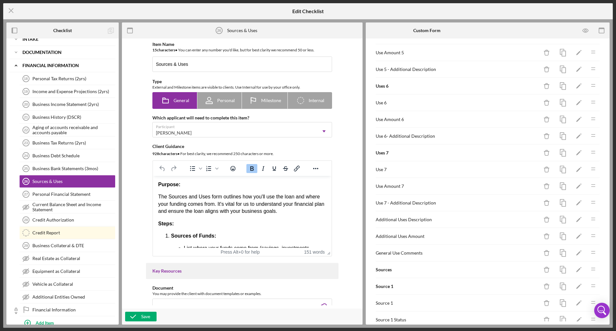
scroll to position [514, 0]
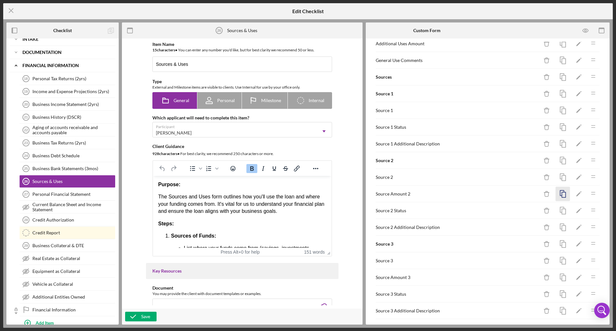
click at [307, 192] on icon "button" at bounding box center [563, 194] width 14 height 14
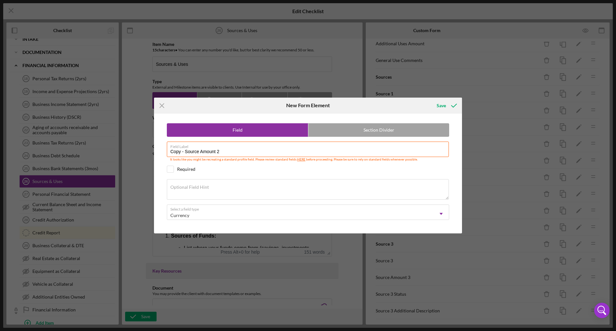
drag, startPoint x: 185, startPoint y: 151, endPoint x: 98, endPoint y: 149, distance: 86.7
click at [98, 149] on div "Icon/Menu Close New Form Element Save Field Section Divider Field Label Copy - …" at bounding box center [308, 165] width 616 height 331
type input "Source Amount 1"
click at [307, 111] on icon "submit" at bounding box center [454, 106] width 16 height 16
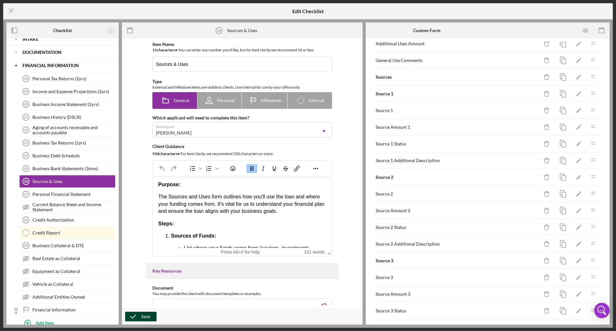
click at [141, 192] on div "Save" at bounding box center [145, 317] width 9 height 10
click at [13, 11] on icon "Icon/Menu Close" at bounding box center [11, 11] width 16 height 16
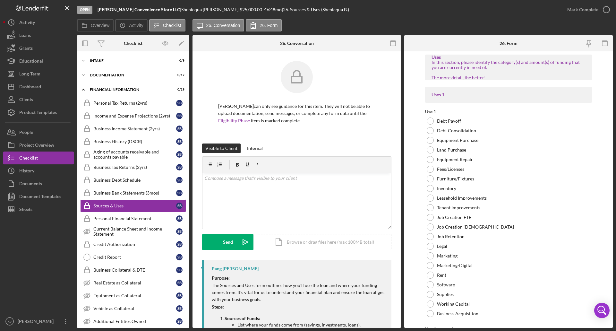
scroll to position [16, 0]
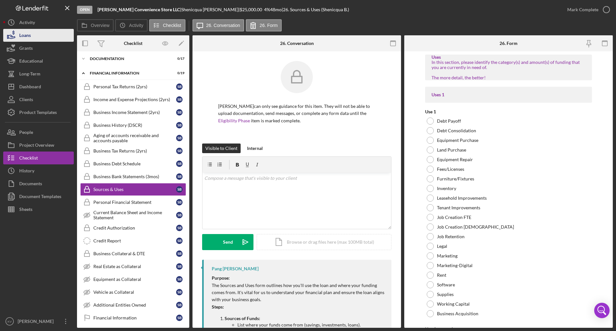
click at [12, 39] on icon "button" at bounding box center [11, 37] width 7 height 4
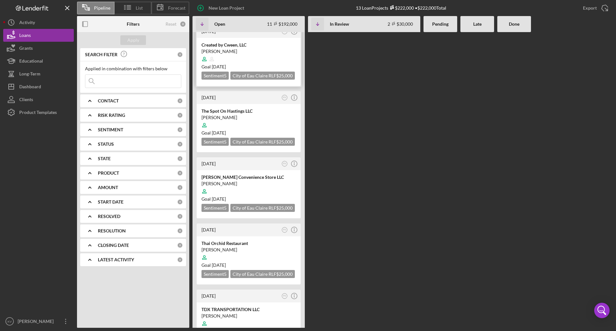
scroll to position [518, 0]
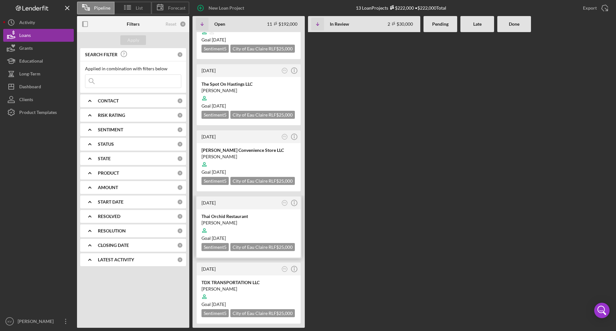
click at [270, 192] on div at bounding box center [249, 230] width 94 height 12
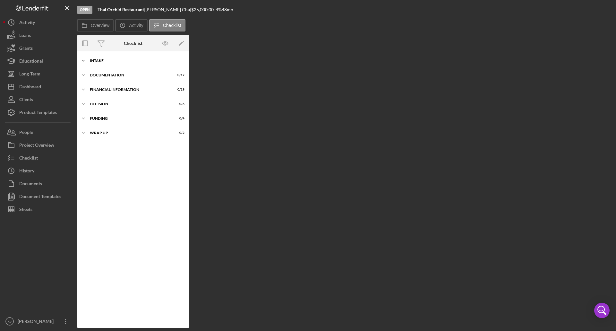
click at [126, 58] on div "Icon/Expander Intake 0 / 7" at bounding box center [133, 60] width 112 height 13
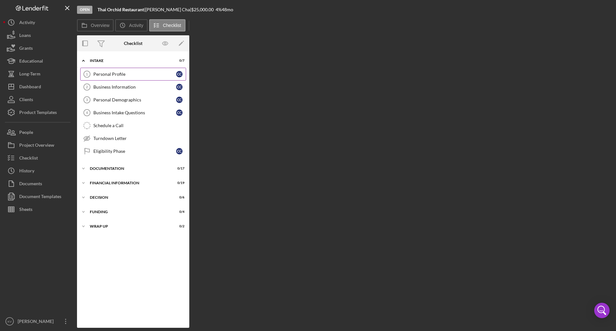
click at [140, 71] on link "Personal Profile 1 Personal Profile C C" at bounding box center [133, 74] width 106 height 13
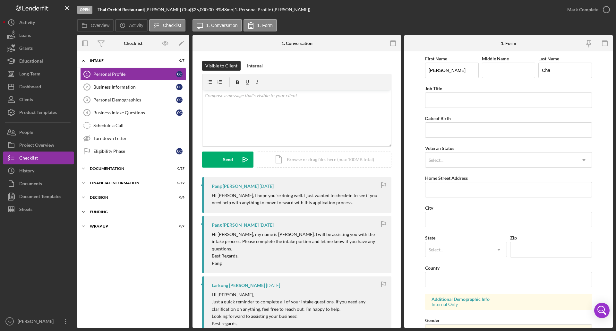
click at [118, 192] on div "Funding" at bounding box center [135, 212] width 91 height 4
click at [119, 192] on div "Funding" at bounding box center [135, 212] width 91 height 4
click at [122, 184] on div "Financial Information" at bounding box center [135, 183] width 91 height 4
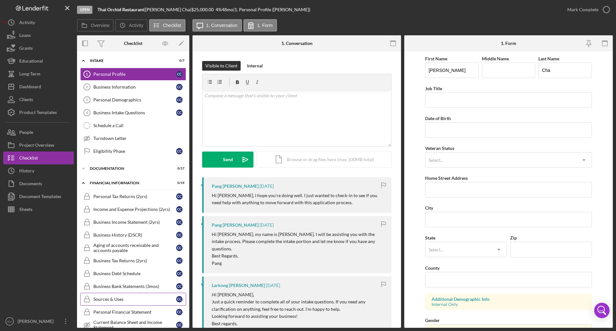
click at [130, 192] on div "Sources & Uses" at bounding box center [134, 299] width 83 height 5
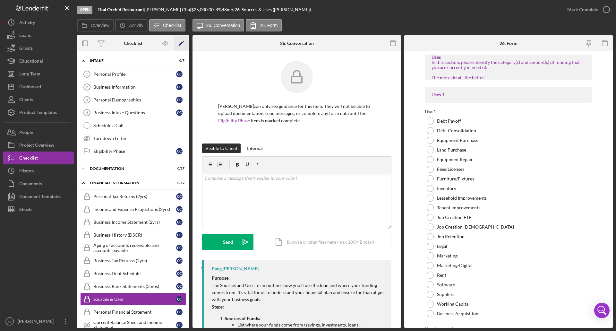
click at [179, 45] on polygon "button" at bounding box center [181, 44] width 4 height 4
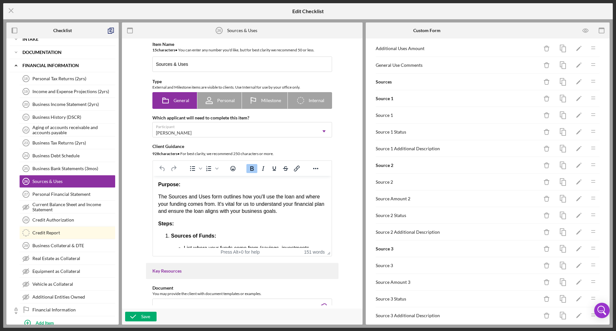
scroll to position [514, 0]
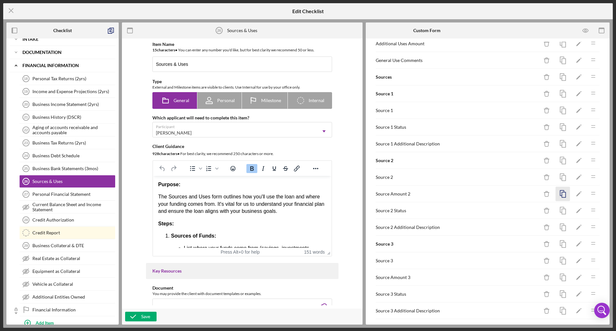
click at [307, 192] on rect "button" at bounding box center [564, 194] width 4 height 5
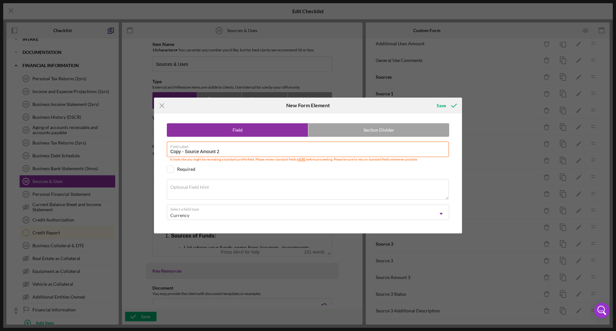
drag, startPoint x: 186, startPoint y: 152, endPoint x: 34, endPoint y: 152, distance: 151.5
click at [34, 152] on div "Icon/Menu Close New Form Element Save Field Section Divider Field Label Copy - …" at bounding box center [308, 165] width 616 height 331
type input "Source Amount 1"
click at [307, 110] on div "Save" at bounding box center [441, 105] width 9 height 13
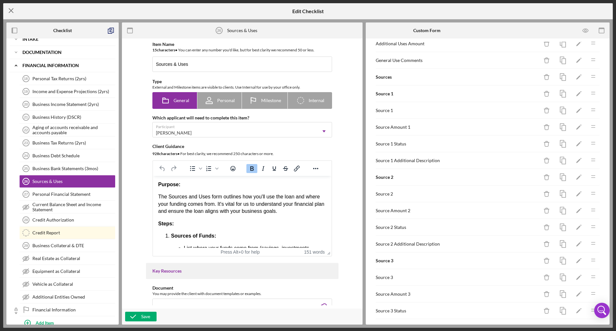
click at [11, 10] on line at bounding box center [11, 11] width 4 height 4
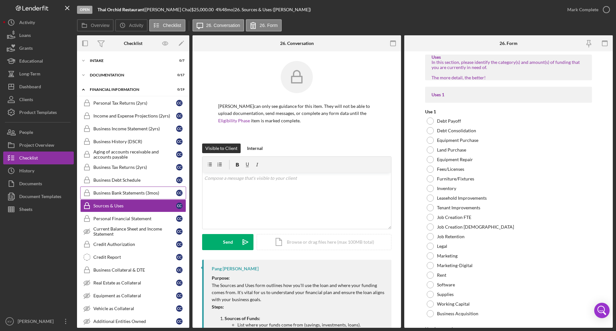
scroll to position [16, 0]
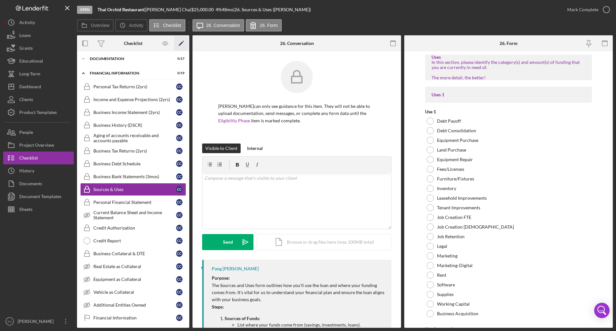
click at [177, 43] on icon "Icon/Edit" at bounding box center [181, 43] width 14 height 14
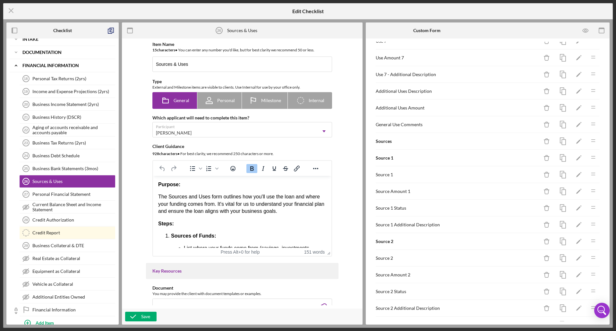
scroll to position [514, 0]
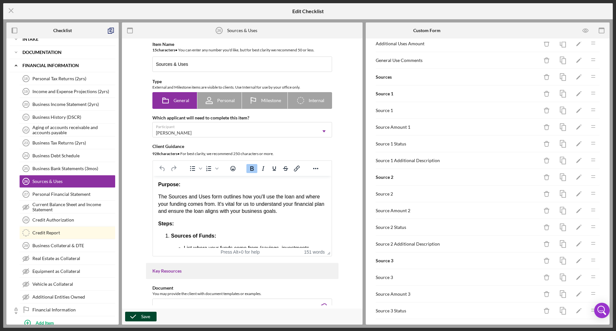
click at [145, 192] on div "Save" at bounding box center [145, 317] width 9 height 10
click at [14, 7] on icon "Icon/Menu Close" at bounding box center [11, 11] width 16 height 16
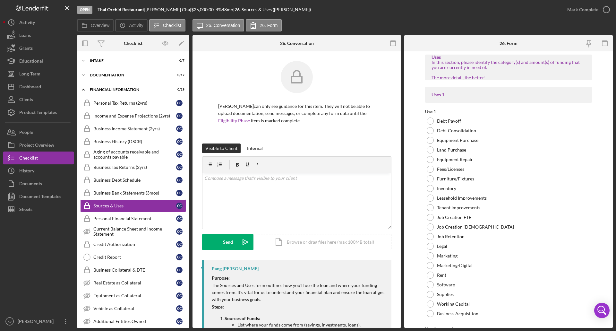
scroll to position [16, 0]
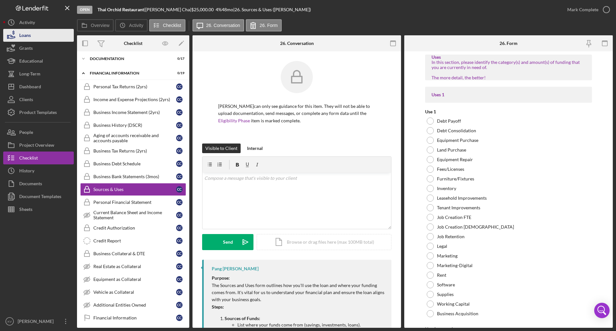
click at [41, 35] on button "Loans" at bounding box center [38, 35] width 71 height 13
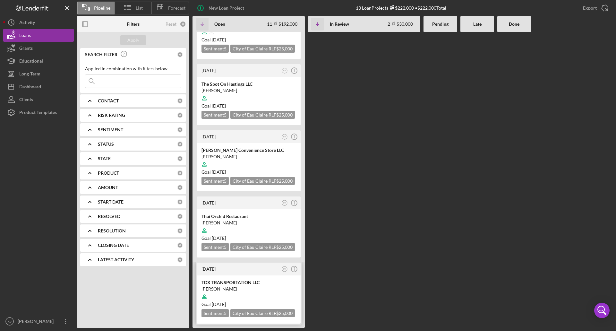
scroll to position [518, 0]
click at [276, 192] on div "Goal [DATE]" at bounding box center [249, 304] width 94 height 6
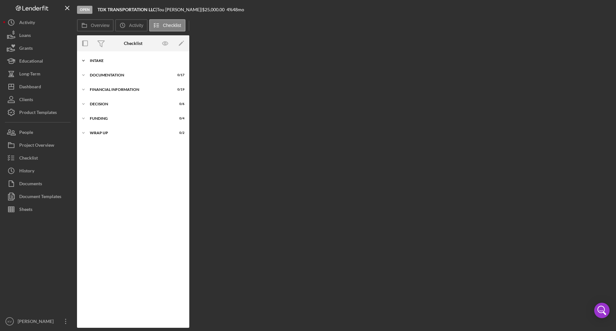
click at [131, 61] on div "Intake" at bounding box center [135, 61] width 91 height 4
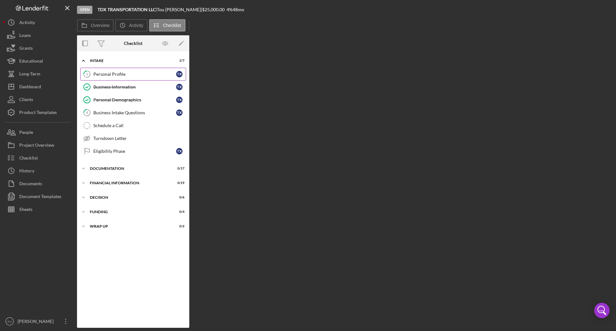
click at [134, 71] on link "1 Personal Profile T X" at bounding box center [133, 74] width 106 height 13
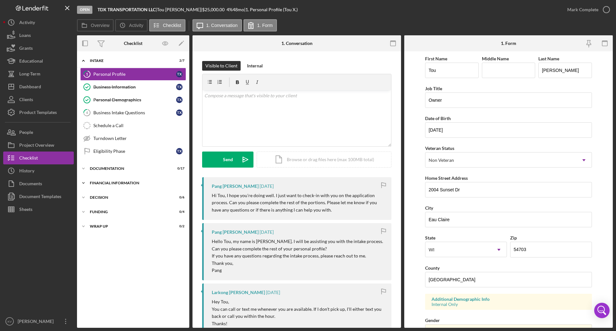
click at [123, 183] on div "Financial Information" at bounding box center [135, 183] width 91 height 4
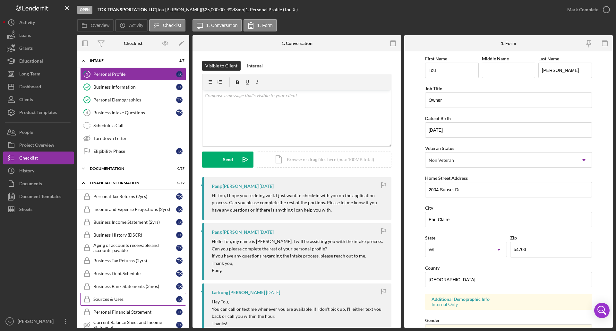
click at [122, 192] on link "Sources & Uses Sources & Uses T X" at bounding box center [133, 299] width 106 height 13
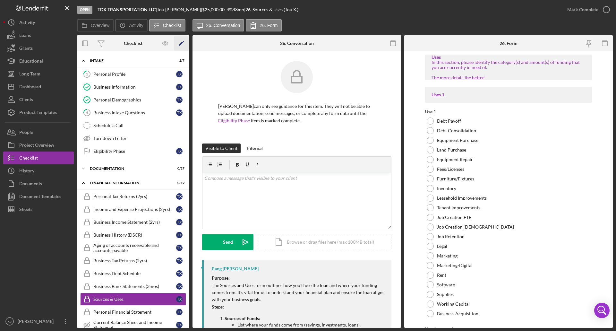
click at [180, 40] on icon "Icon/Edit" at bounding box center [181, 43] width 14 height 14
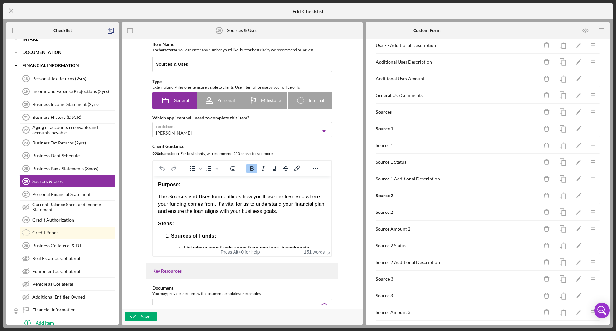
scroll to position [546, 0]
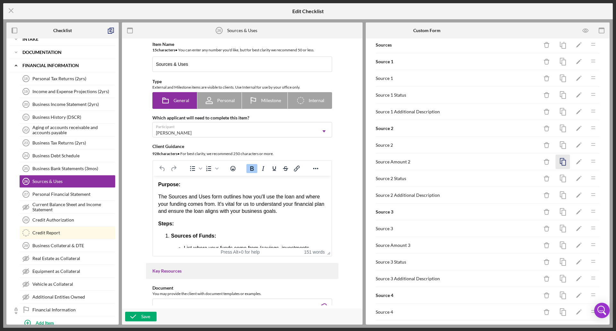
click at [307, 160] on polyline "button" at bounding box center [563, 160] width 4 height 5
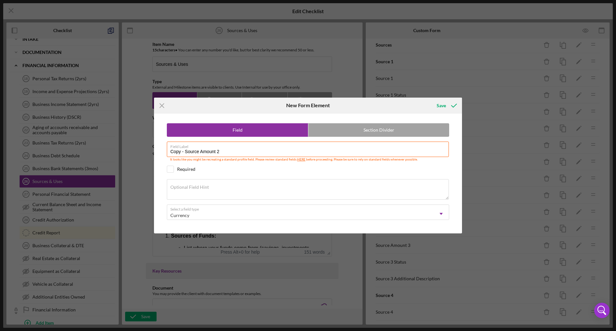
drag, startPoint x: 186, startPoint y: 151, endPoint x: 113, endPoint y: 145, distance: 73.1
click at [113, 145] on div "Icon/Menu Close New Form Element Save Field Section Divider Field Label Copy - …" at bounding box center [308, 165] width 616 height 331
type input "Source Amount 1"
click at [307, 107] on icon "submit" at bounding box center [454, 106] width 16 height 16
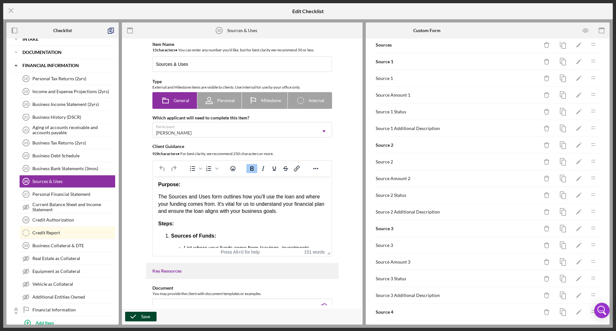
click at [149, 192] on div "Save" at bounding box center [145, 317] width 9 height 10
click at [12, 10] on icon "Icon/Menu Close" at bounding box center [11, 11] width 16 height 16
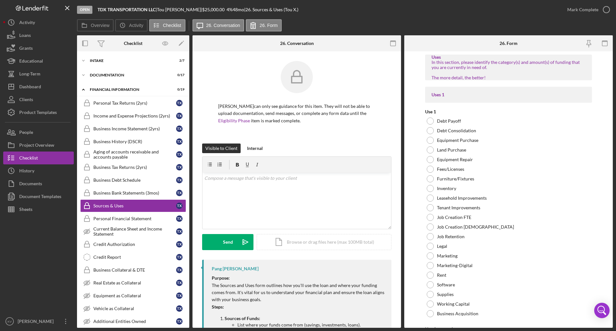
scroll to position [16, 0]
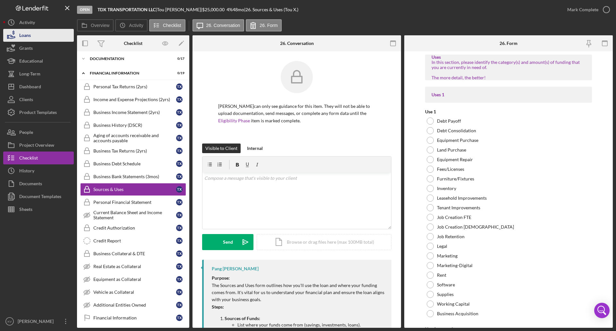
click at [23, 36] on div "Loans" at bounding box center [25, 36] width 12 height 14
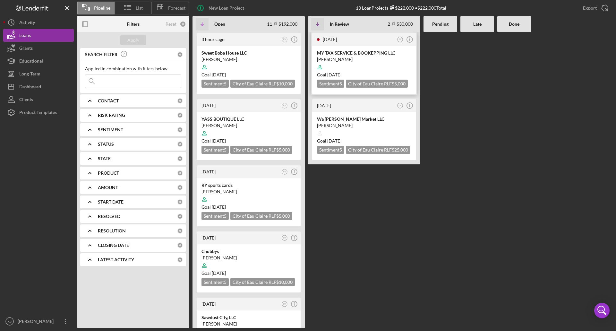
click at [307, 65] on div at bounding box center [364, 67] width 94 height 12
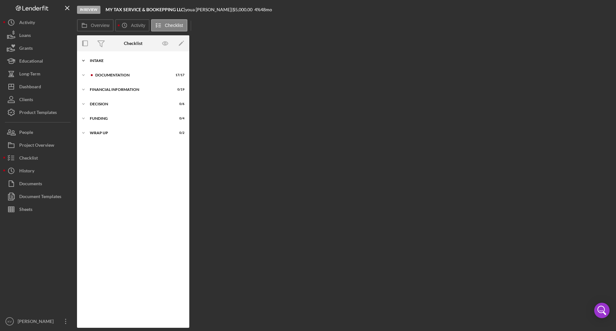
click at [141, 65] on div "Icon/Expander Intake 4 / 9" at bounding box center [133, 60] width 112 height 13
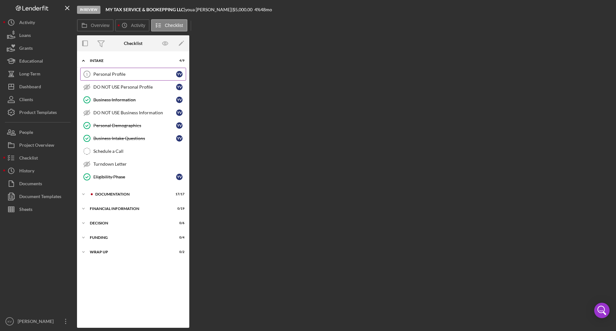
click at [139, 74] on div "Personal Profile" at bounding box center [134, 74] width 83 height 5
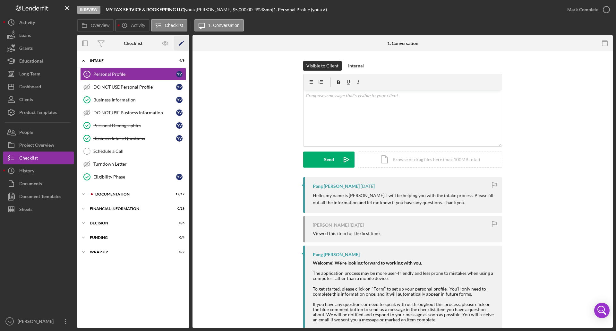
click at [180, 39] on icon "Icon/Edit" at bounding box center [181, 43] width 14 height 14
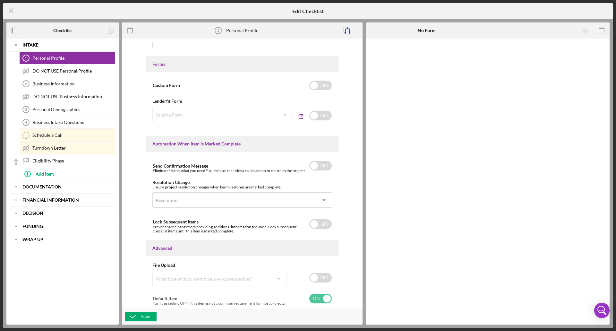
scroll to position [308, 0]
click at [307, 118] on input "checkbox" at bounding box center [320, 115] width 22 height 10
checkbox input "true"
click at [269, 117] on div "Select a Form" at bounding box center [215, 114] width 125 height 15
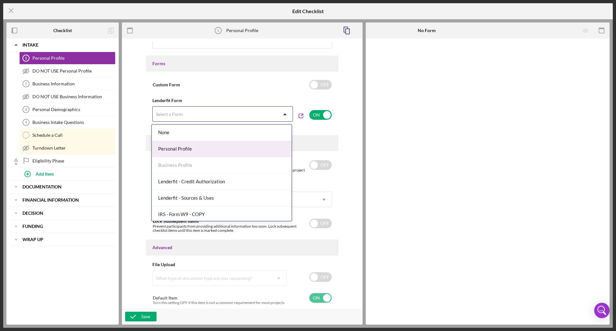
click at [235, 143] on div "Personal Profile" at bounding box center [222, 149] width 140 height 16
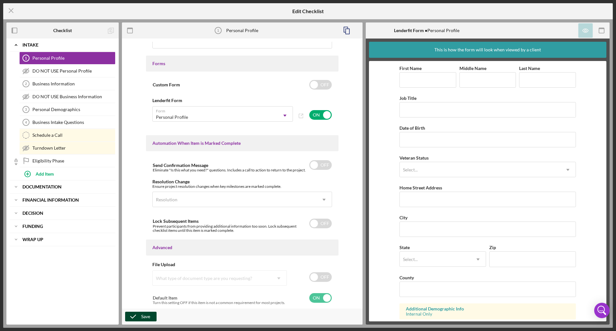
click at [150, 192] on div "Save" at bounding box center [145, 317] width 9 height 10
click at [55, 192] on b "Financial Information" at bounding box center [50, 200] width 56 height 4
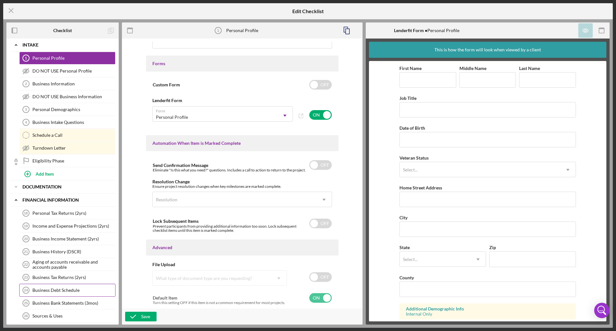
scroll to position [64, 0]
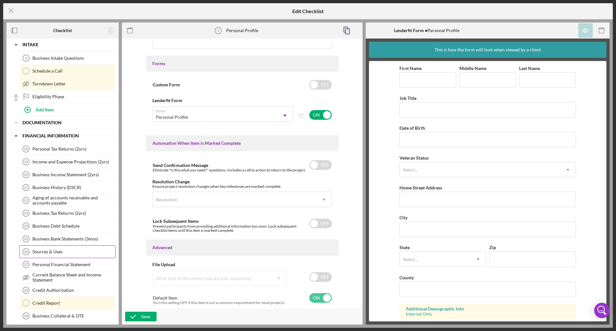
click at [62, 192] on div "Sources & Uses" at bounding box center [73, 251] width 83 height 5
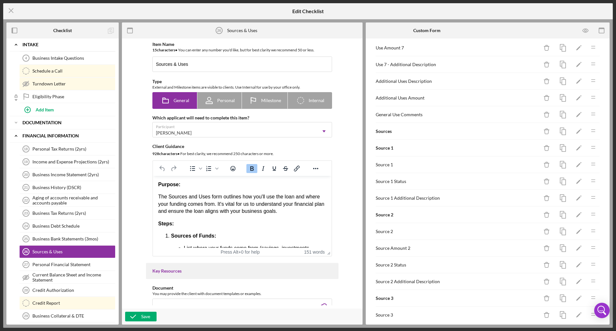
scroll to position [514, 0]
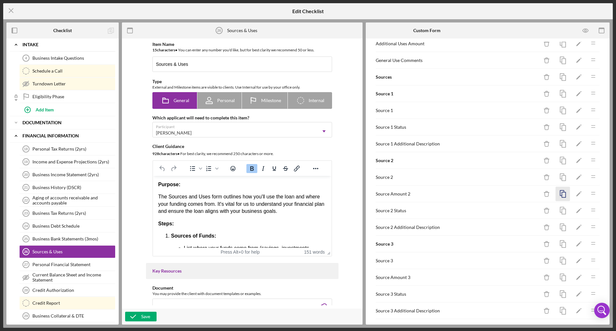
click at [307, 192] on icon "button" at bounding box center [563, 194] width 14 height 14
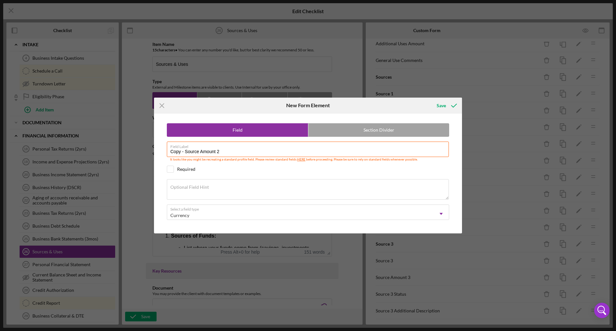
drag, startPoint x: 185, startPoint y: 151, endPoint x: 50, endPoint y: 152, distance: 135.2
click at [50, 152] on div "Icon/Menu Close New Form Element Save Field Section Divider Field Label Copy - …" at bounding box center [308, 165] width 616 height 331
type input "Source Amount 1"
click at [307, 108] on icon "submit" at bounding box center [454, 106] width 16 height 16
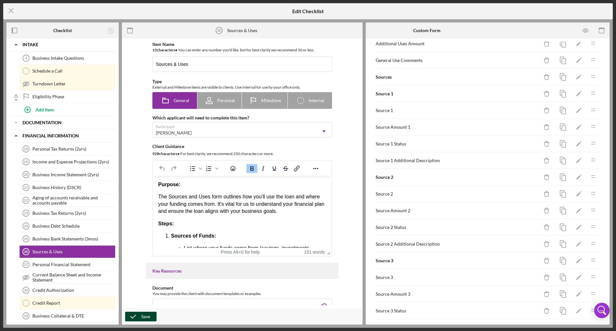
click at [147, 192] on div "Save" at bounding box center [145, 317] width 9 height 10
click at [11, 10] on icon "Icon/Menu Close" at bounding box center [11, 11] width 16 height 16
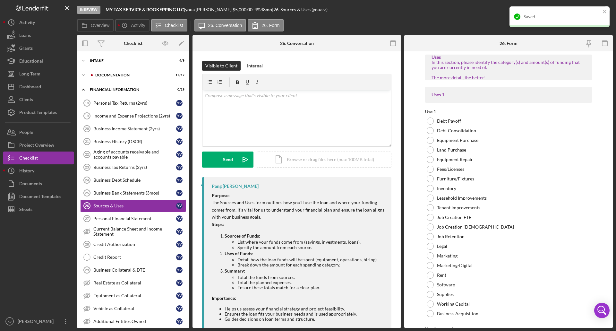
scroll to position [16, 0]
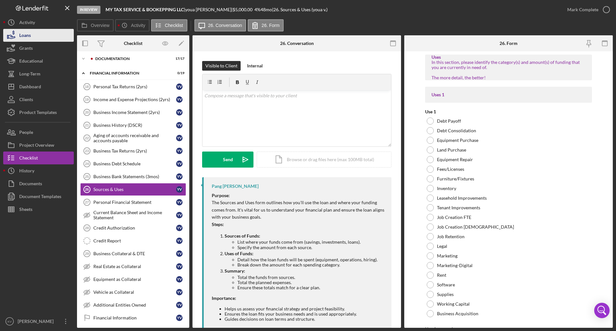
click at [36, 33] on button "Loans" at bounding box center [38, 35] width 71 height 13
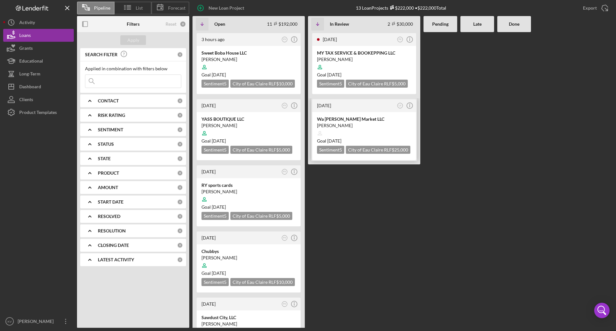
click at [307, 128] on div at bounding box center [364, 133] width 94 height 12
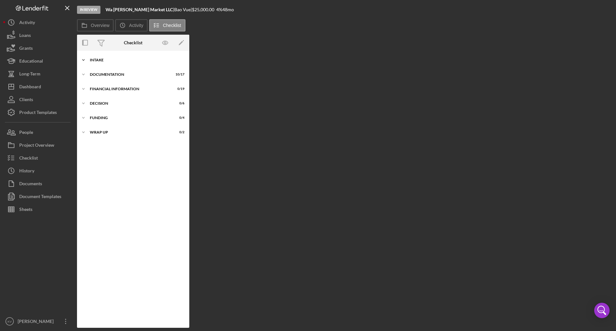
click at [143, 57] on div "Icon/Expander Intake 6 / 9" at bounding box center [133, 60] width 112 height 13
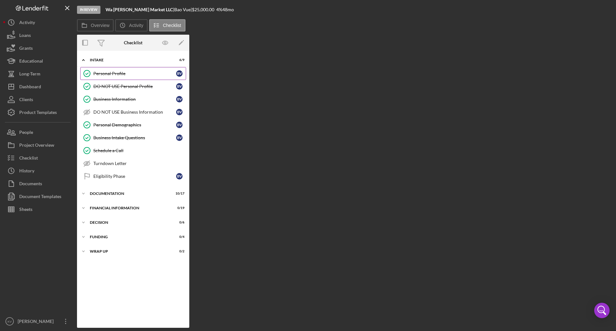
click at [117, 73] on div "Personal Profile" at bounding box center [134, 73] width 83 height 5
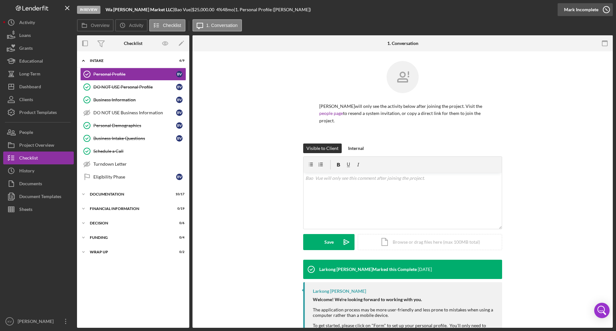
click at [307, 6] on icon "button" at bounding box center [607, 10] width 16 height 16
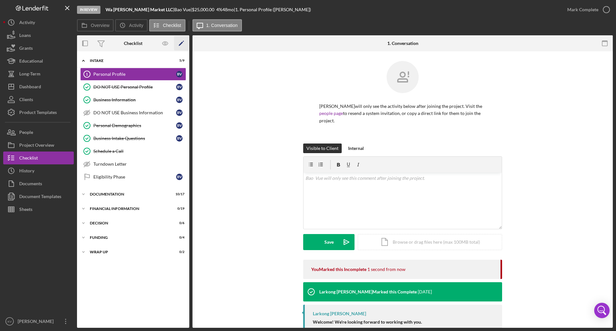
click at [182, 40] on icon "Icon/Edit" at bounding box center [181, 43] width 14 height 14
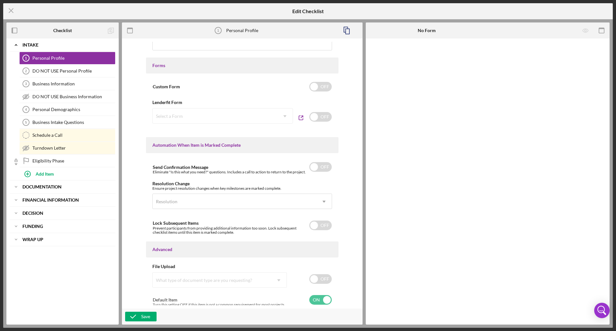
scroll to position [308, 0]
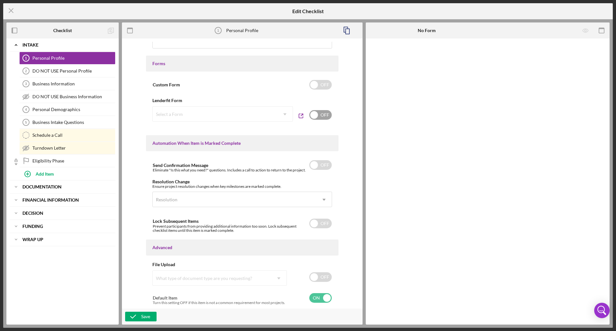
click at [307, 113] on input "checkbox" at bounding box center [320, 115] width 22 height 10
checkbox input "true"
click at [257, 114] on div "Select a Form" at bounding box center [215, 114] width 125 height 15
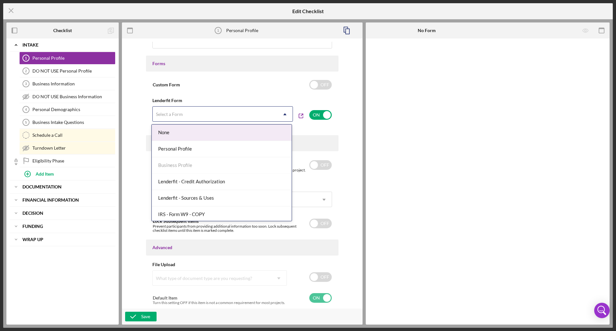
click at [242, 145] on div "Personal Profile" at bounding box center [222, 149] width 140 height 16
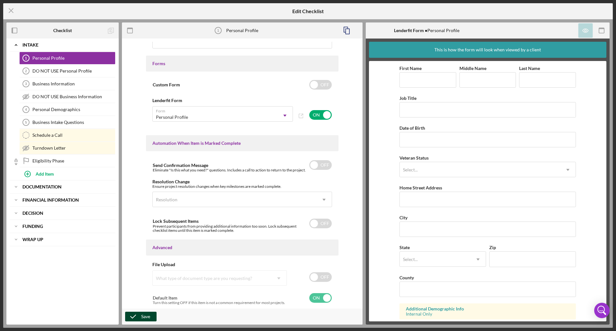
click at [144, 192] on div "Save" at bounding box center [145, 317] width 9 height 10
click at [66, 192] on b "Financial Information" at bounding box center [50, 200] width 56 height 4
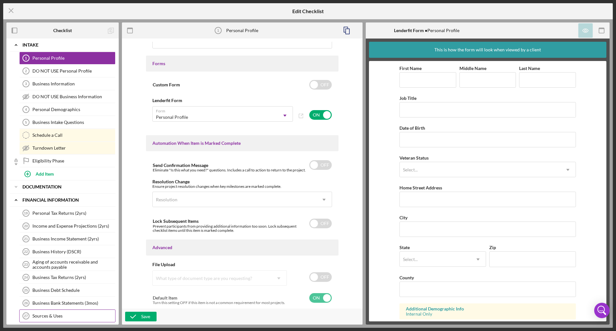
click at [56, 192] on div "Sources & Uses" at bounding box center [73, 315] width 83 height 5
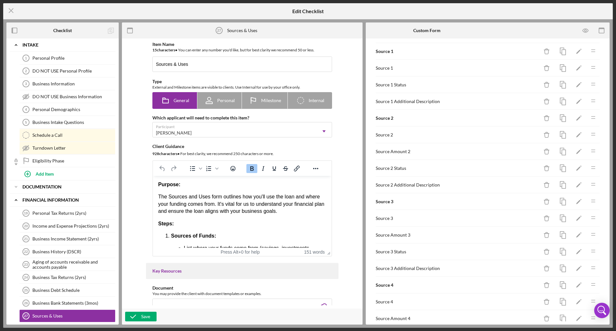
scroll to position [546, 0]
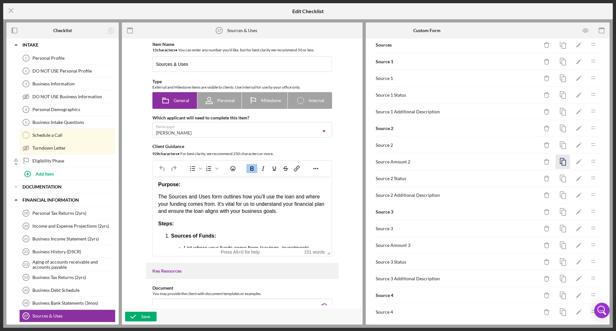
click at [307, 161] on icon "button" at bounding box center [563, 162] width 14 height 14
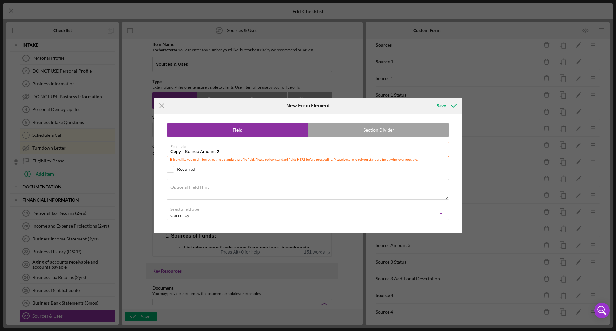
drag, startPoint x: 185, startPoint y: 151, endPoint x: 120, endPoint y: 154, distance: 64.6
click at [120, 154] on div "Icon/Menu Close New Form Element Save Field Section Divider Field Label Copy - …" at bounding box center [308, 165] width 616 height 331
type input "Source Amount 1"
click at [307, 106] on icon "submit" at bounding box center [454, 106] width 16 height 16
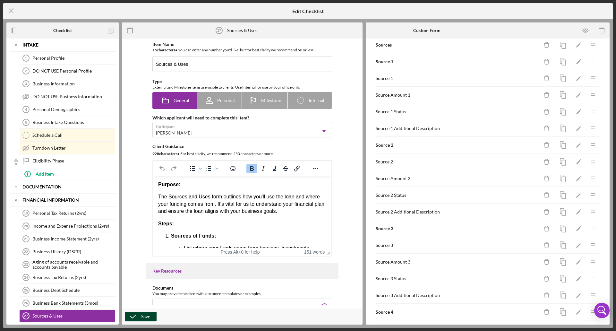
click at [136, 192] on icon "button" at bounding box center [133, 317] width 16 height 16
click at [11, 12] on icon "Icon/Menu Close" at bounding box center [11, 11] width 16 height 16
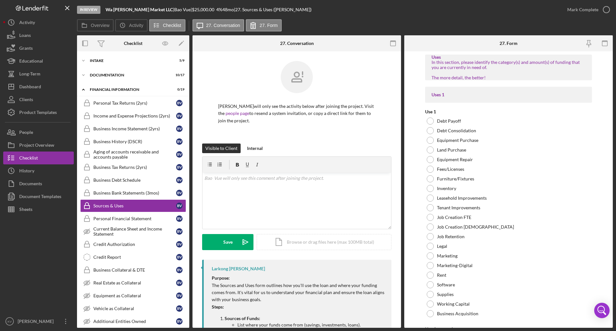
scroll to position [16, 0]
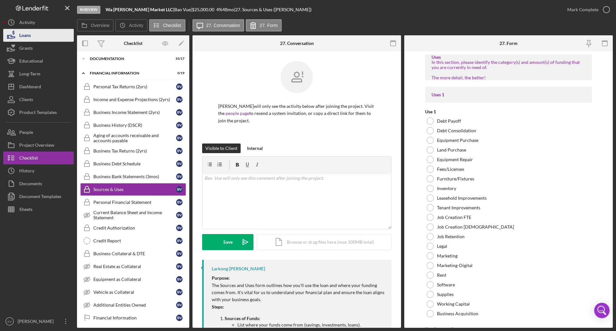
click at [30, 38] on div "Loans" at bounding box center [25, 36] width 12 height 14
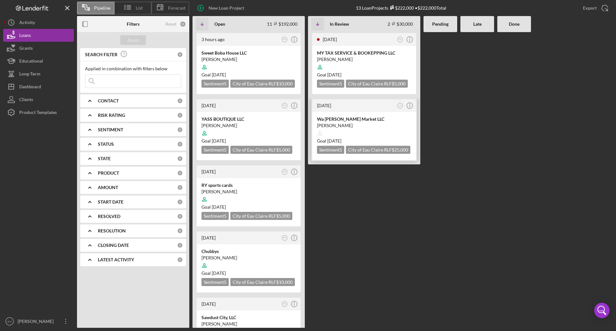
click at [307, 143] on div "Goal [DATE]" at bounding box center [364, 141] width 94 height 6
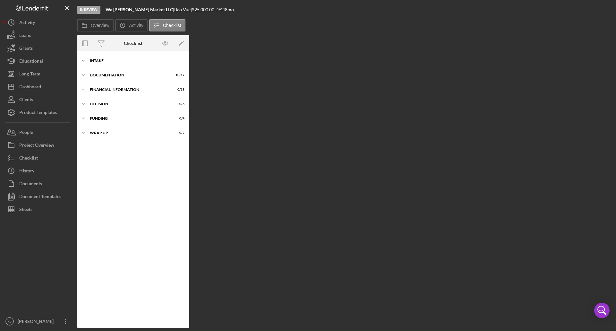
click at [113, 56] on div "Icon/Expander Intake 5 / 9" at bounding box center [133, 60] width 112 height 13
